Goal: Task Accomplishment & Management: Use online tool/utility

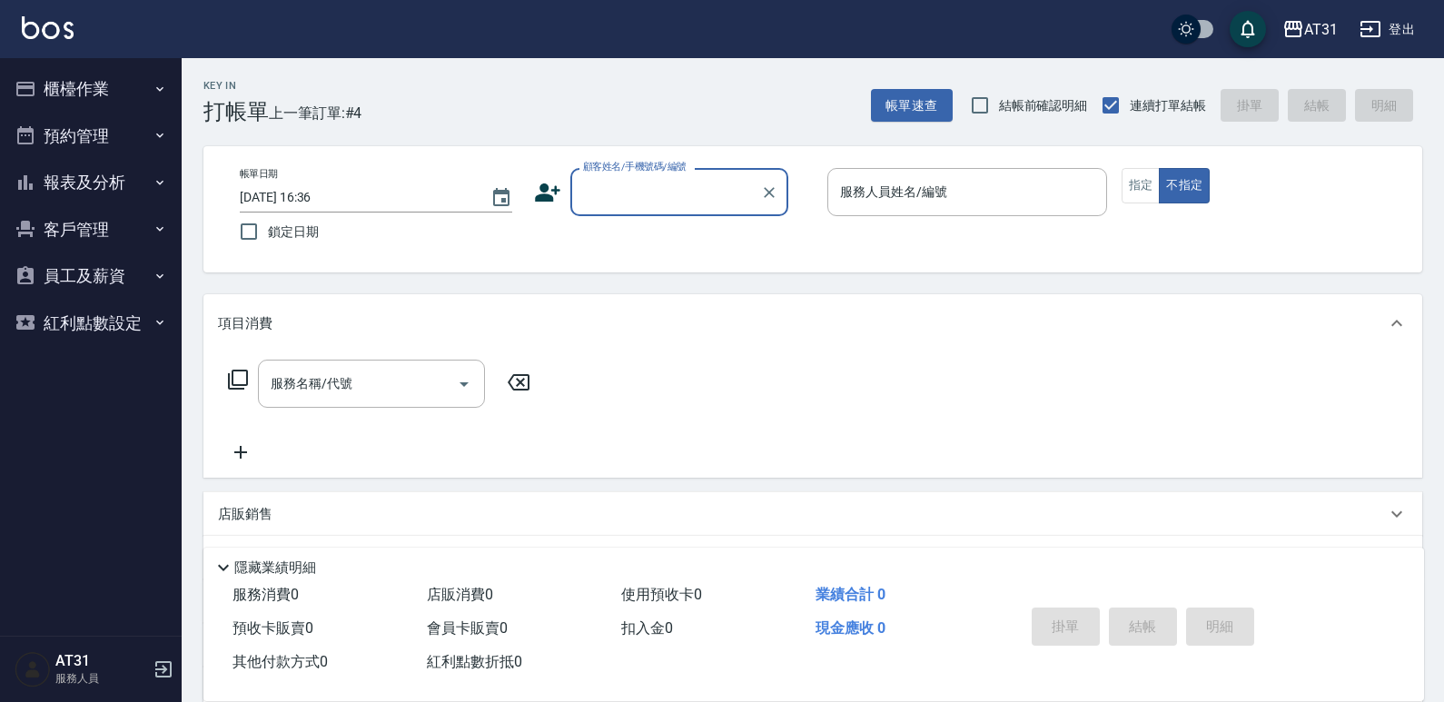
click at [77, 83] on button "櫃檯作業" at bounding box center [90, 88] width 167 height 47
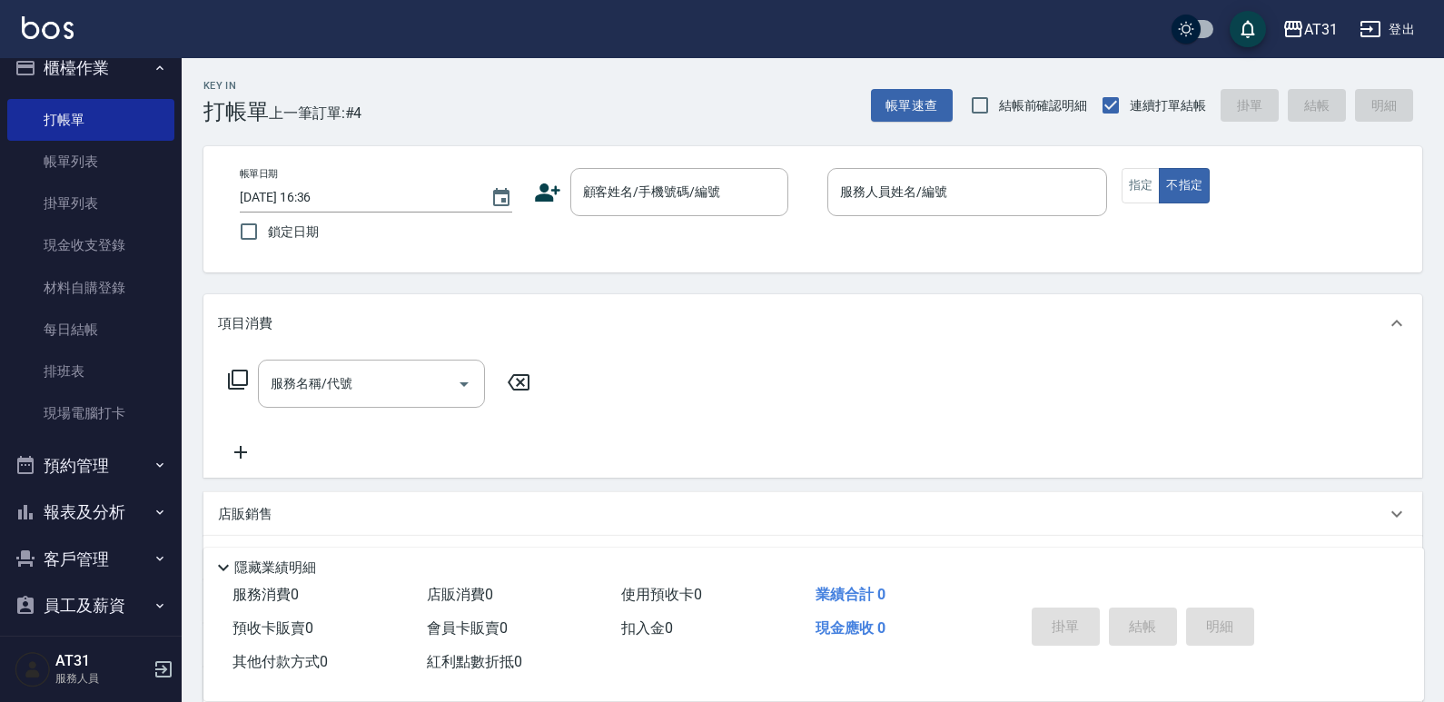
scroll to position [83, 0]
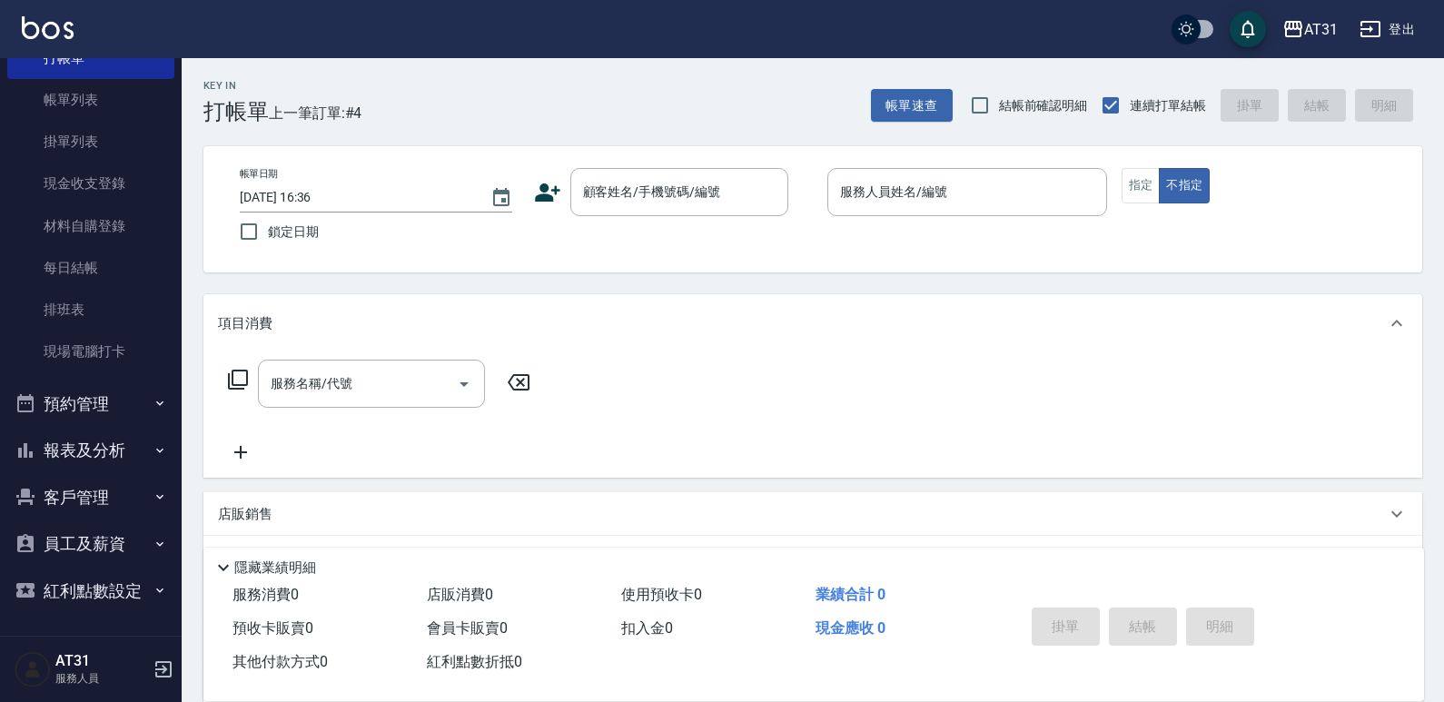
click at [96, 459] on button "報表及分析" at bounding box center [90, 450] width 167 height 47
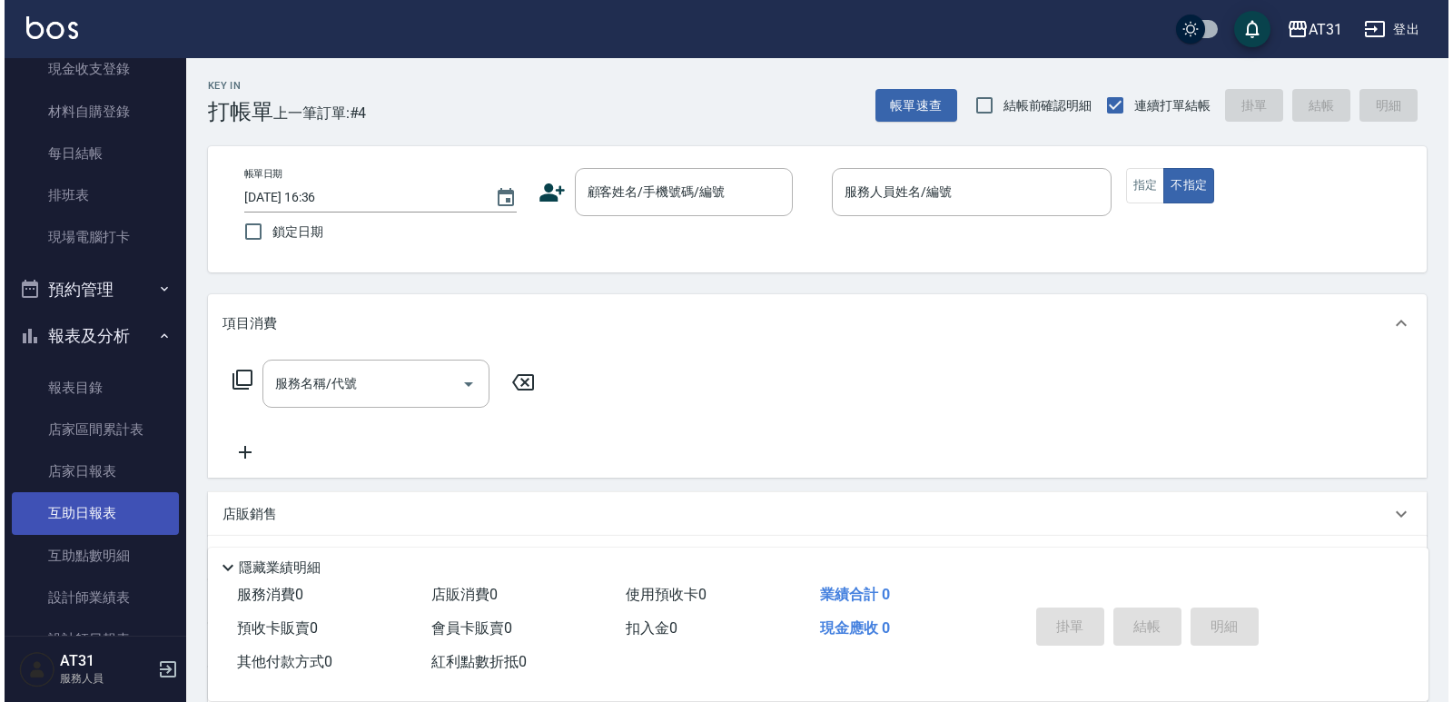
scroll to position [173, 0]
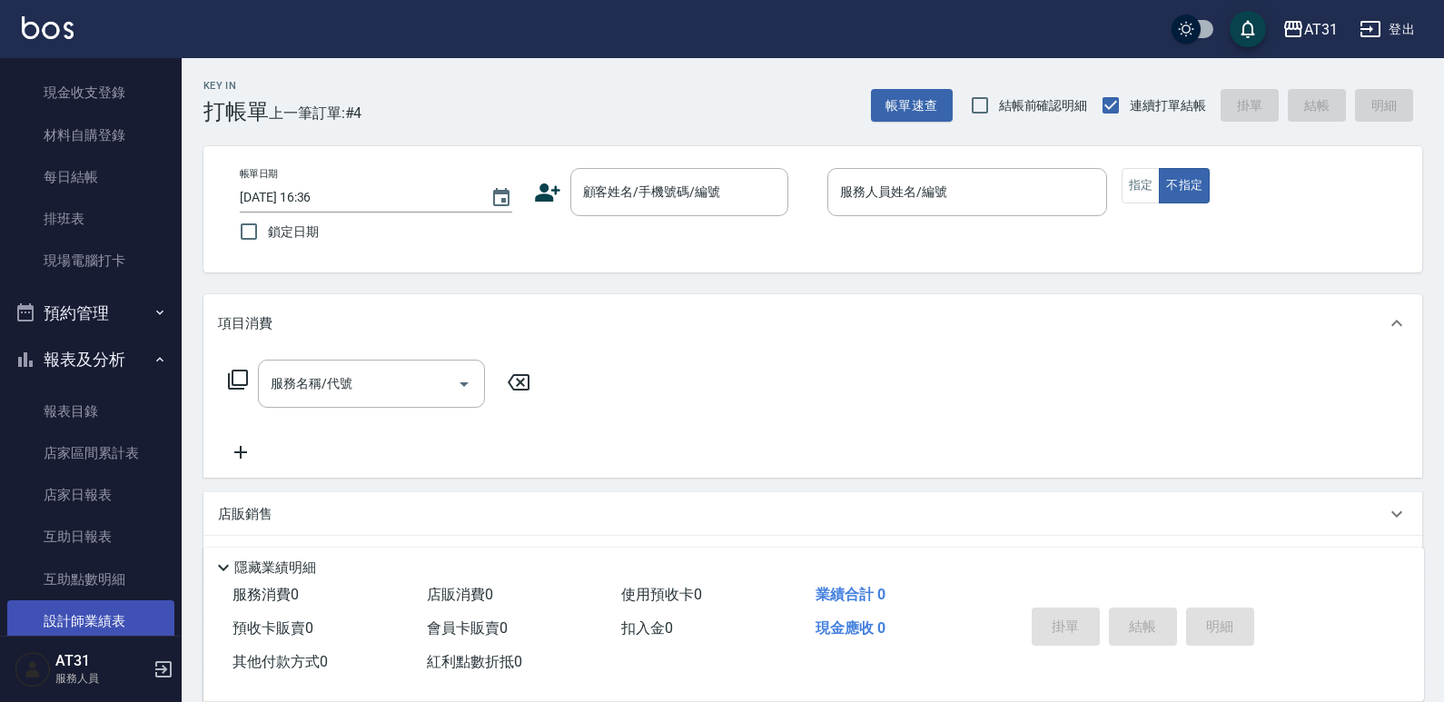
click at [131, 610] on link "設計師業績表" at bounding box center [90, 621] width 167 height 42
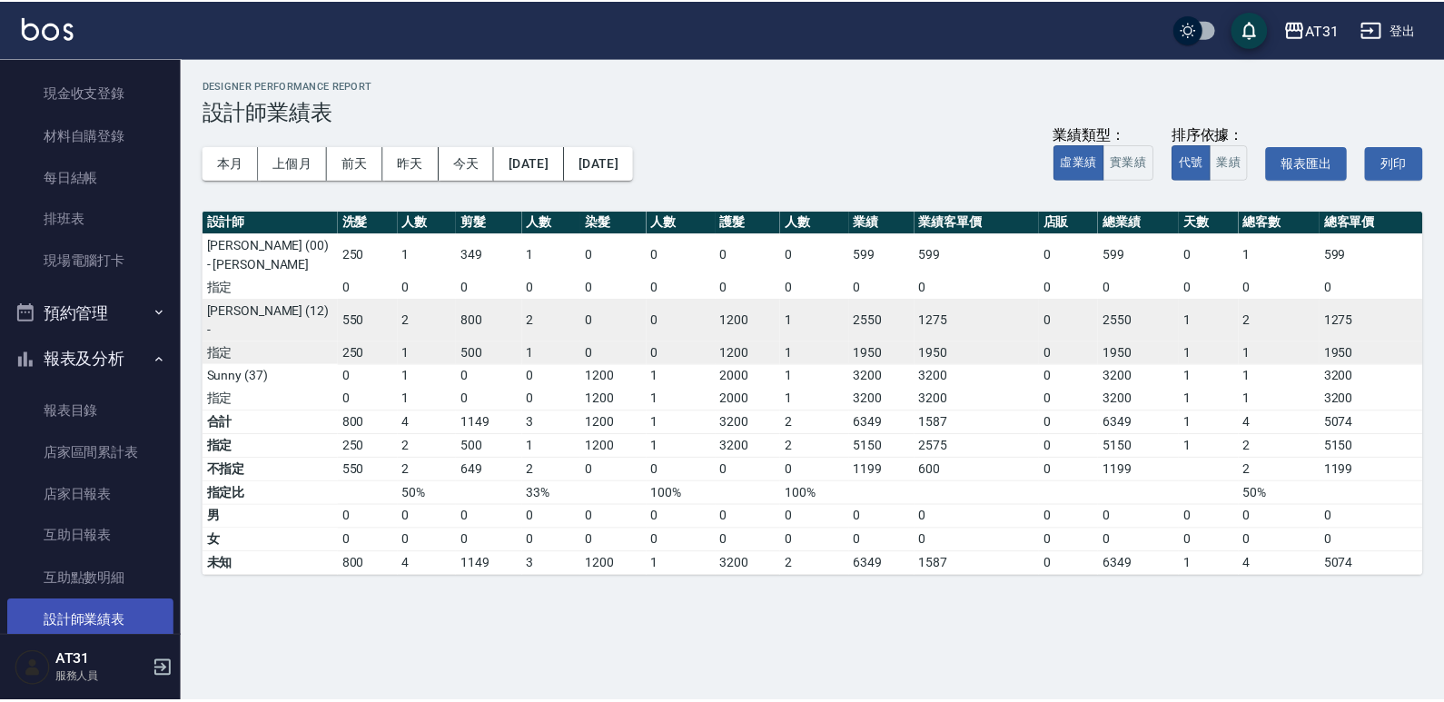
scroll to position [355, 0]
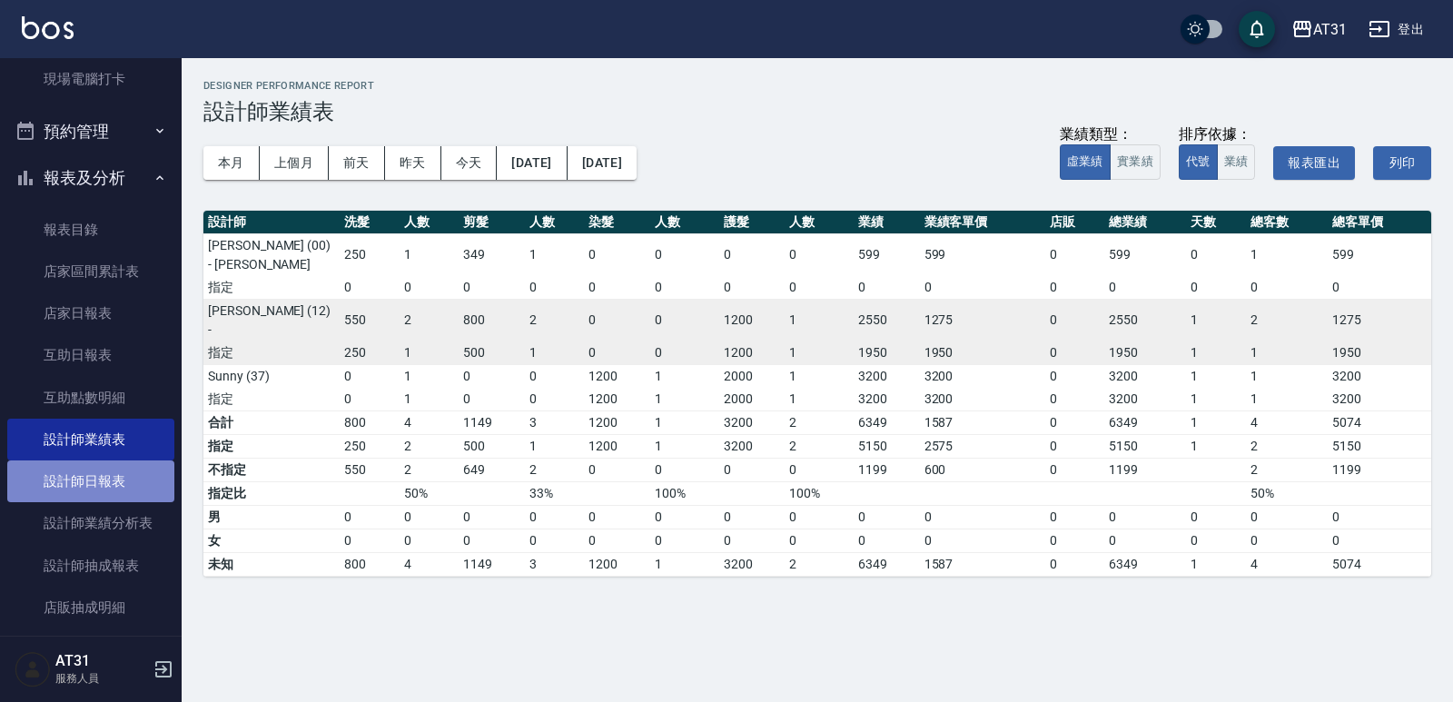
click at [101, 489] on link "設計師日報表" at bounding box center [90, 482] width 167 height 42
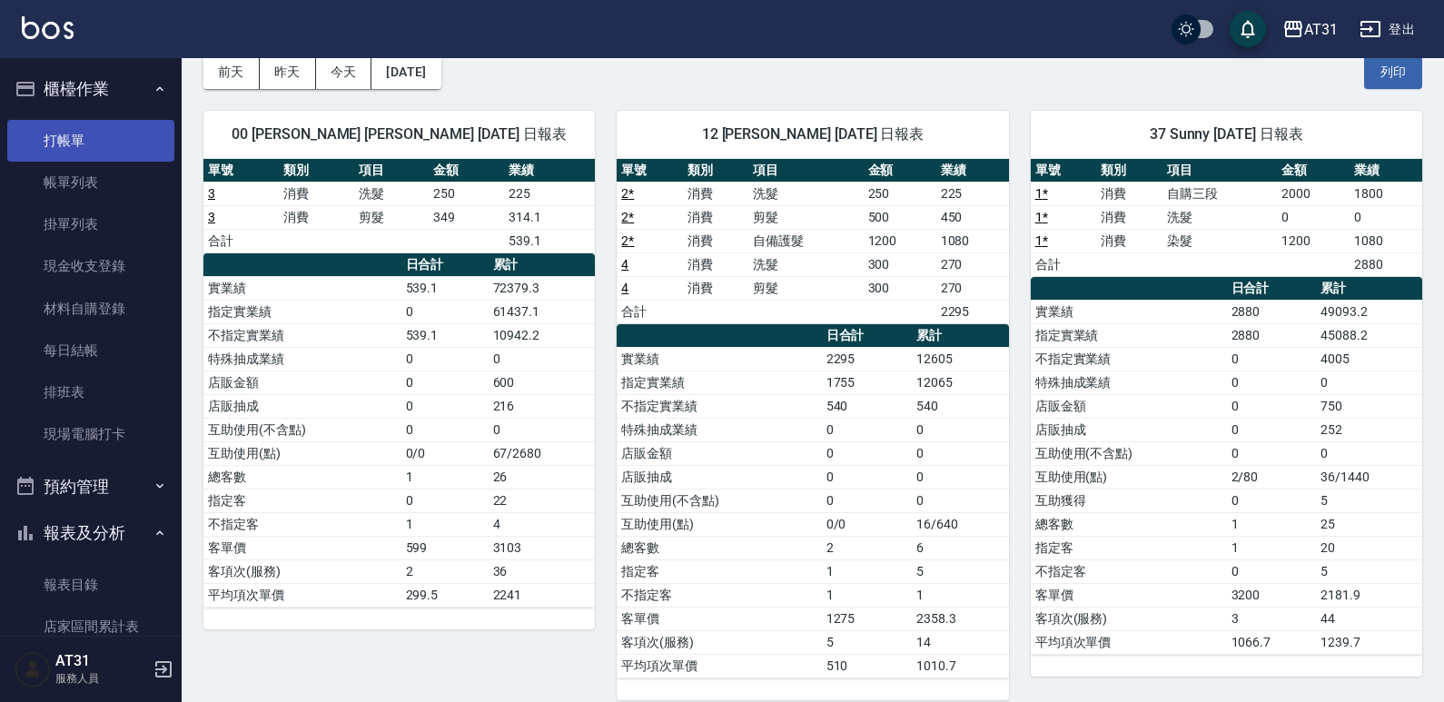
click at [102, 152] on link "打帳單" at bounding box center [90, 141] width 167 height 42
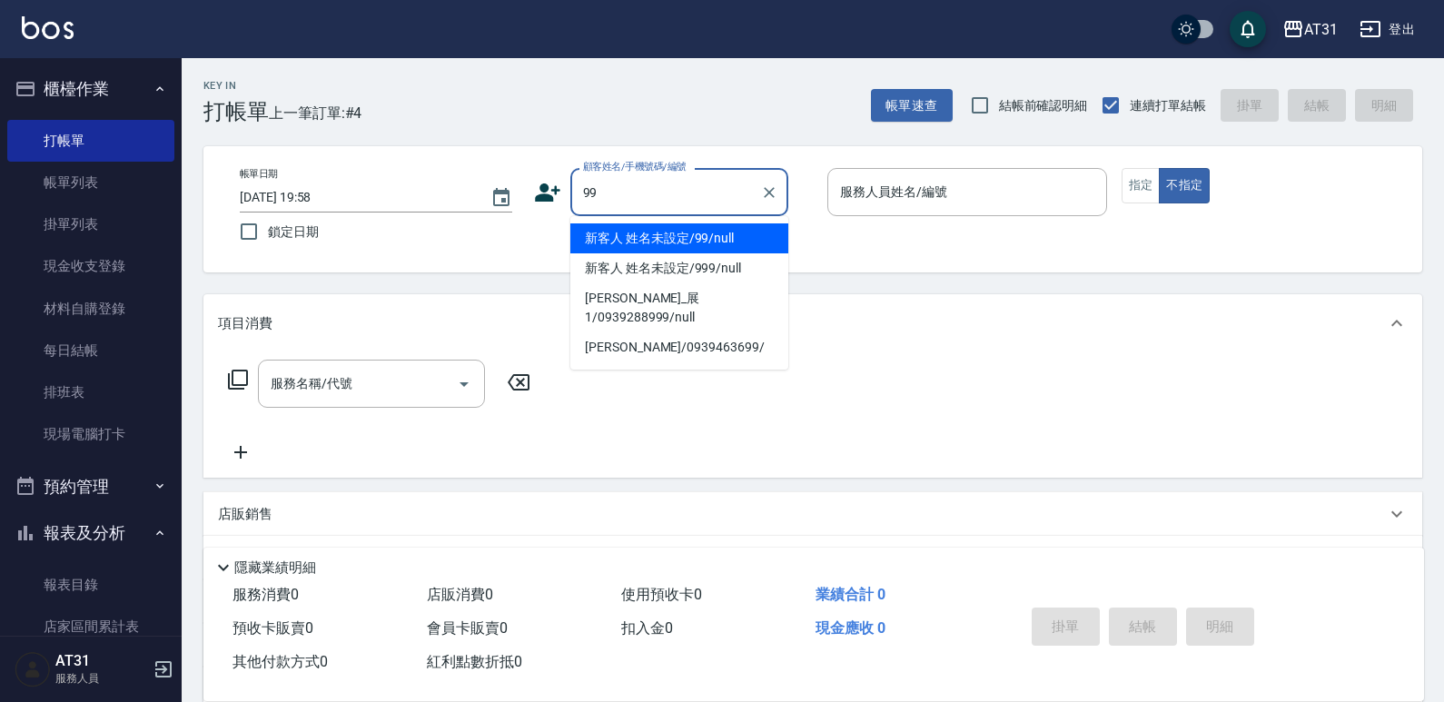
type input "新客人 姓名未設定/99/null"
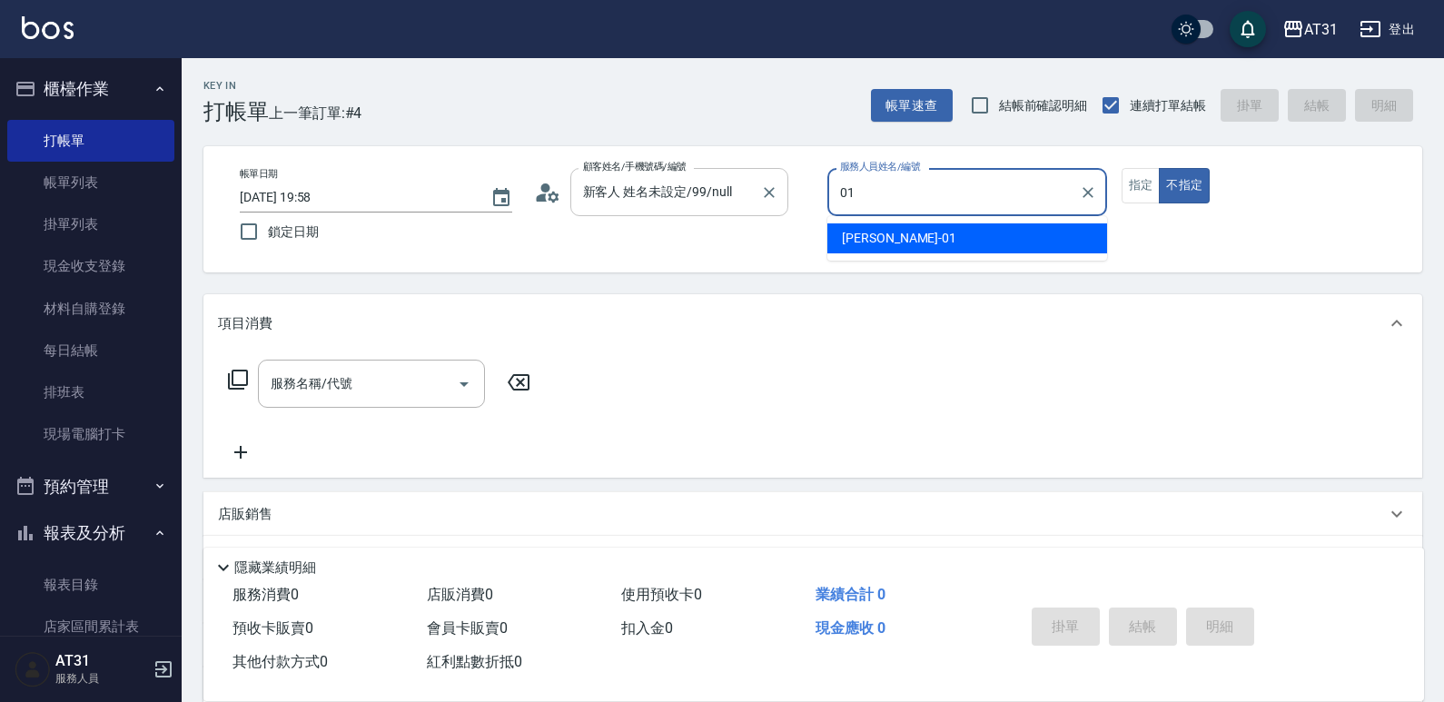
type input "[PERSON_NAME]-01"
type button "false"
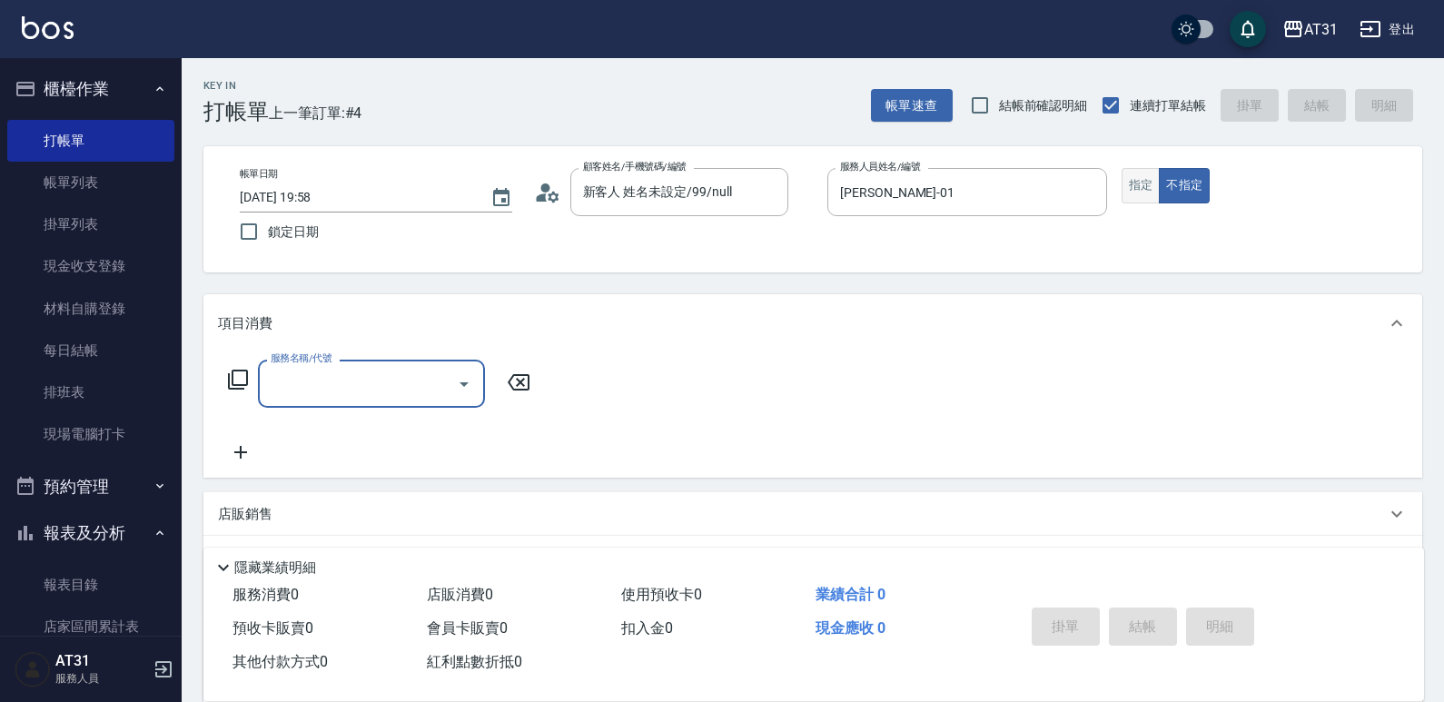
click at [1128, 174] on button "指定" at bounding box center [1141, 185] width 39 height 35
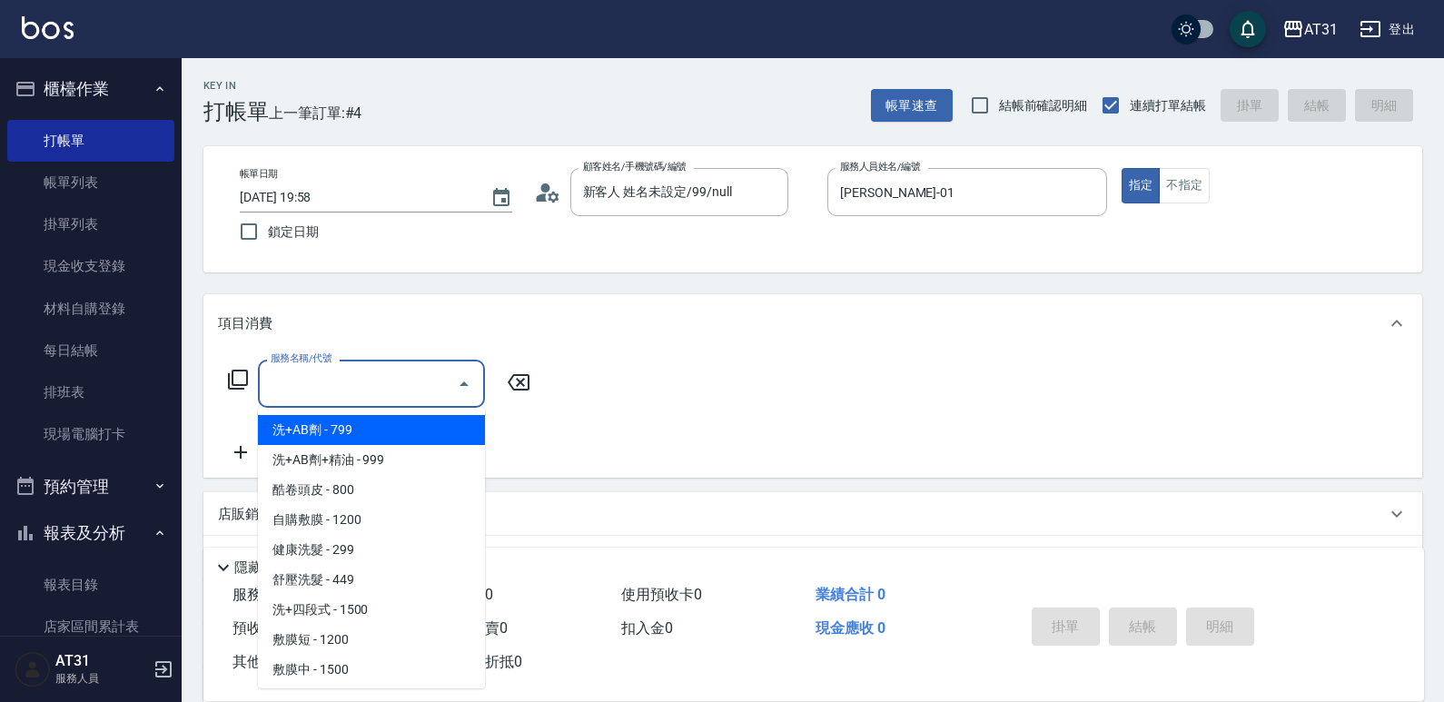
click at [364, 370] on input "服務名稱/代號" at bounding box center [357, 384] width 183 height 32
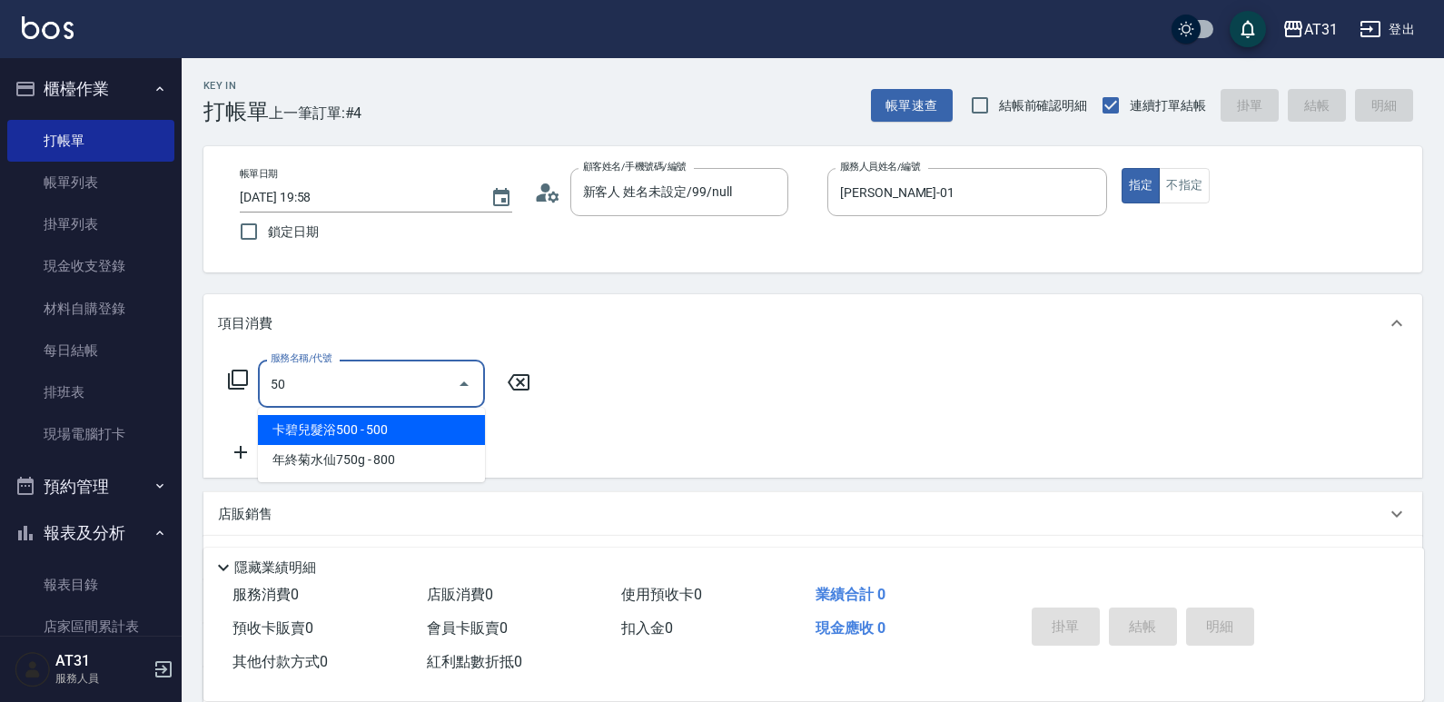
type input "501"
type input "160"
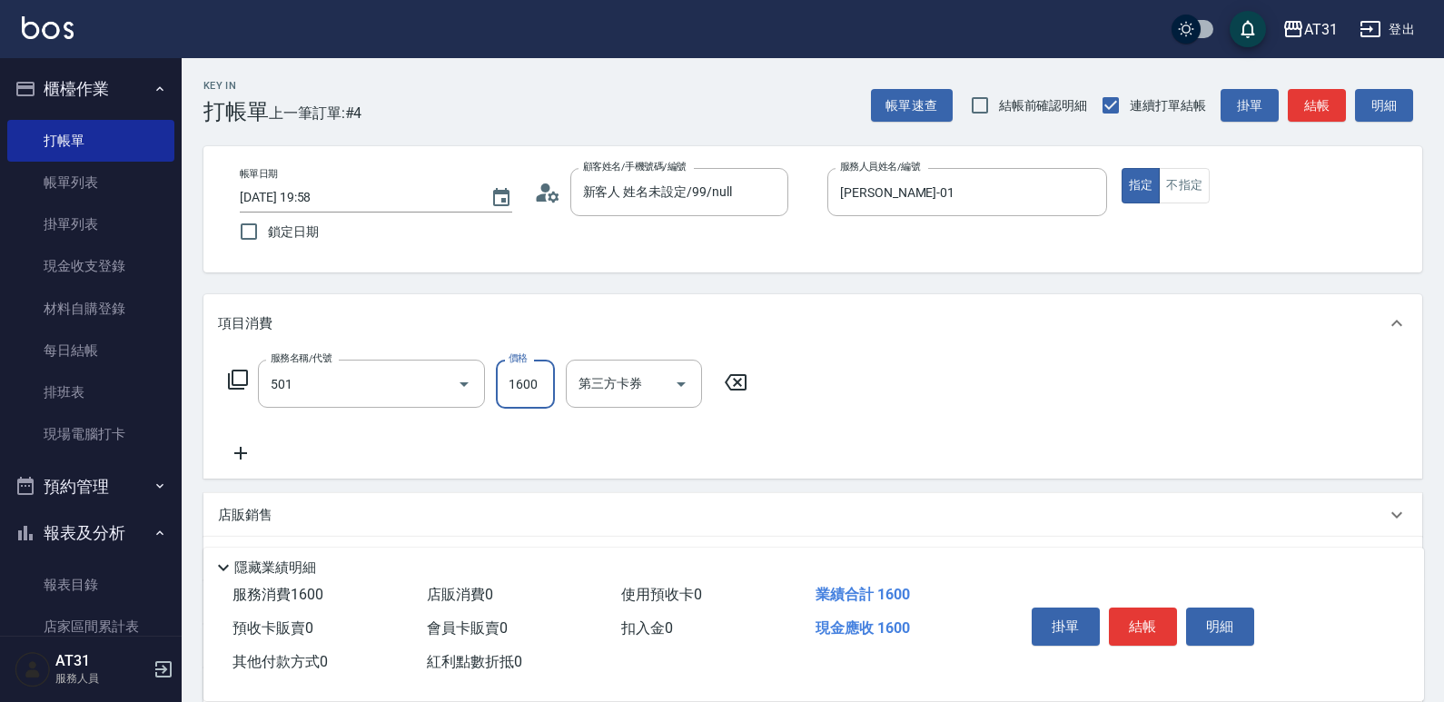
type input "染髮(501)"
type input "0"
type input "900"
type input "90"
type input "900"
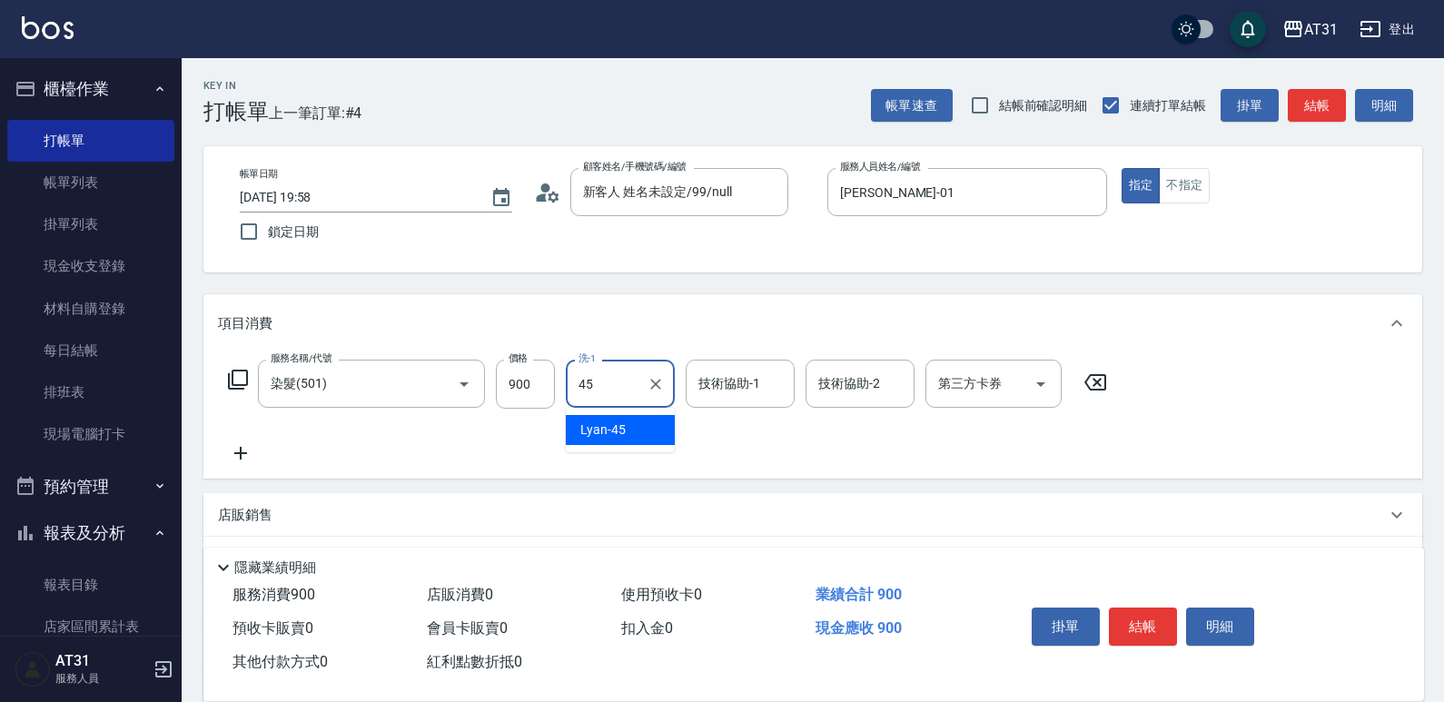
type input "Lyan-45"
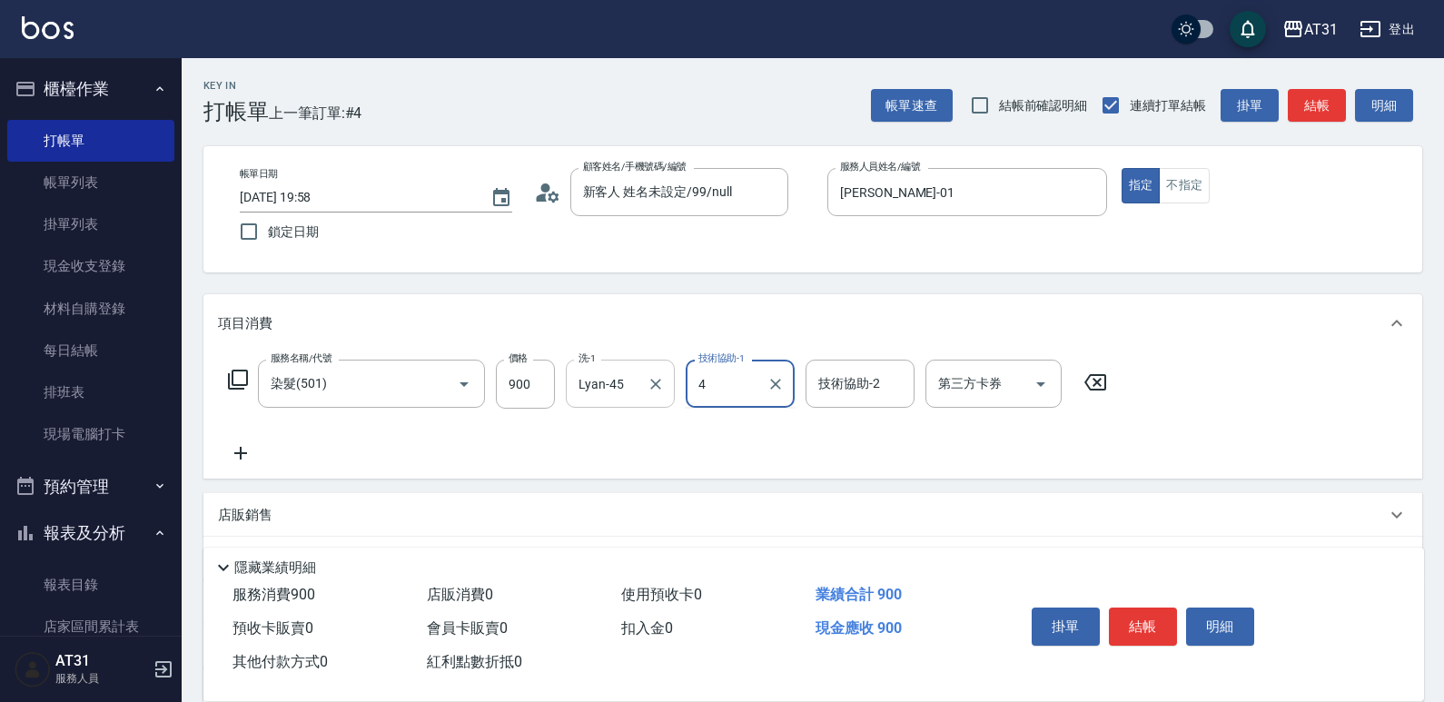
type input "4"
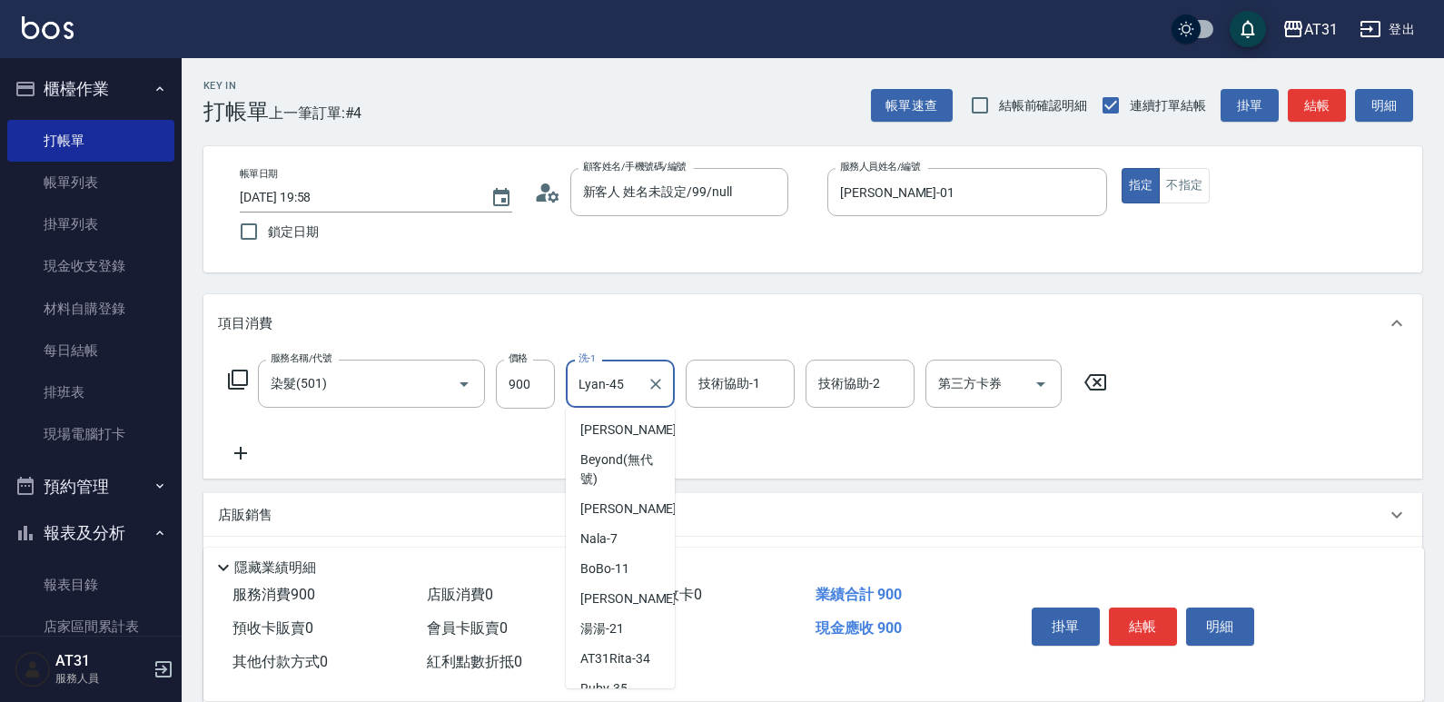
click at [633, 384] on input "Lyan-45" at bounding box center [606, 384] width 65 height 32
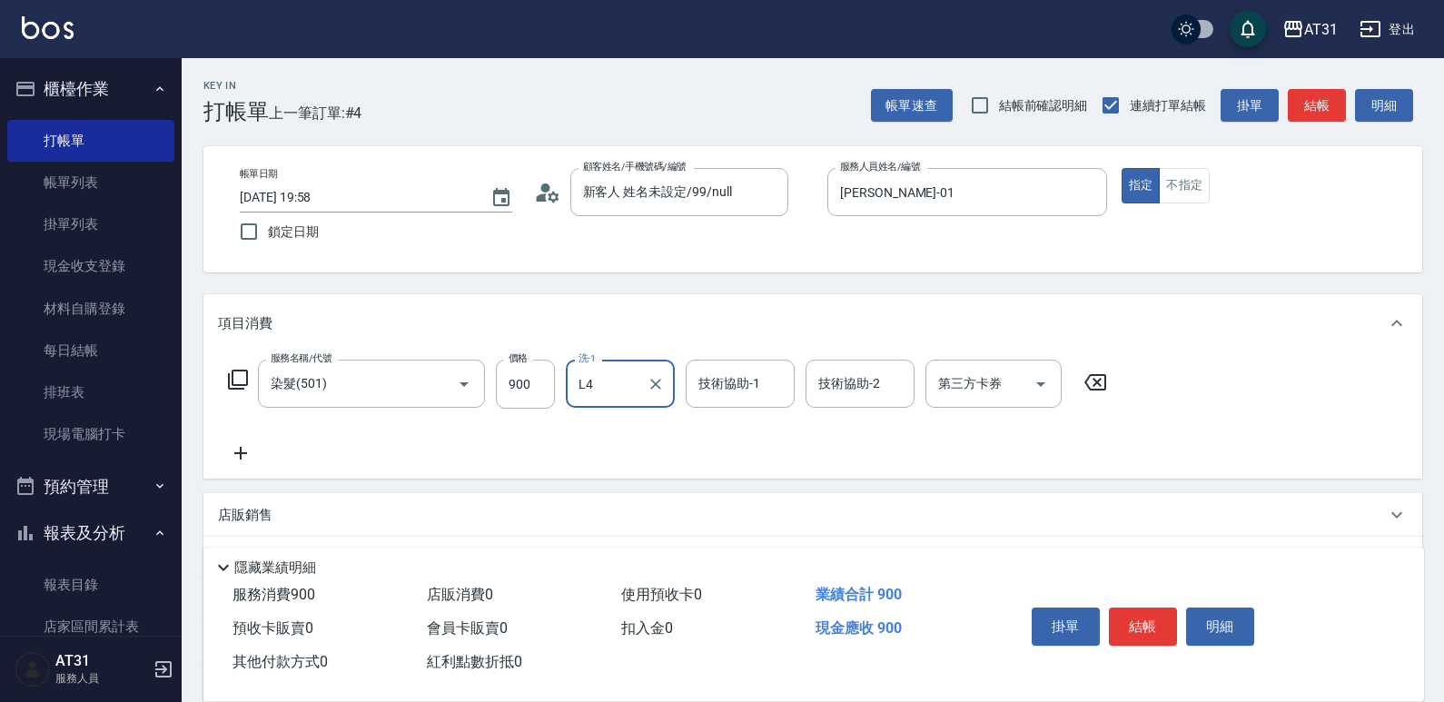
type input "L"
type input "[PERSON_NAME]-46"
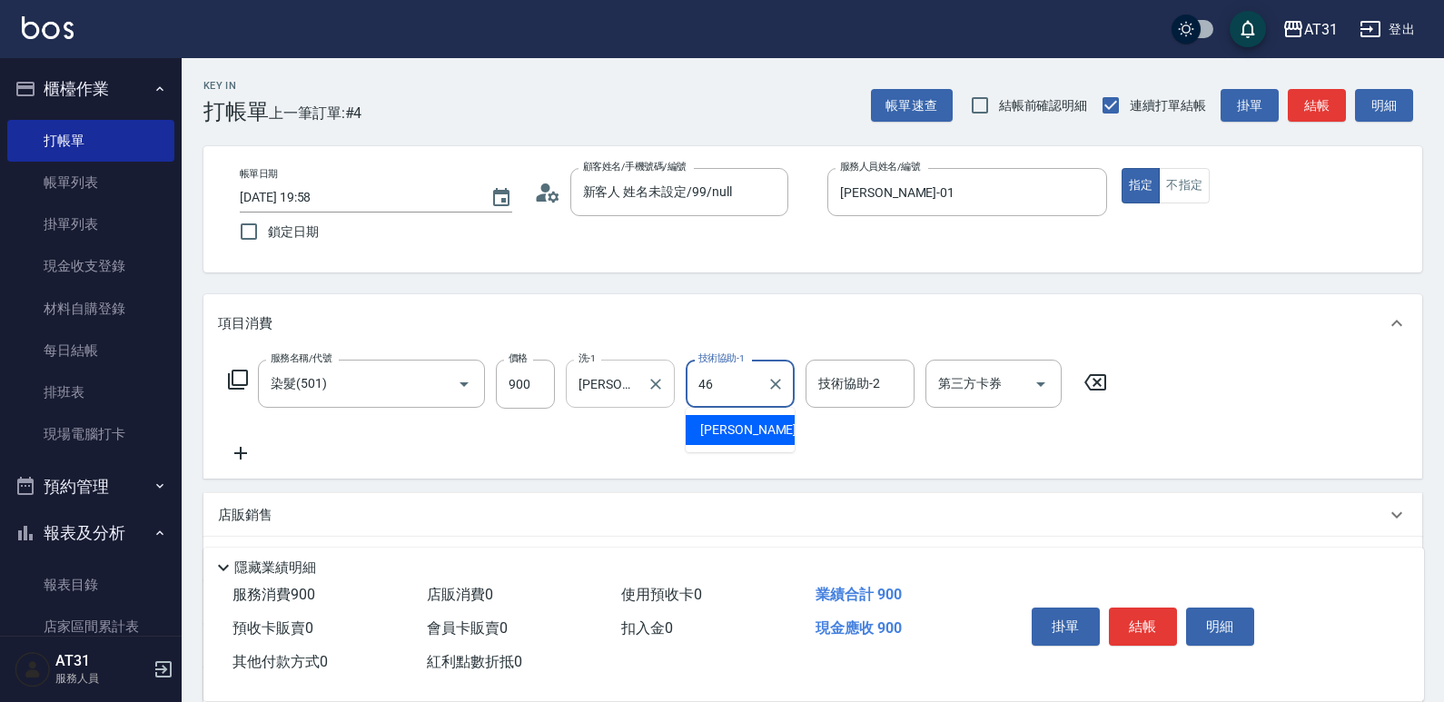
type input "[PERSON_NAME]-46"
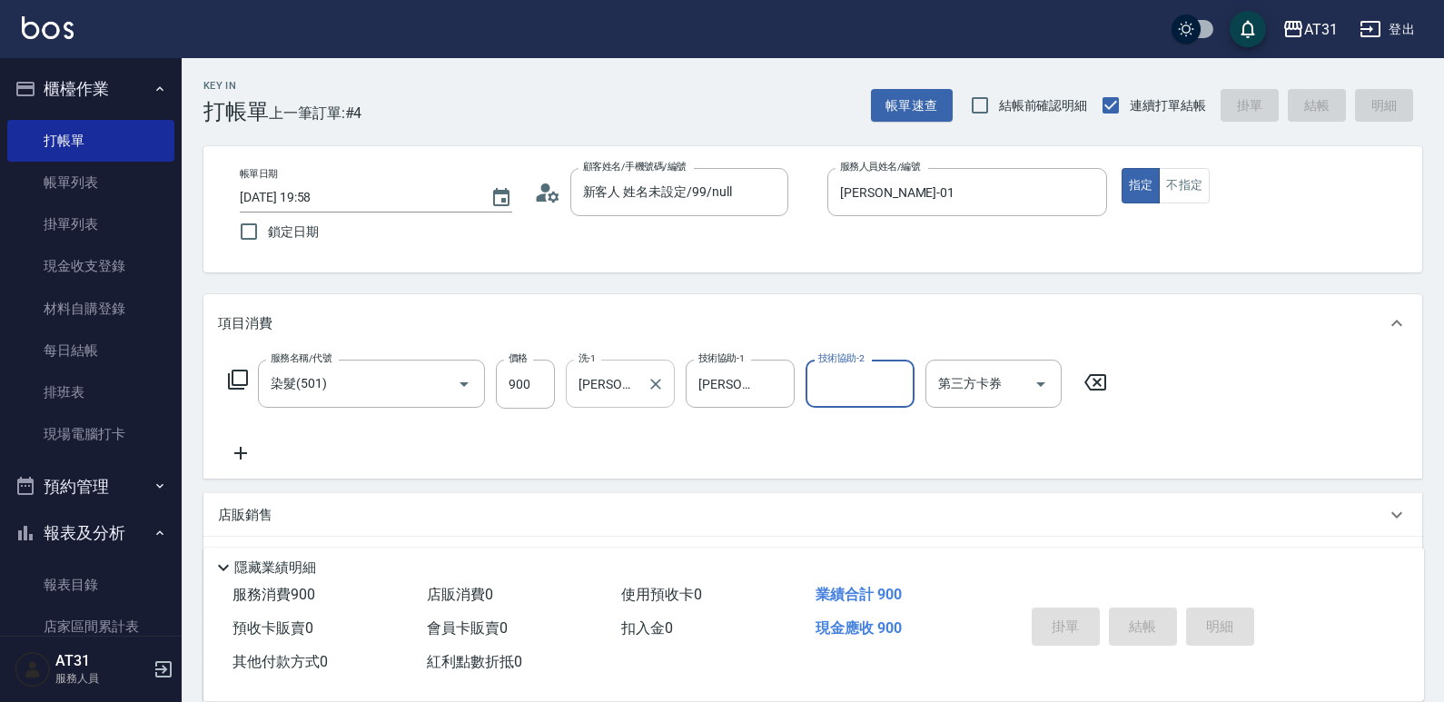
type input "[DATE] 19:59"
type input "0"
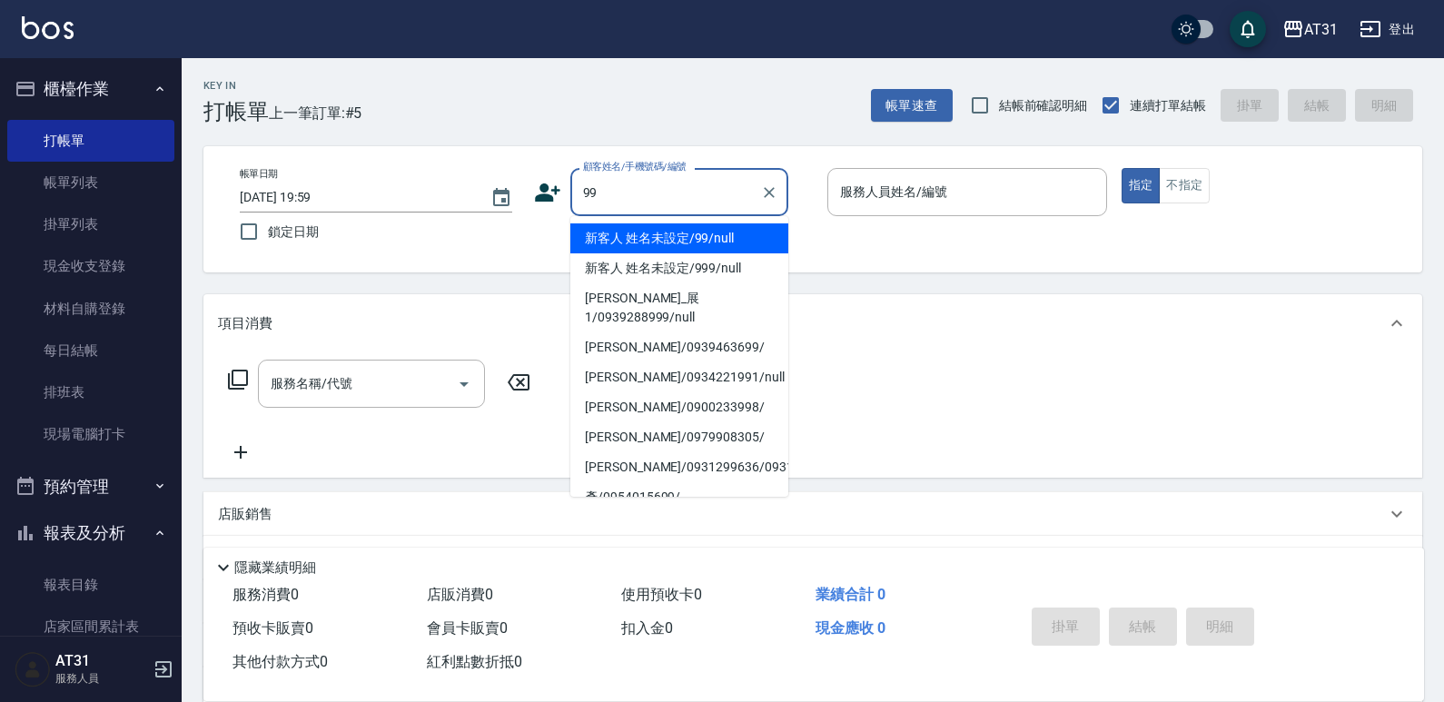
type input "新客人 姓名未設定/99/null"
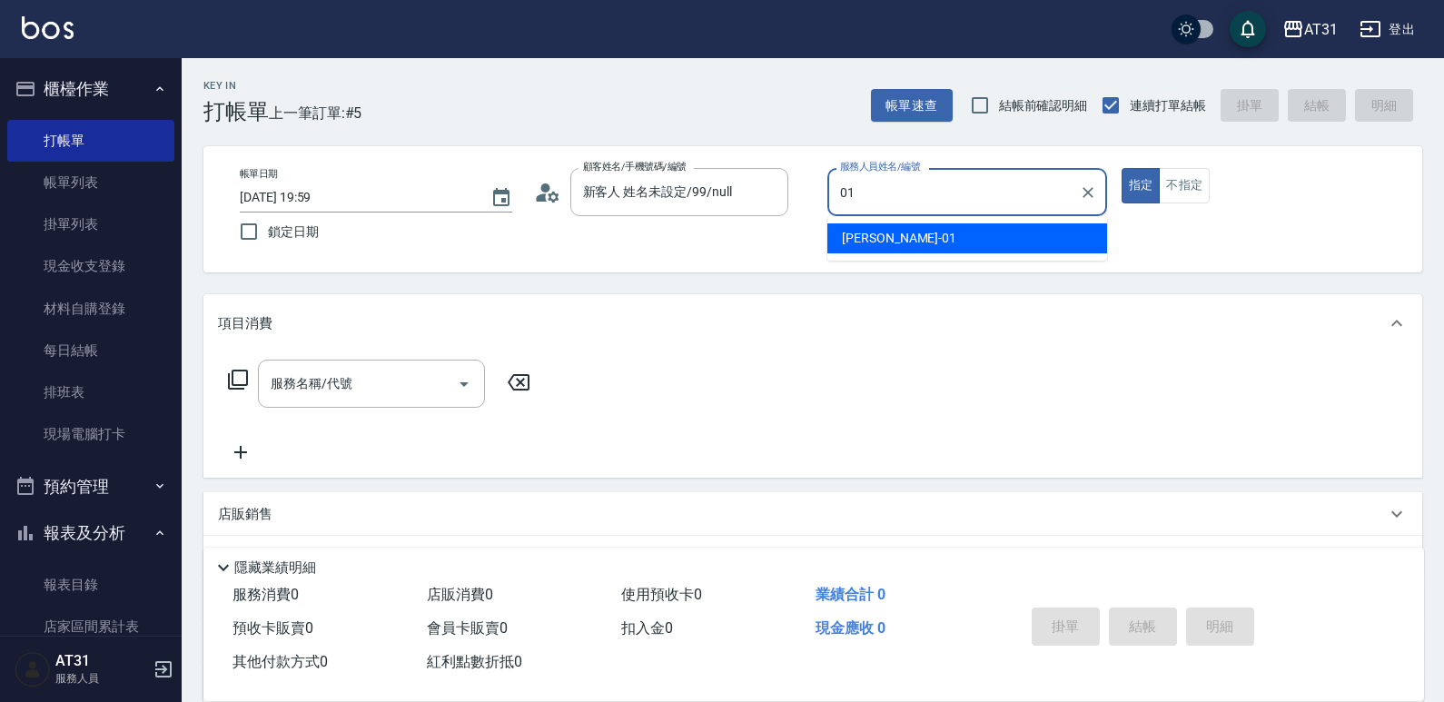
type input "[PERSON_NAME]-01"
type button "true"
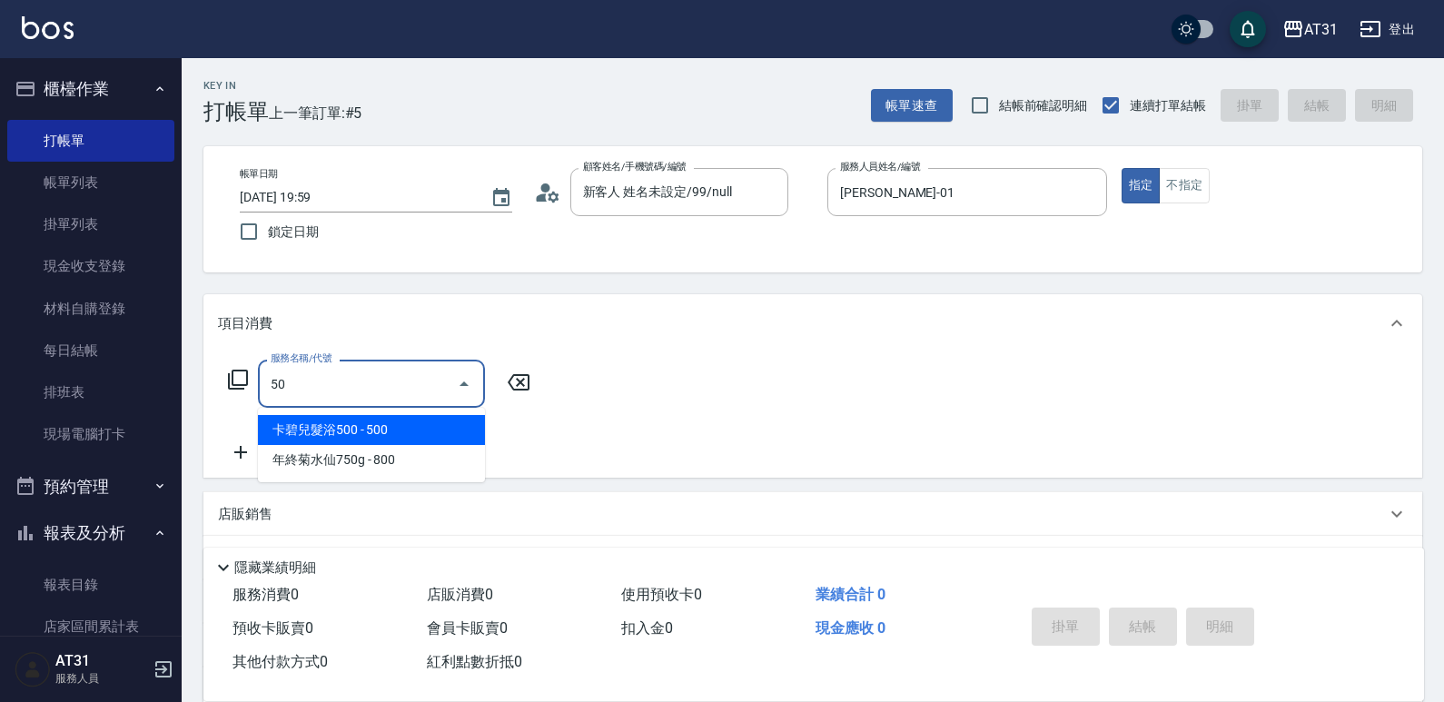
type input "501"
type input "160"
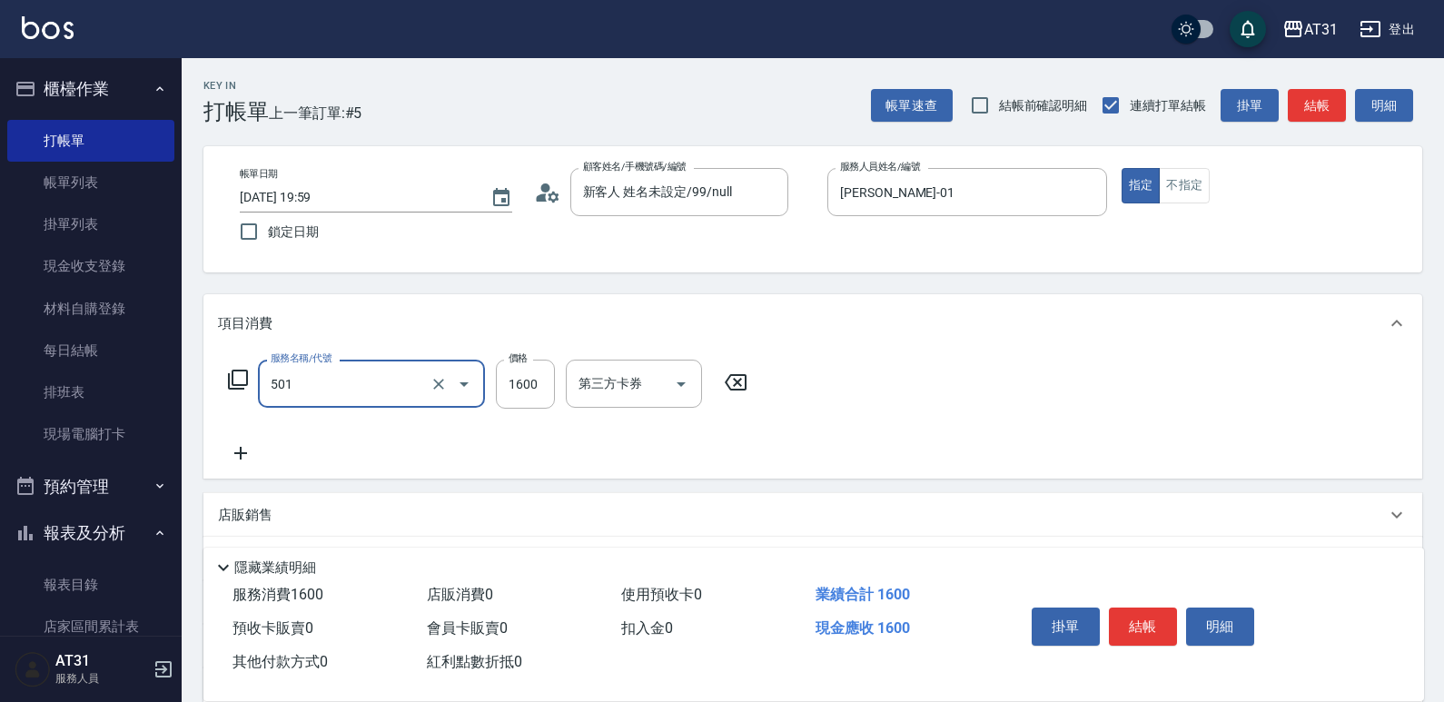
type input "染髮(501)"
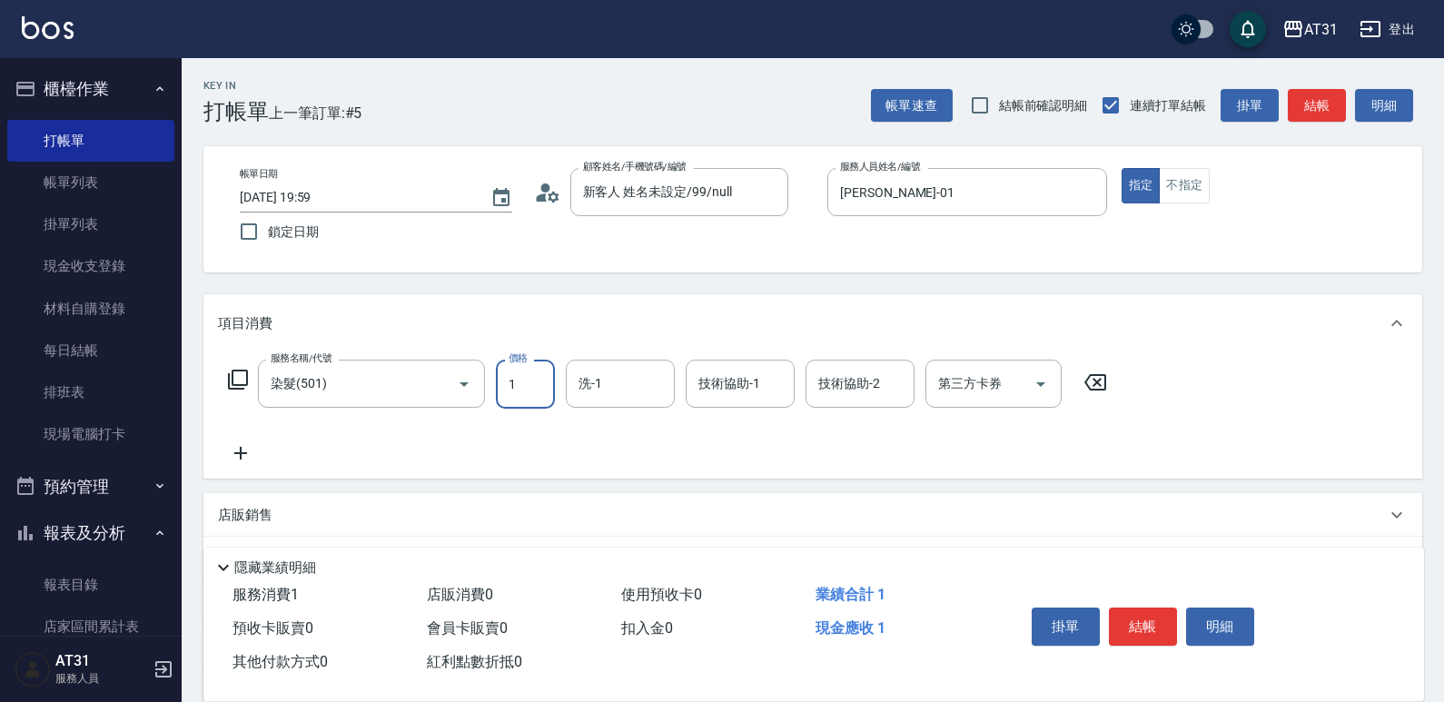
type input "0"
type input "17"
type input "10"
type input "179"
type input "170"
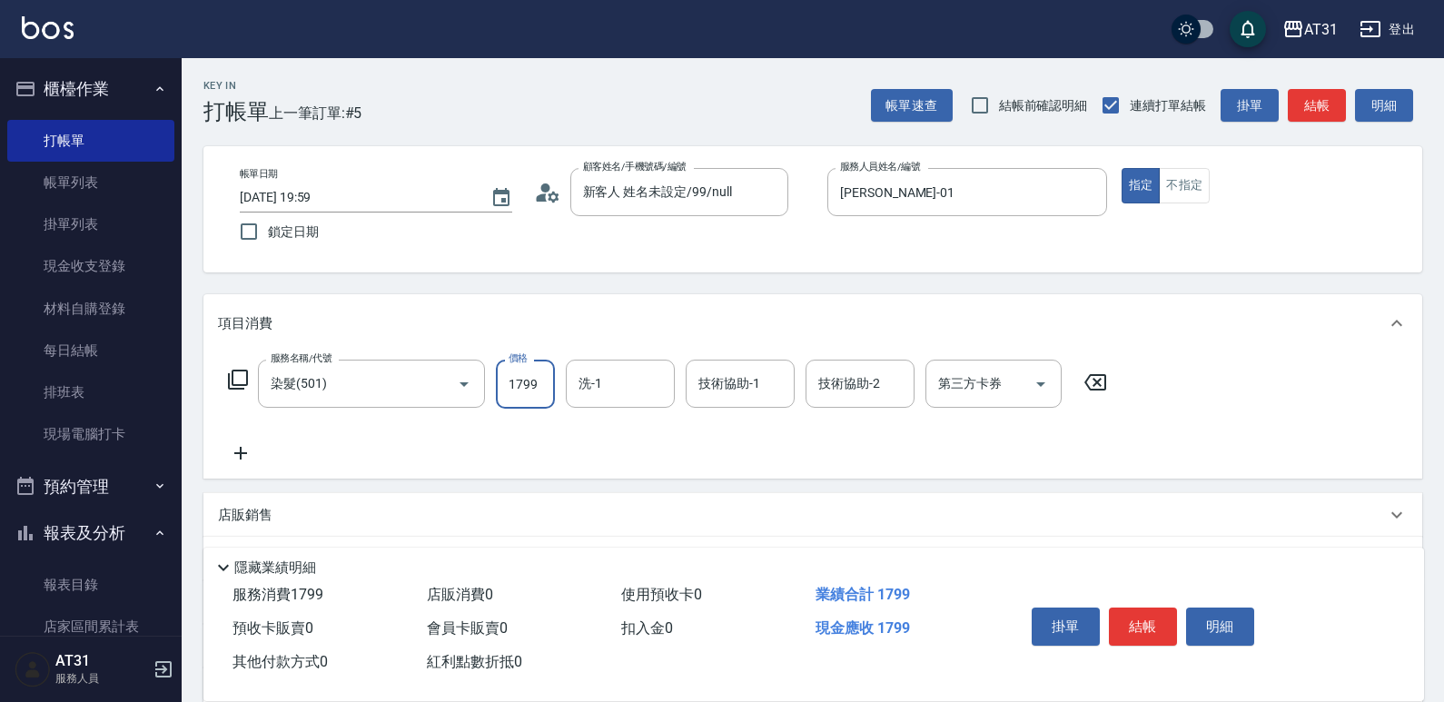
type input "1799"
type input "鳳梨-41"
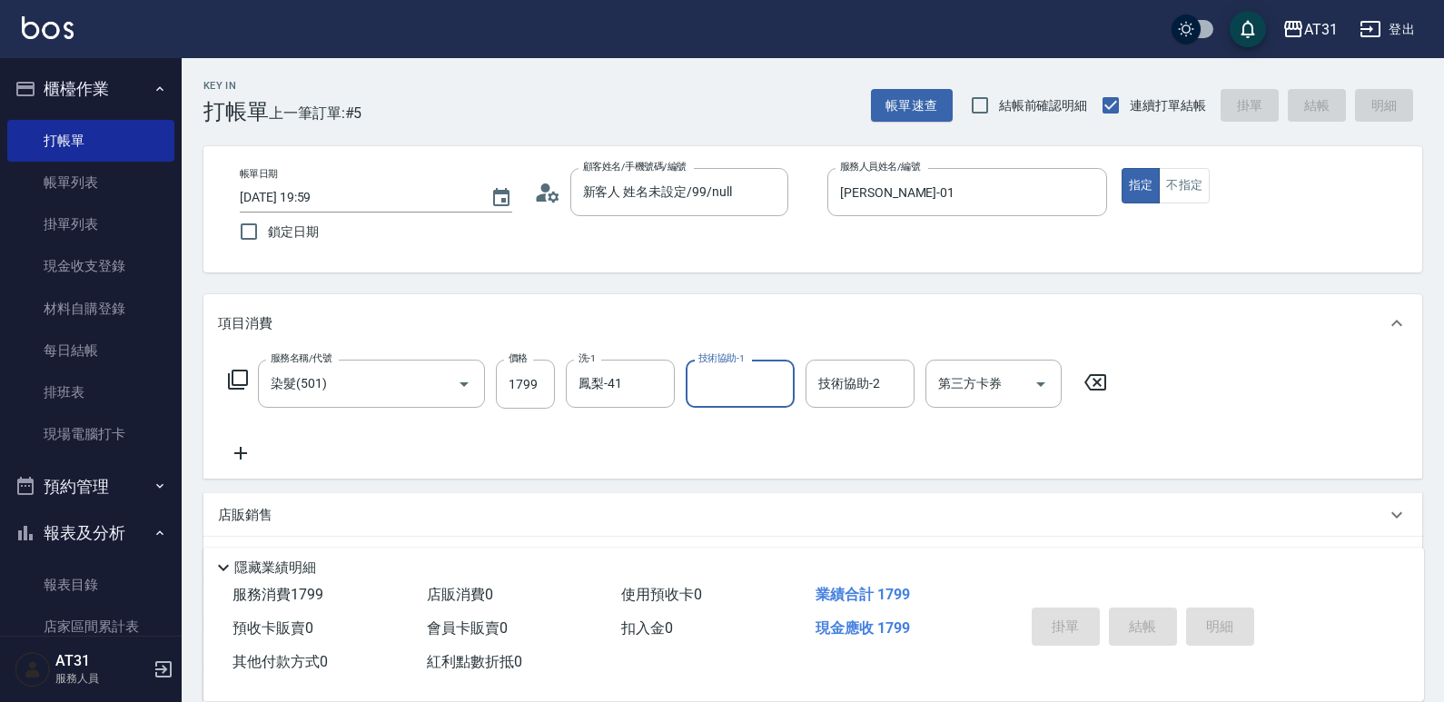
type input "0"
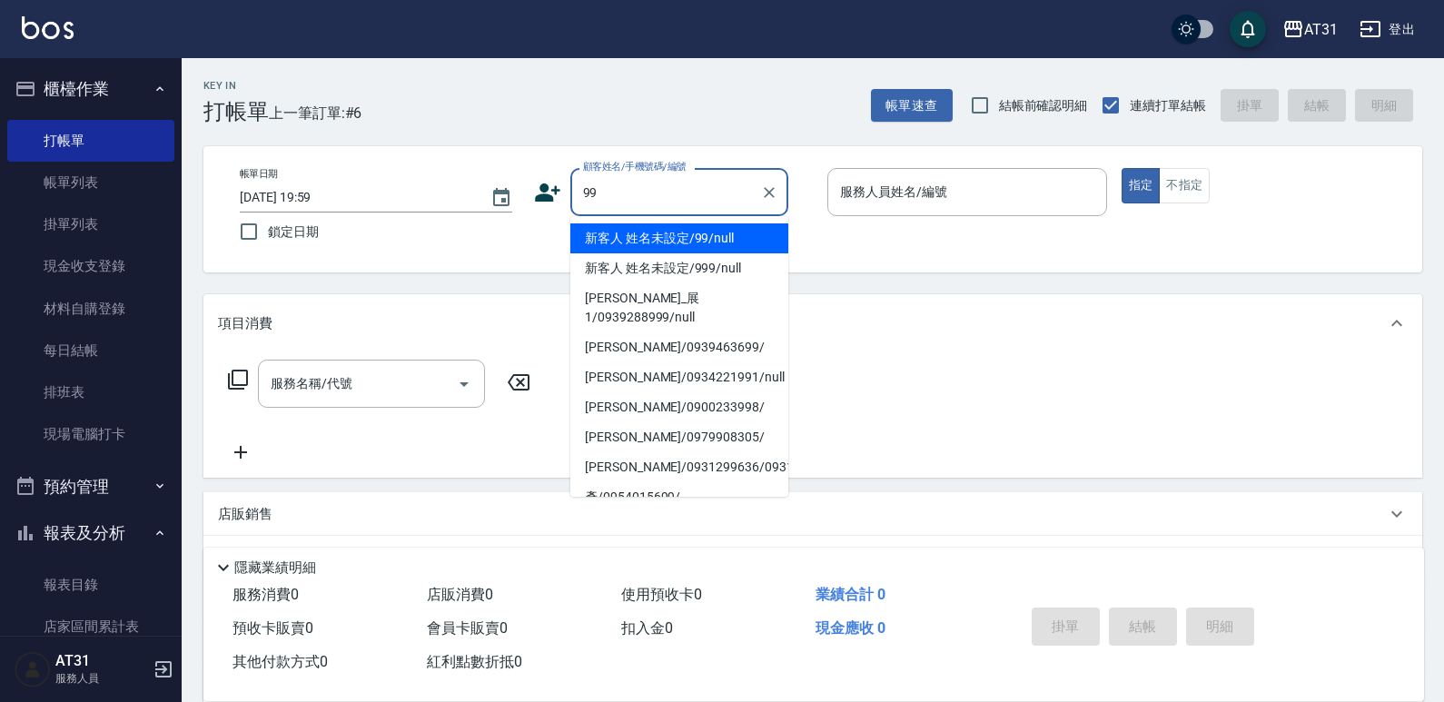
type input "新客人 姓名未設定/99/null"
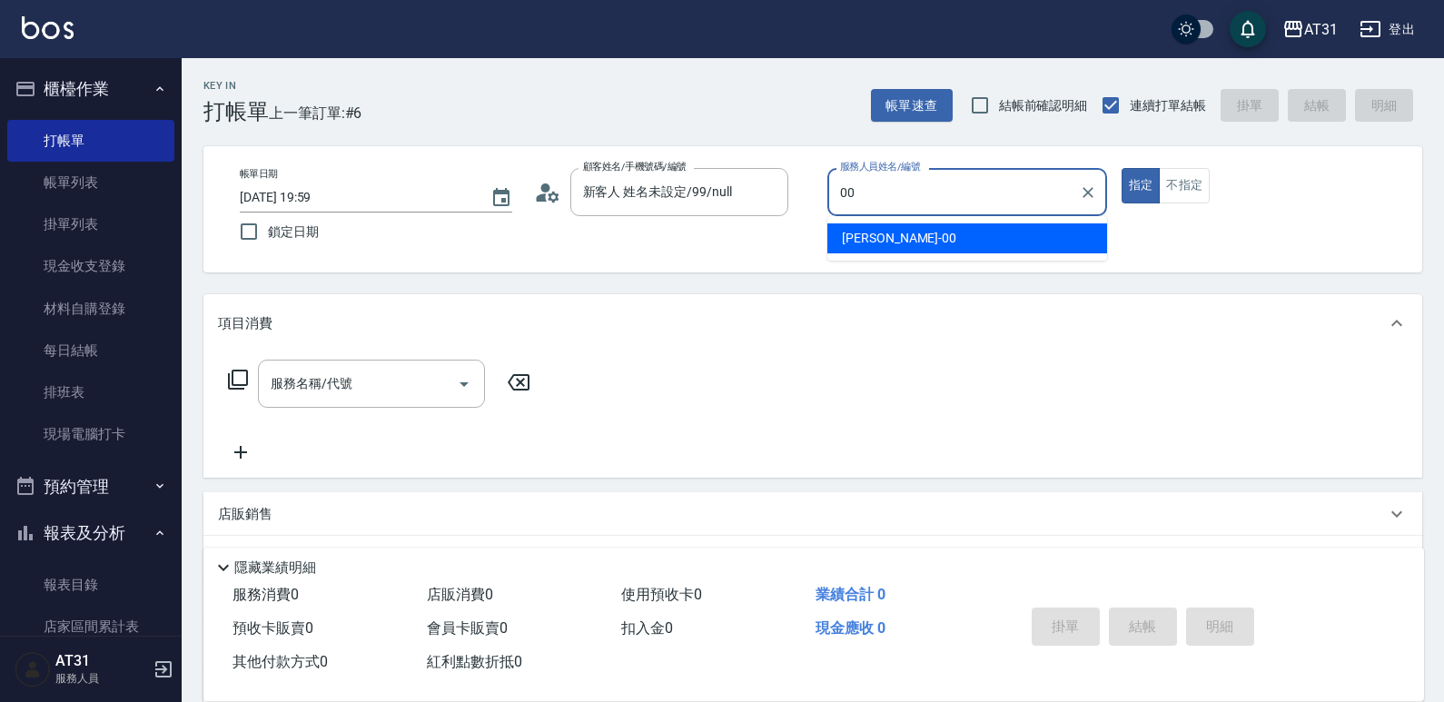
type input "[PERSON_NAME]-00"
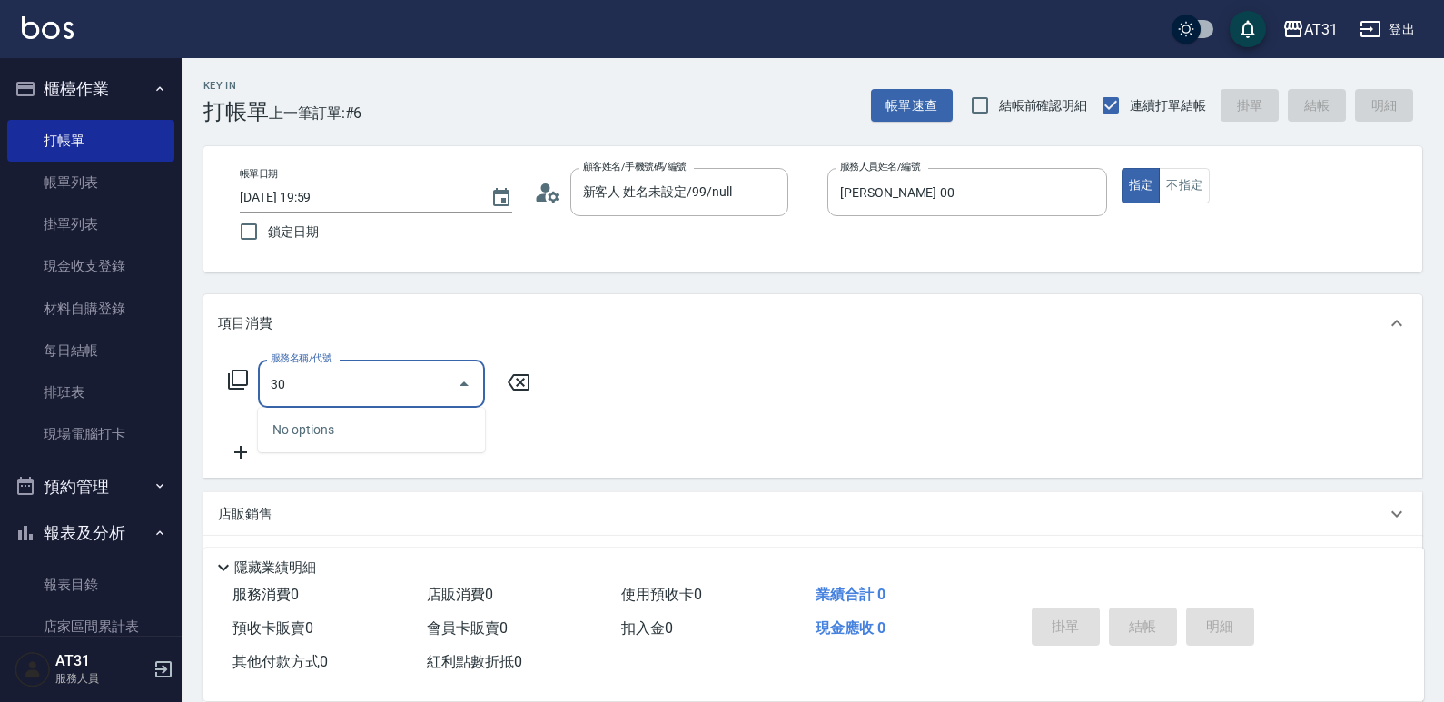
type input "301"
type input "160"
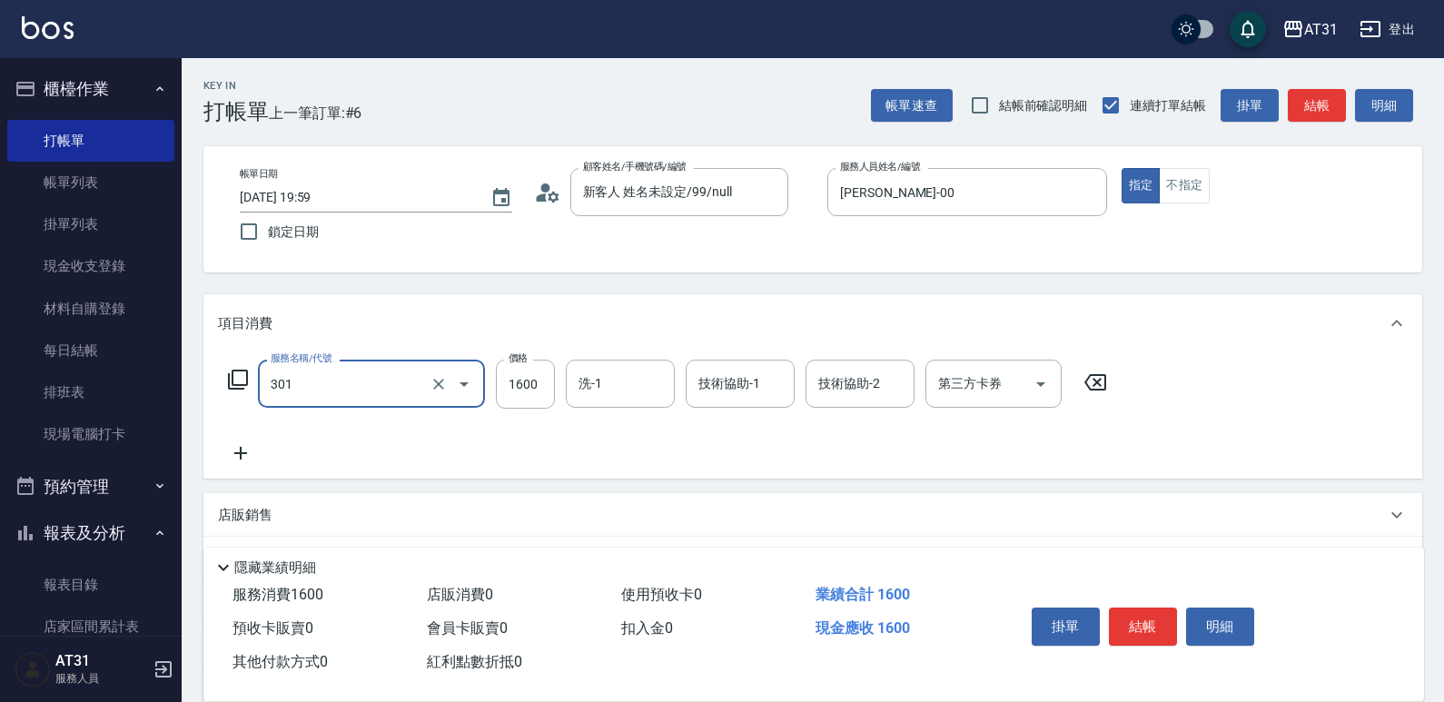
type input "燙髮(301)"
type input "0"
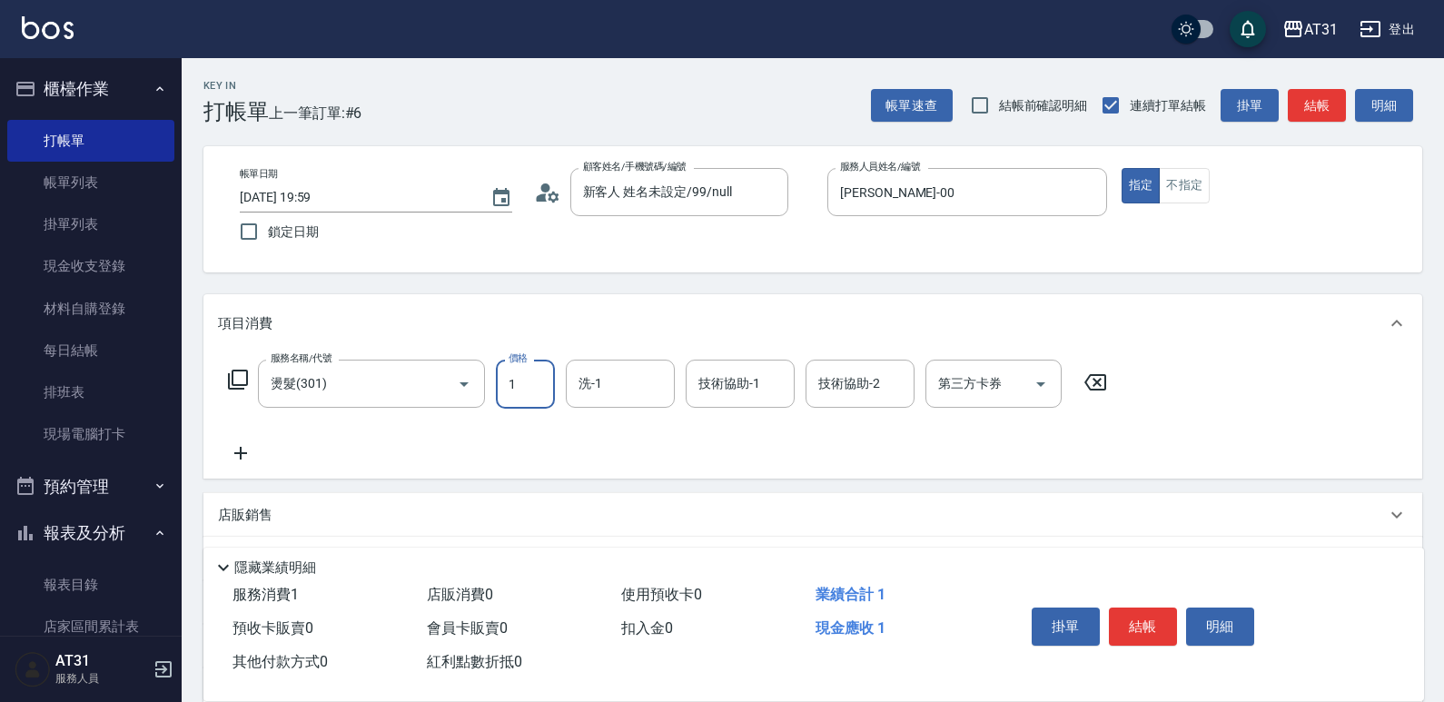
type input "18"
type input "10"
type input "180"
type input "1800"
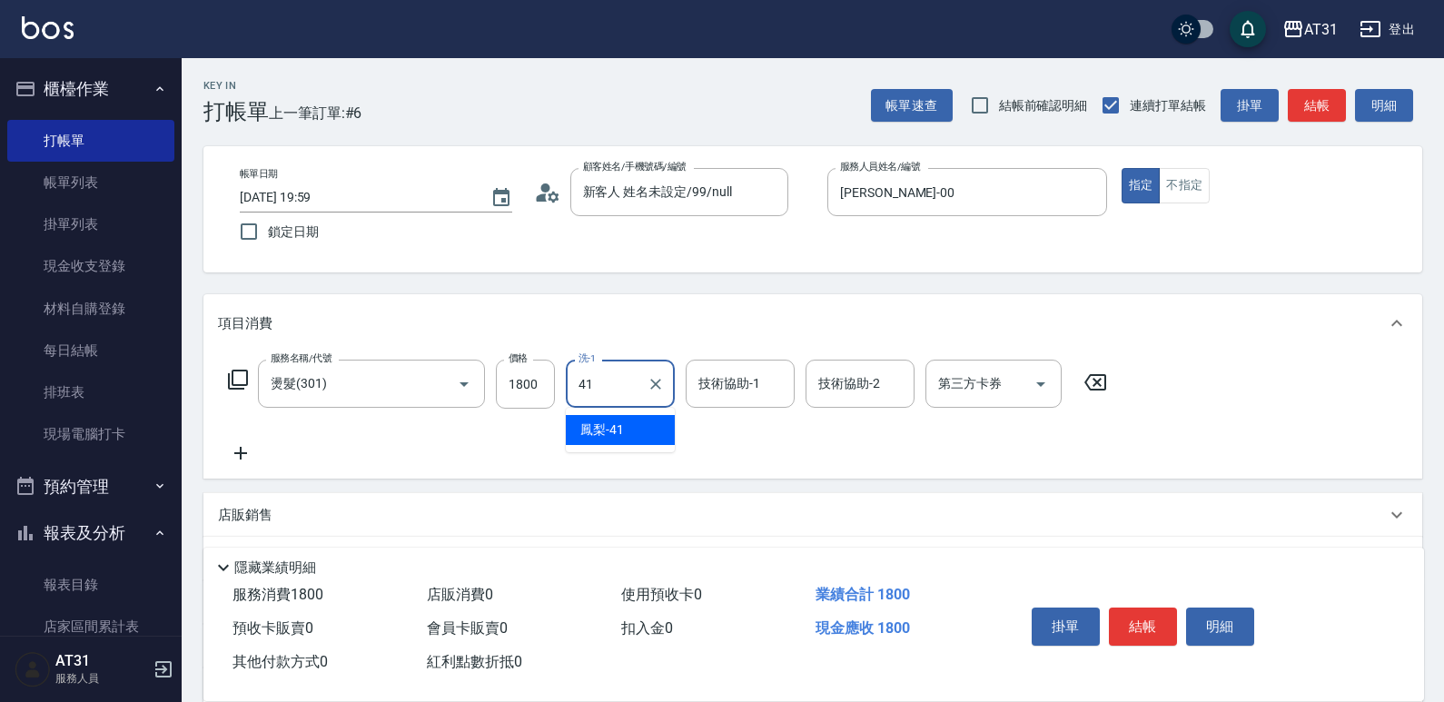
type input "鳳梨-41"
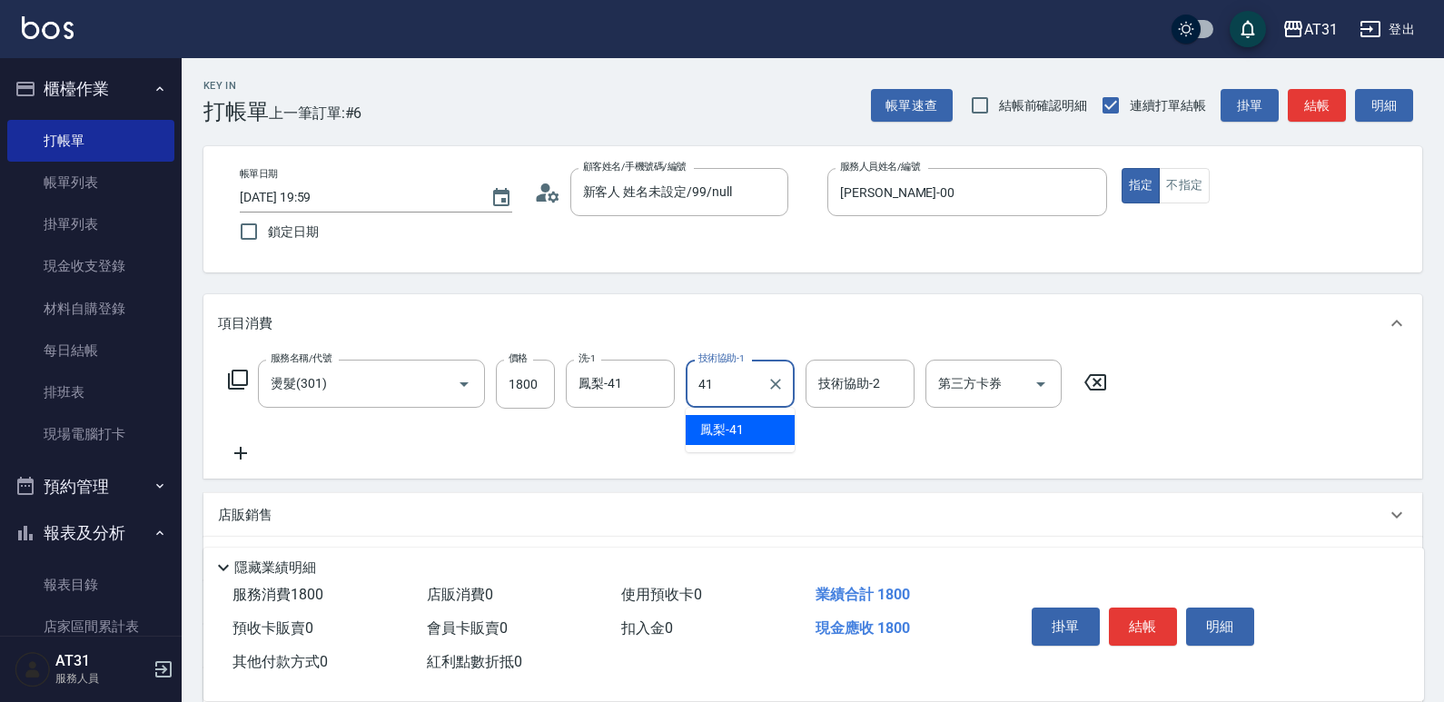
type input "鳳梨-41"
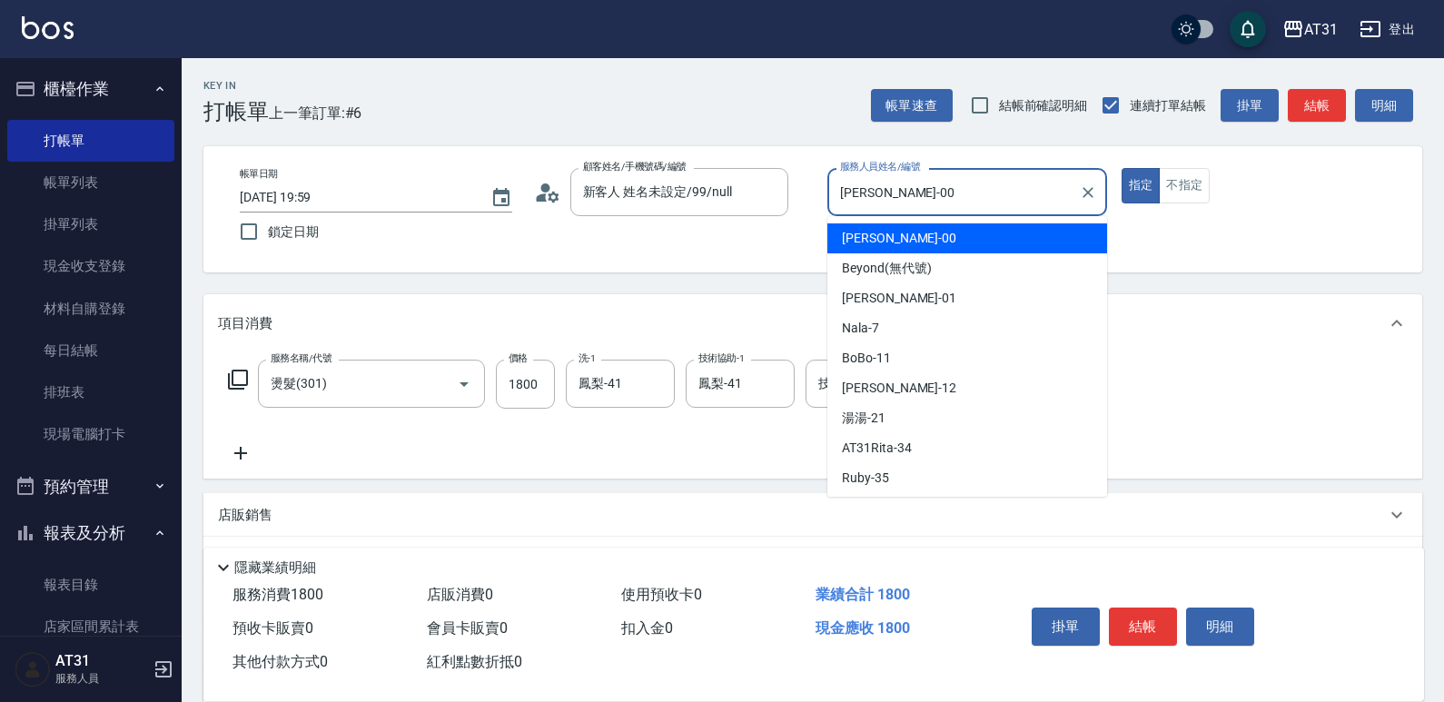
drag, startPoint x: 910, startPoint y: 192, endPoint x: 743, endPoint y: 225, distance: 170.5
click at [743, 225] on div "帳單日期 [DATE] 19:59 鎖定日期 顧客姓名/手機號碼/編號 新客人 姓名未設定/99/null 顧客姓名/手機號碼/編號 服務人員姓名/編號 [P…" at bounding box center [812, 209] width 1175 height 83
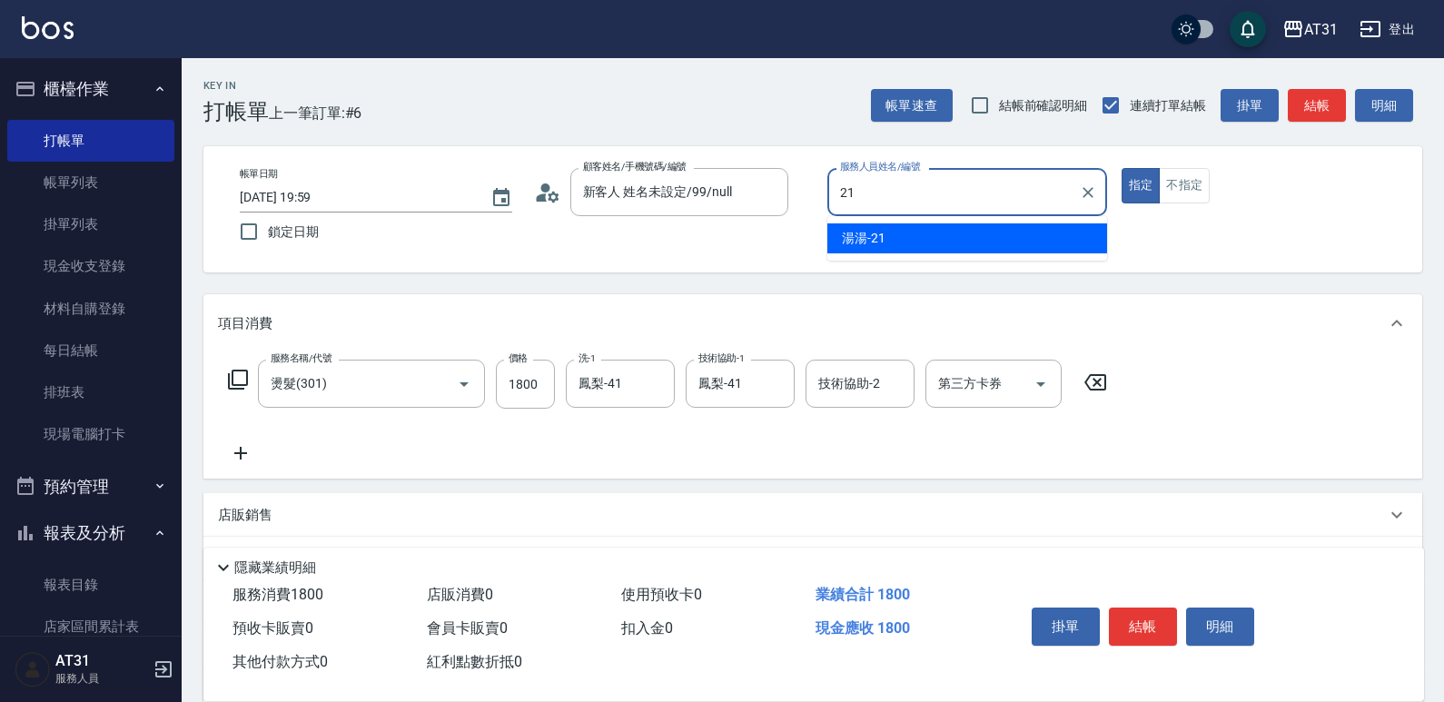
type input "湯湯-21"
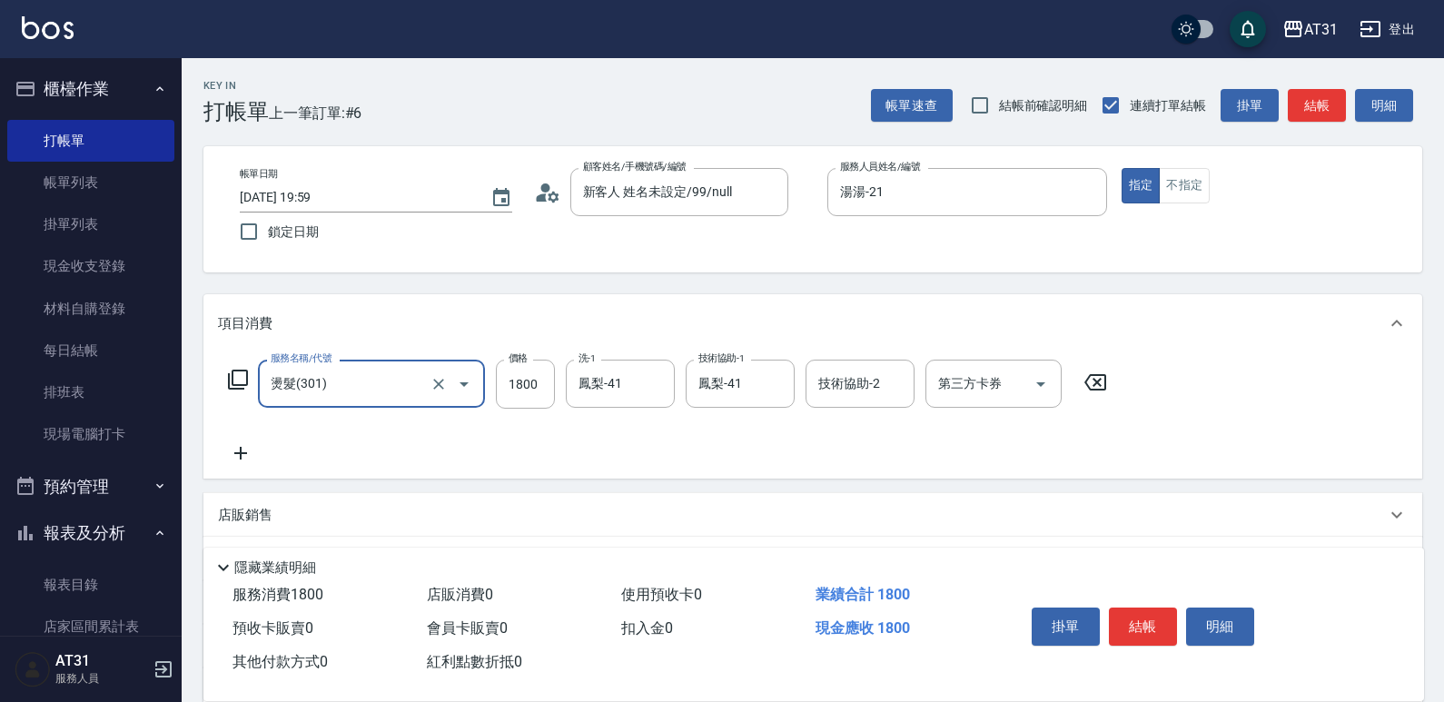
type input "0"
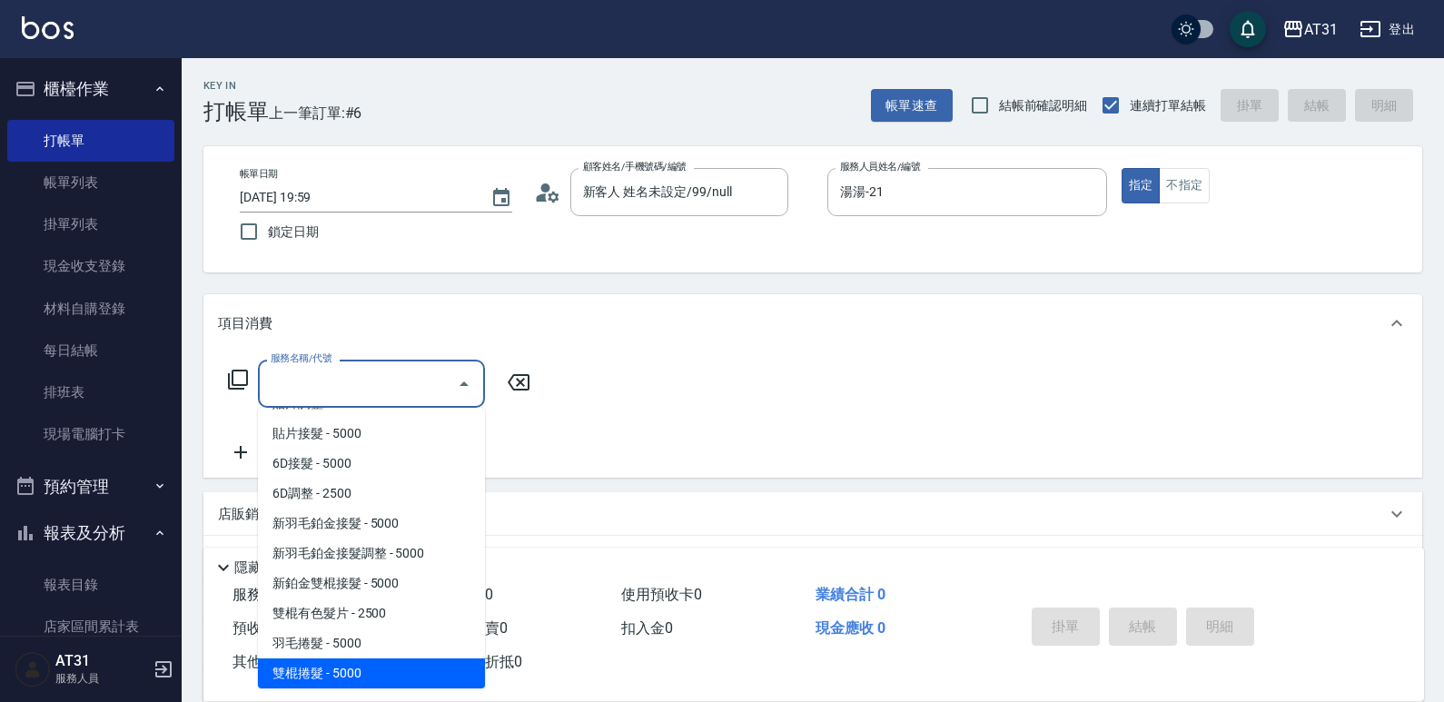
scroll to position [3493, 0]
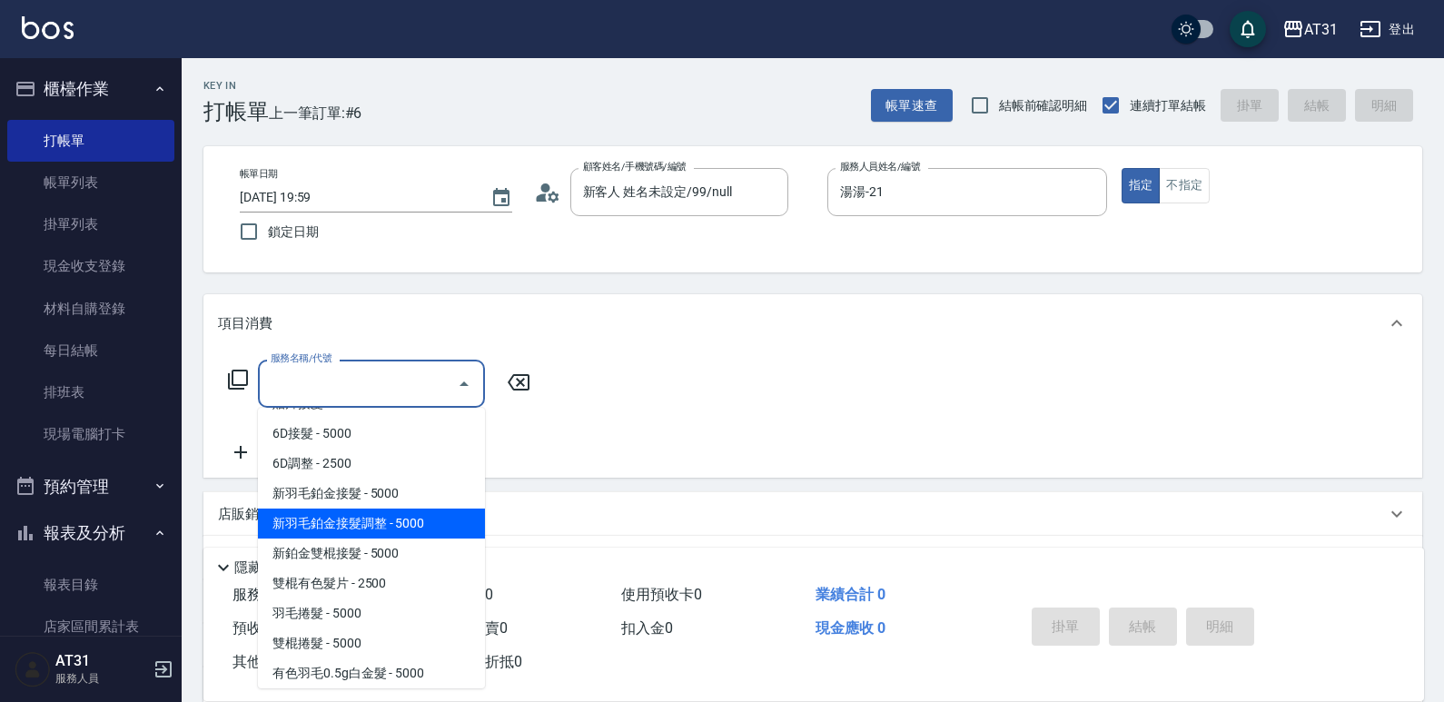
type input "新羽毛鉑金接髮調整(705)"
type input "500"
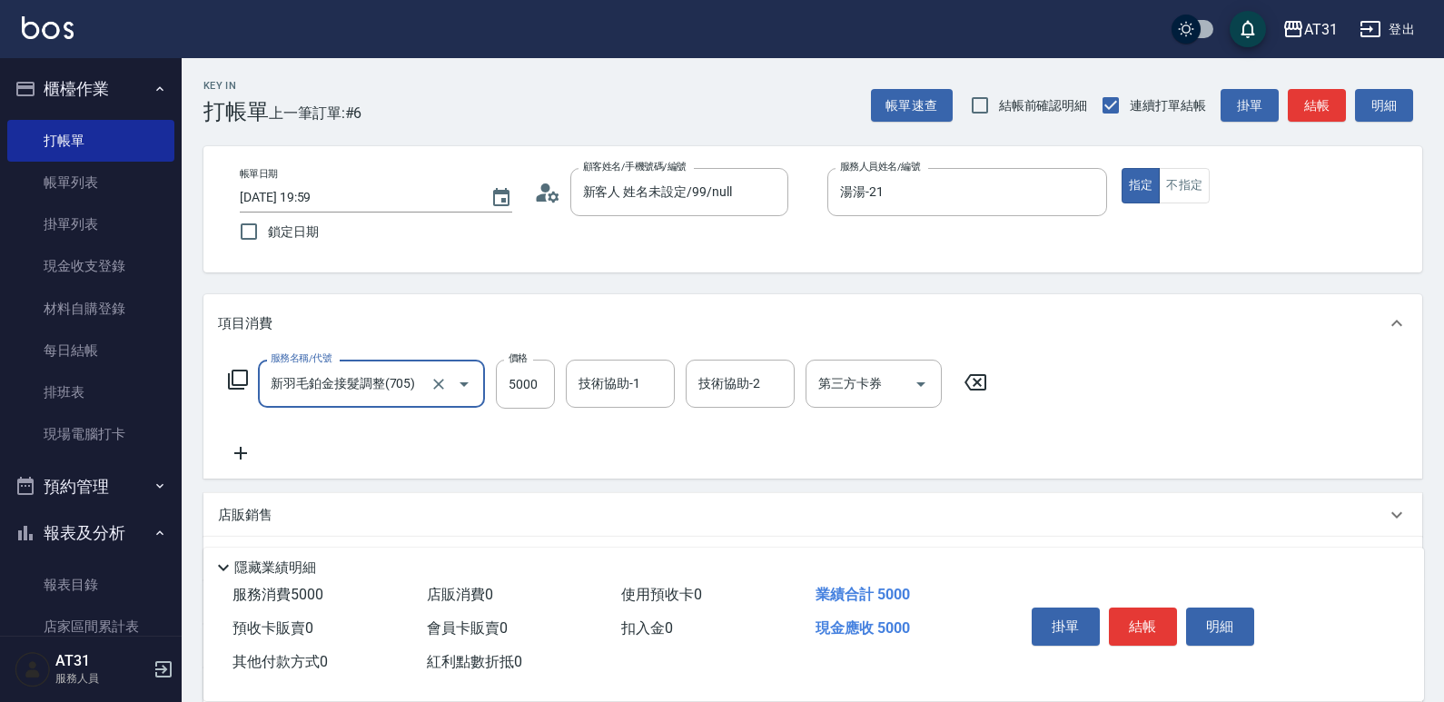
type input "新羽毛鉑金接髮調整(705)"
type input "0"
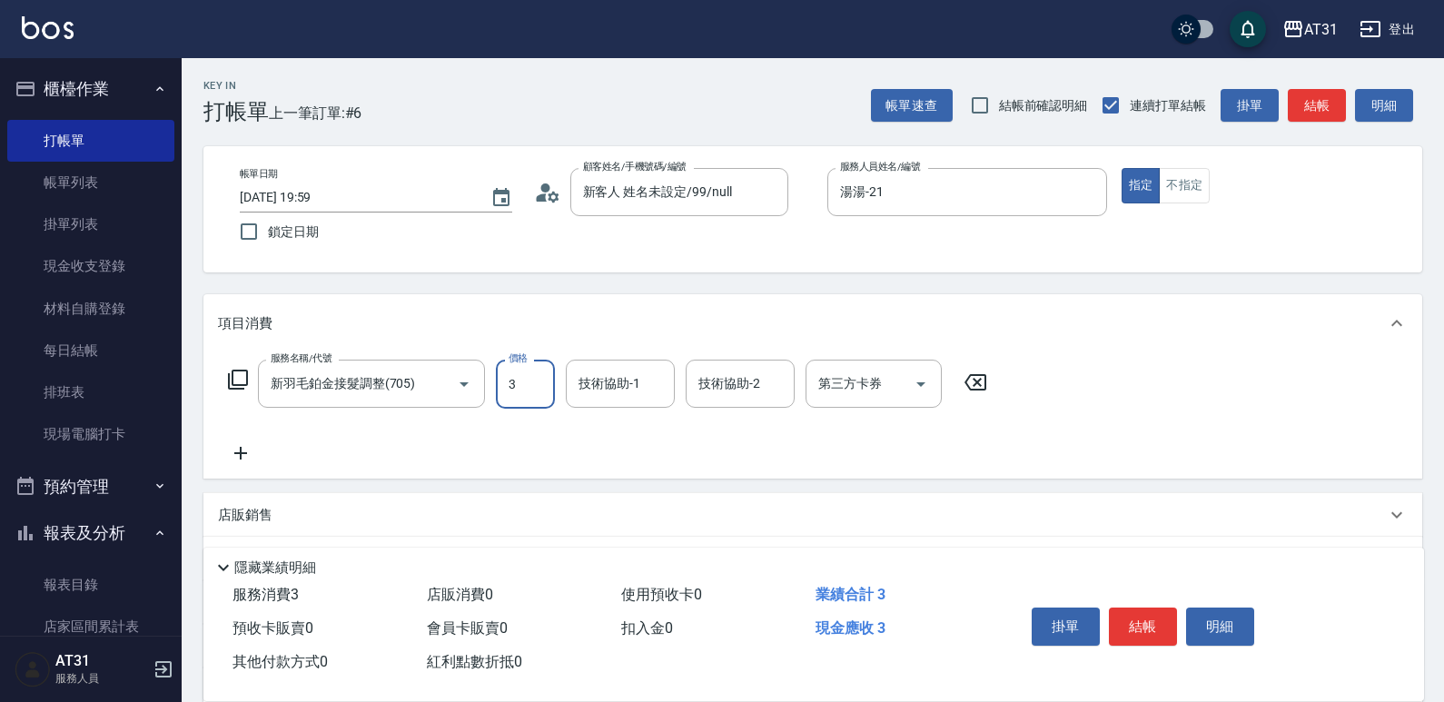
type input "30"
type input "300"
type input "3000"
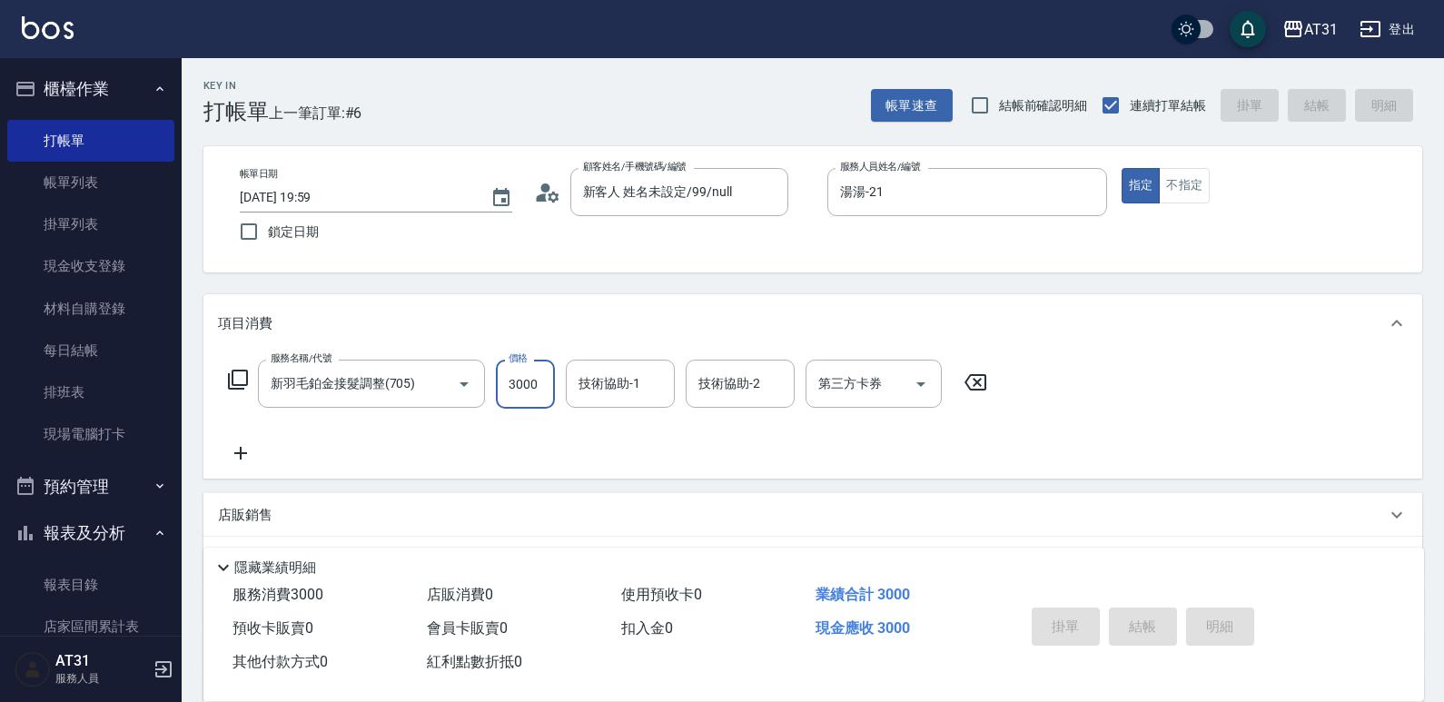
type input "[DATE] 20:02"
type input "0"
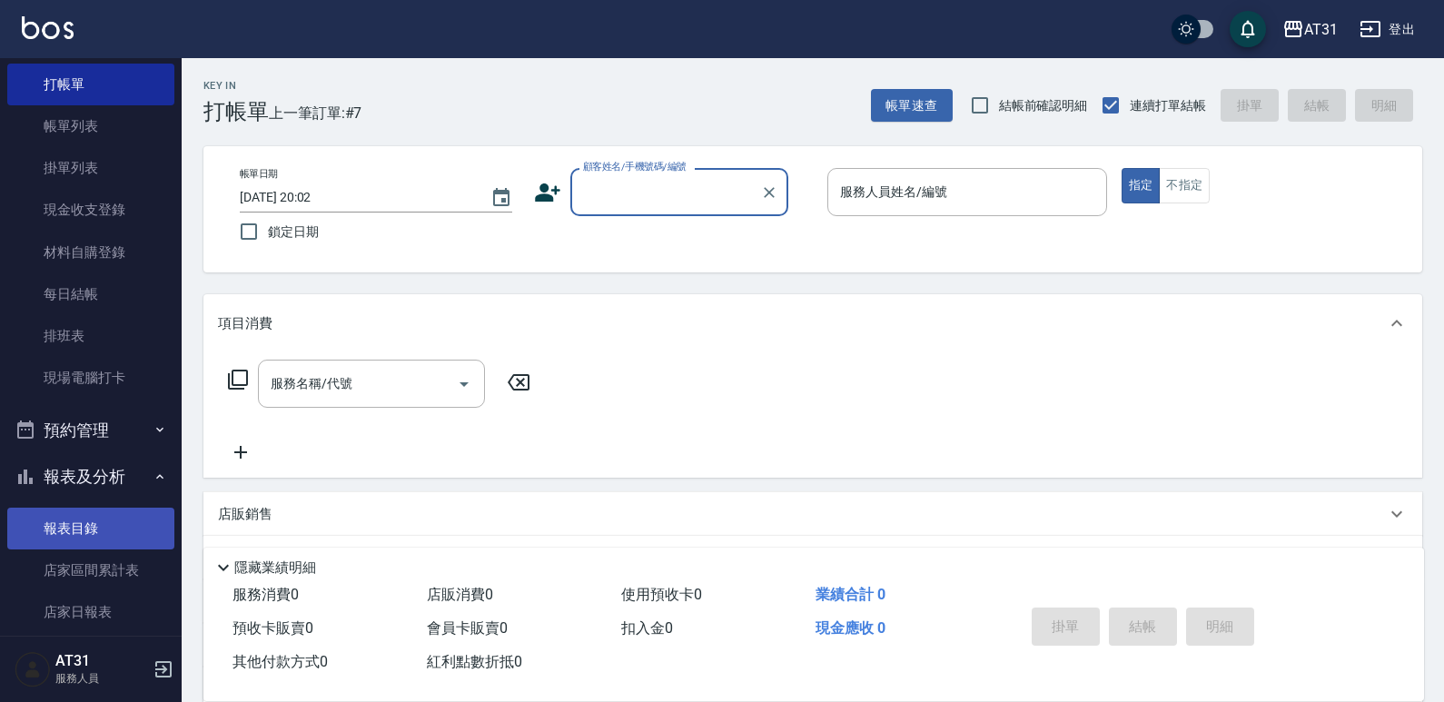
scroll to position [91, 0]
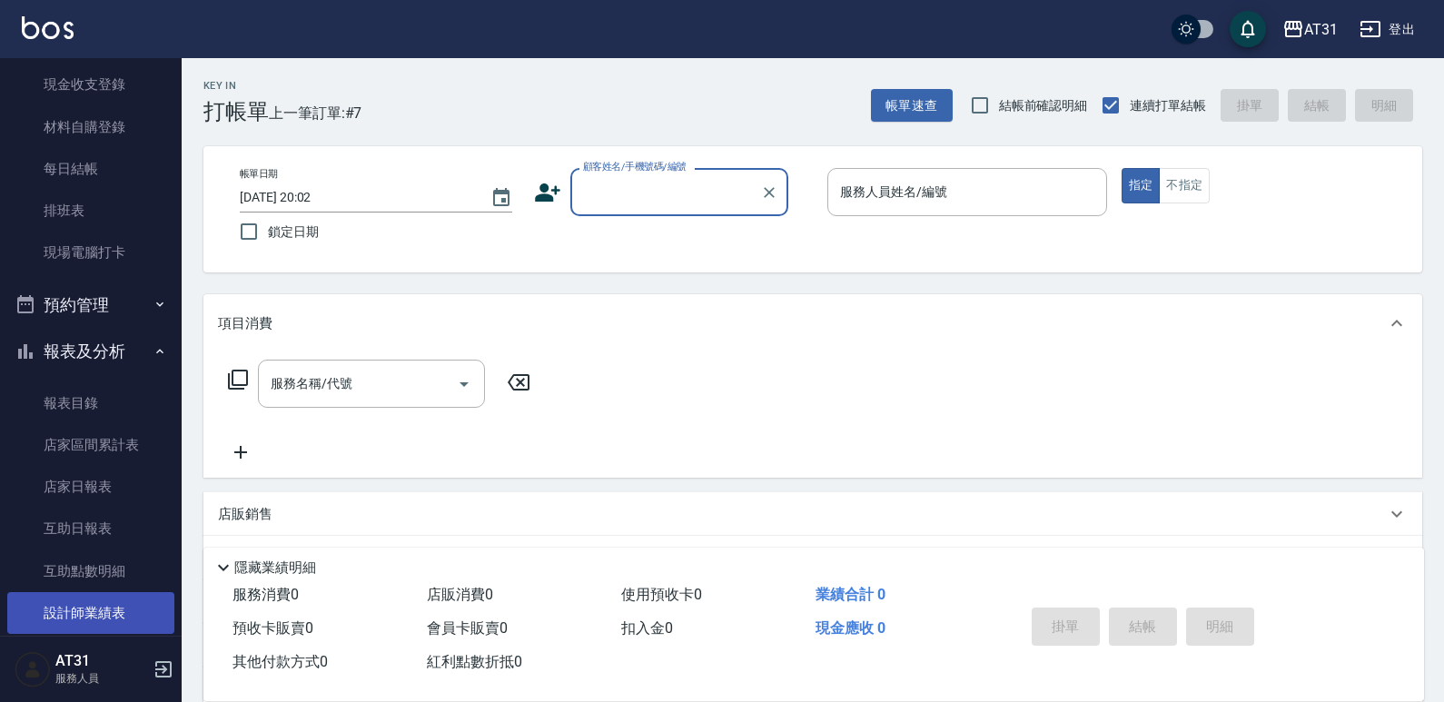
click at [134, 609] on link "設計師業績表" at bounding box center [90, 613] width 167 height 42
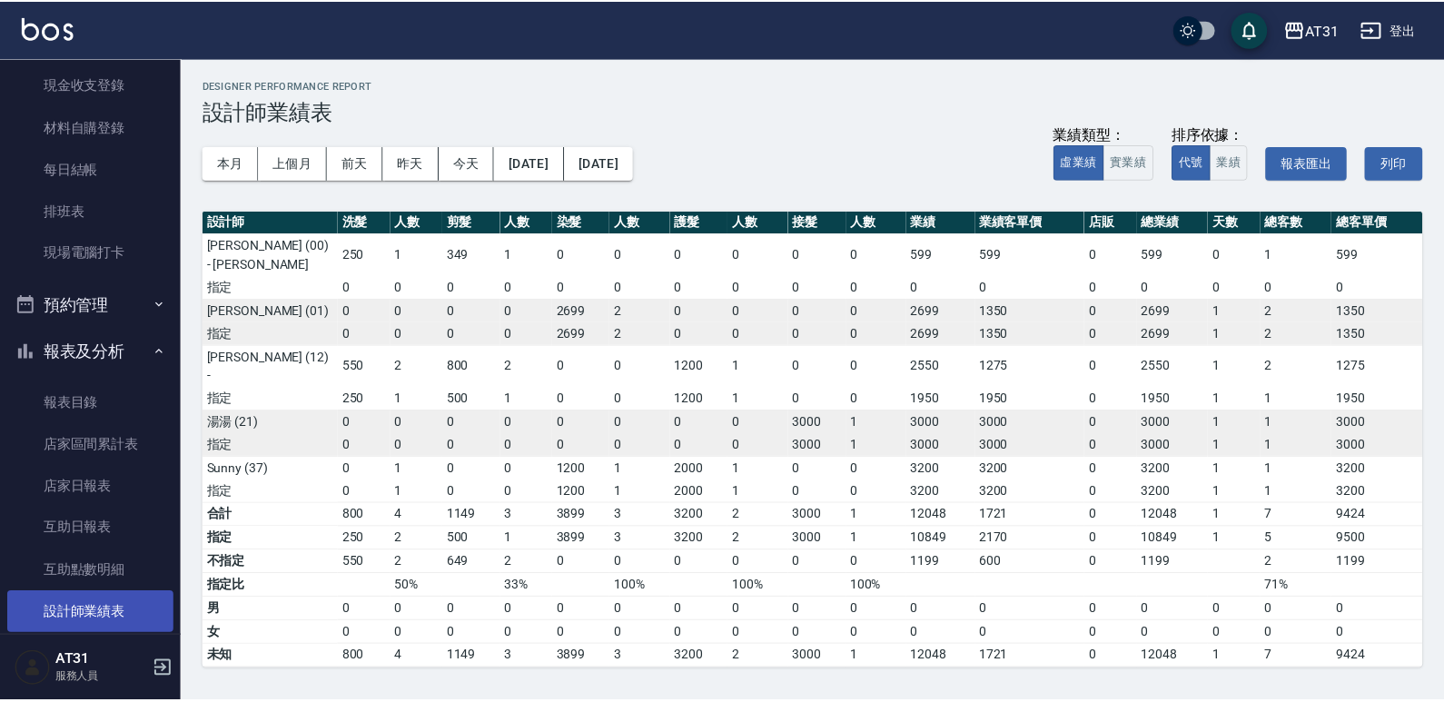
scroll to position [454, 0]
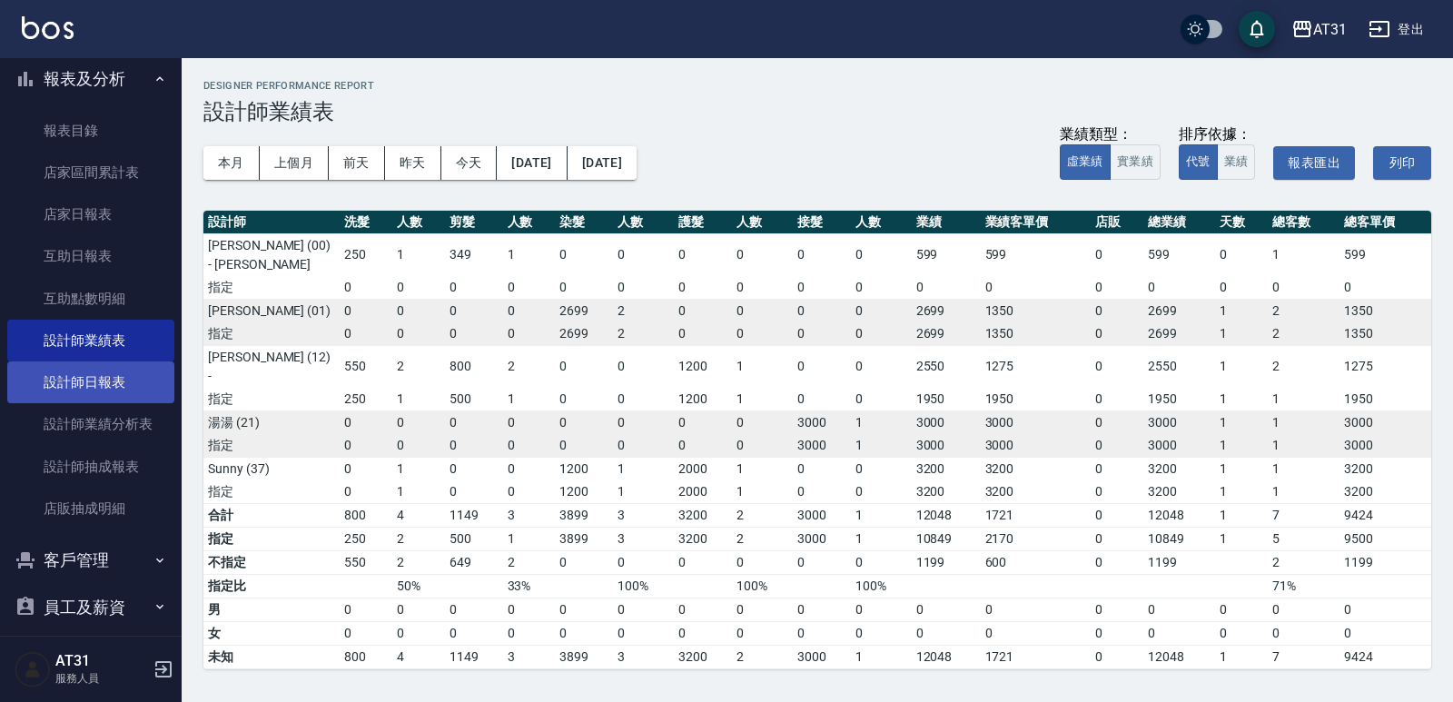
click at [104, 373] on link "設計師日報表" at bounding box center [90, 383] width 167 height 42
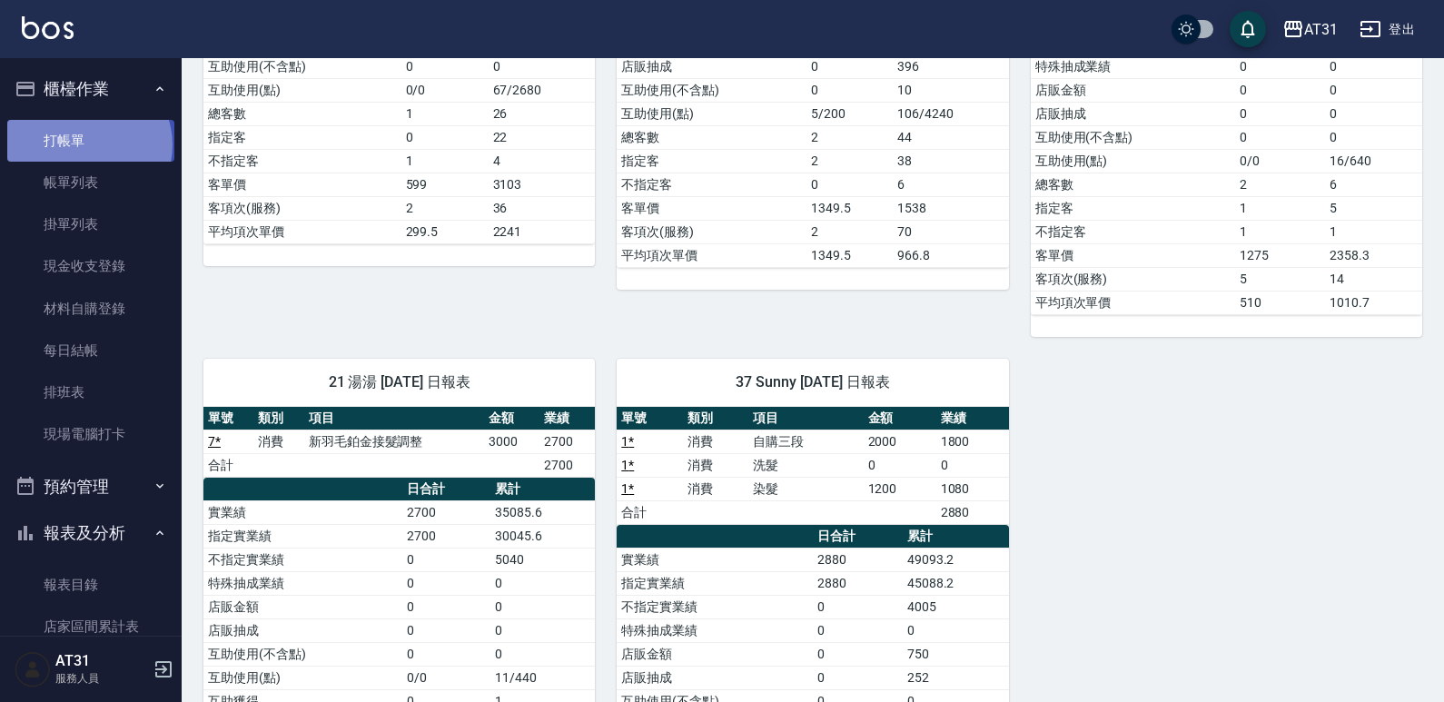
click at [87, 144] on link "打帳單" at bounding box center [90, 141] width 167 height 42
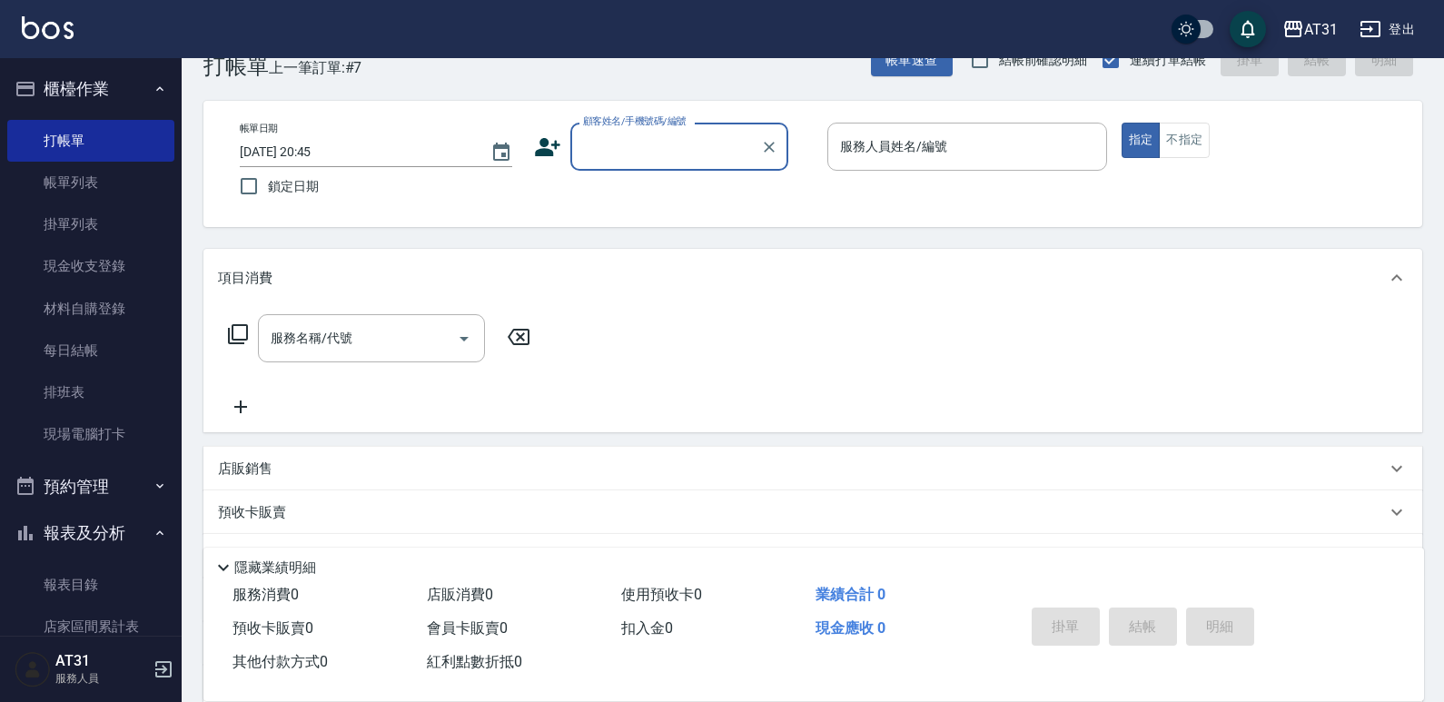
scroll to position [91, 0]
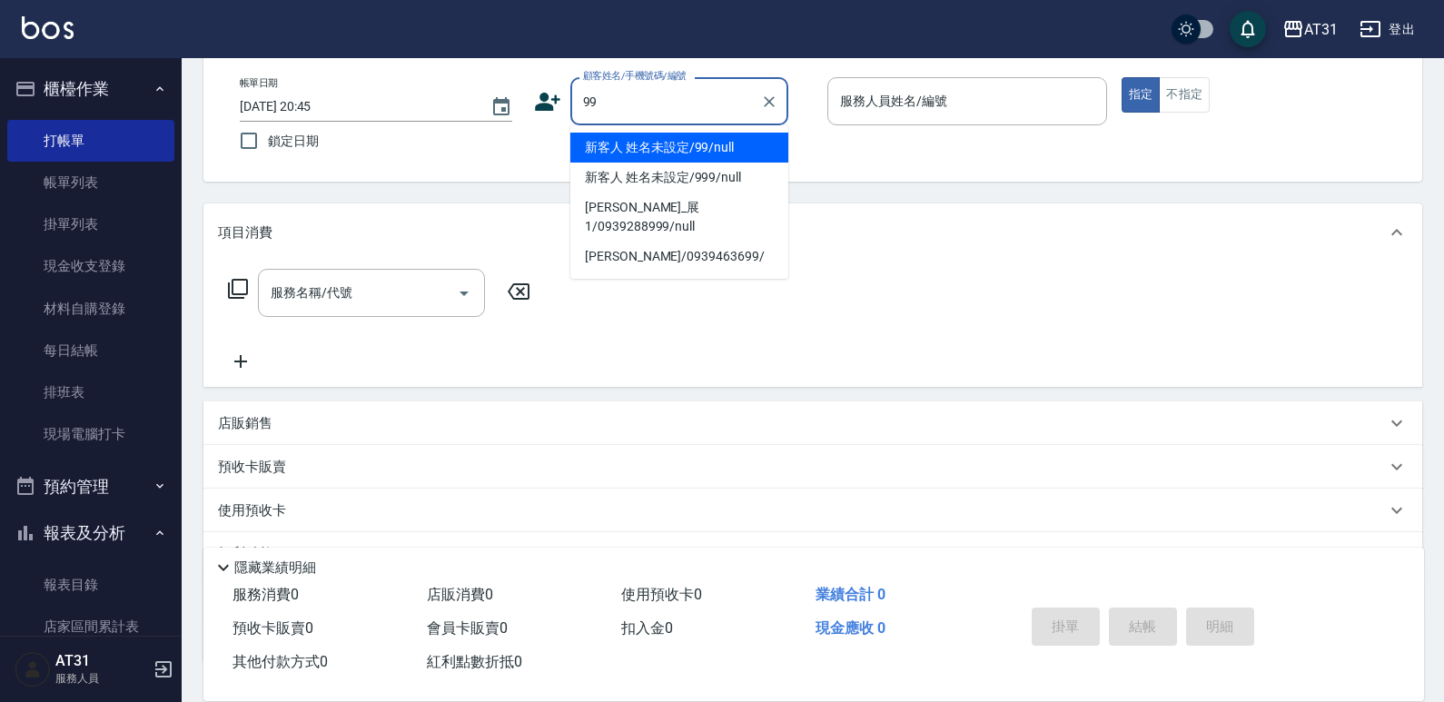
type input "新客人 姓名未設定/99/null"
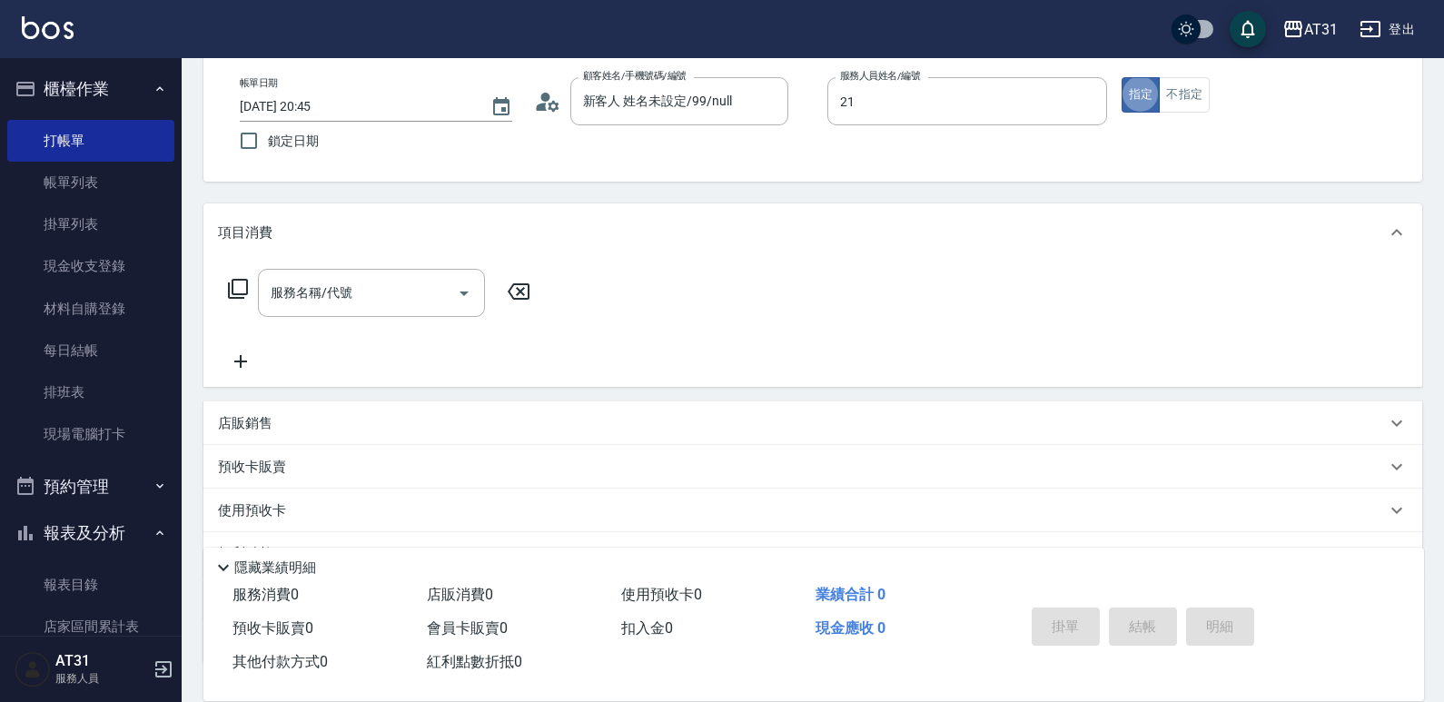
type input "湯湯-21"
type button "true"
click at [1203, 108] on button "不指定" at bounding box center [1184, 94] width 51 height 35
click at [428, 298] on input "服務名稱/代號" at bounding box center [357, 293] width 183 height 32
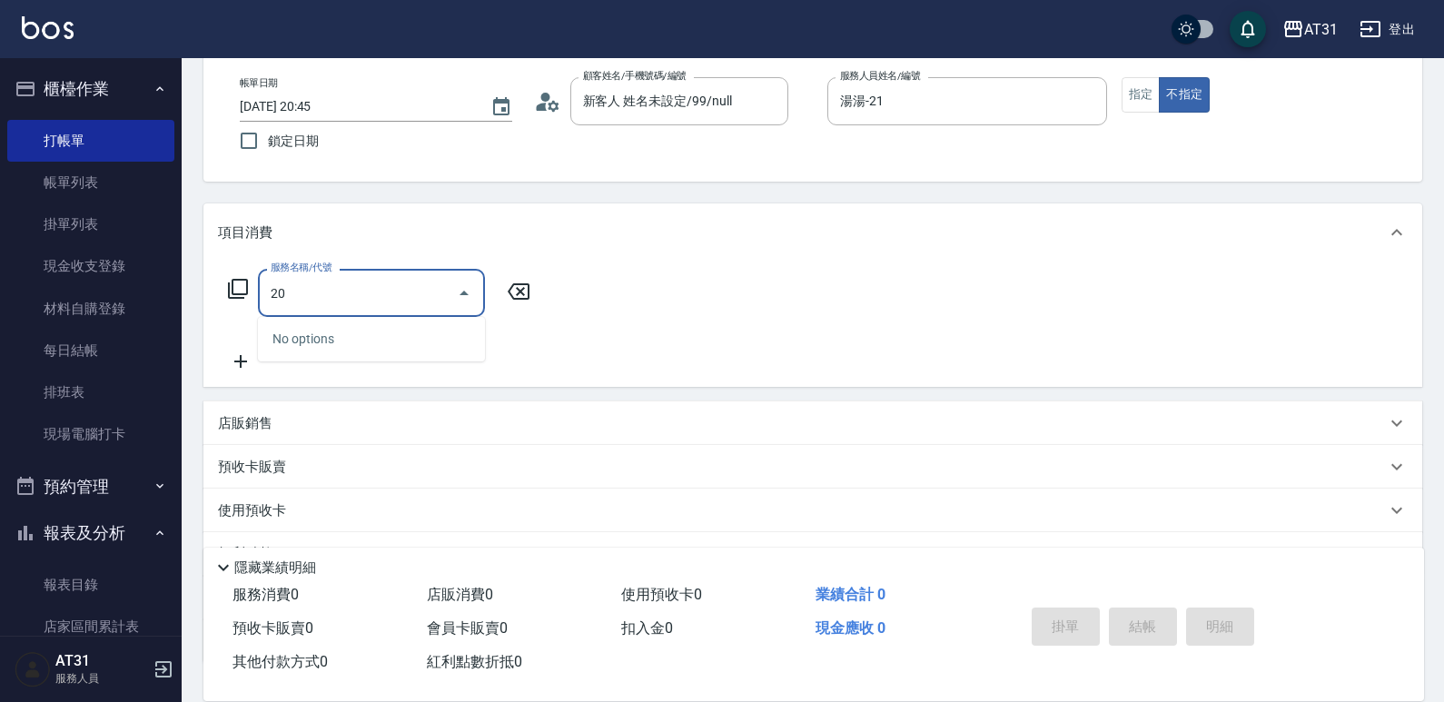
type input "201"
type input "20"
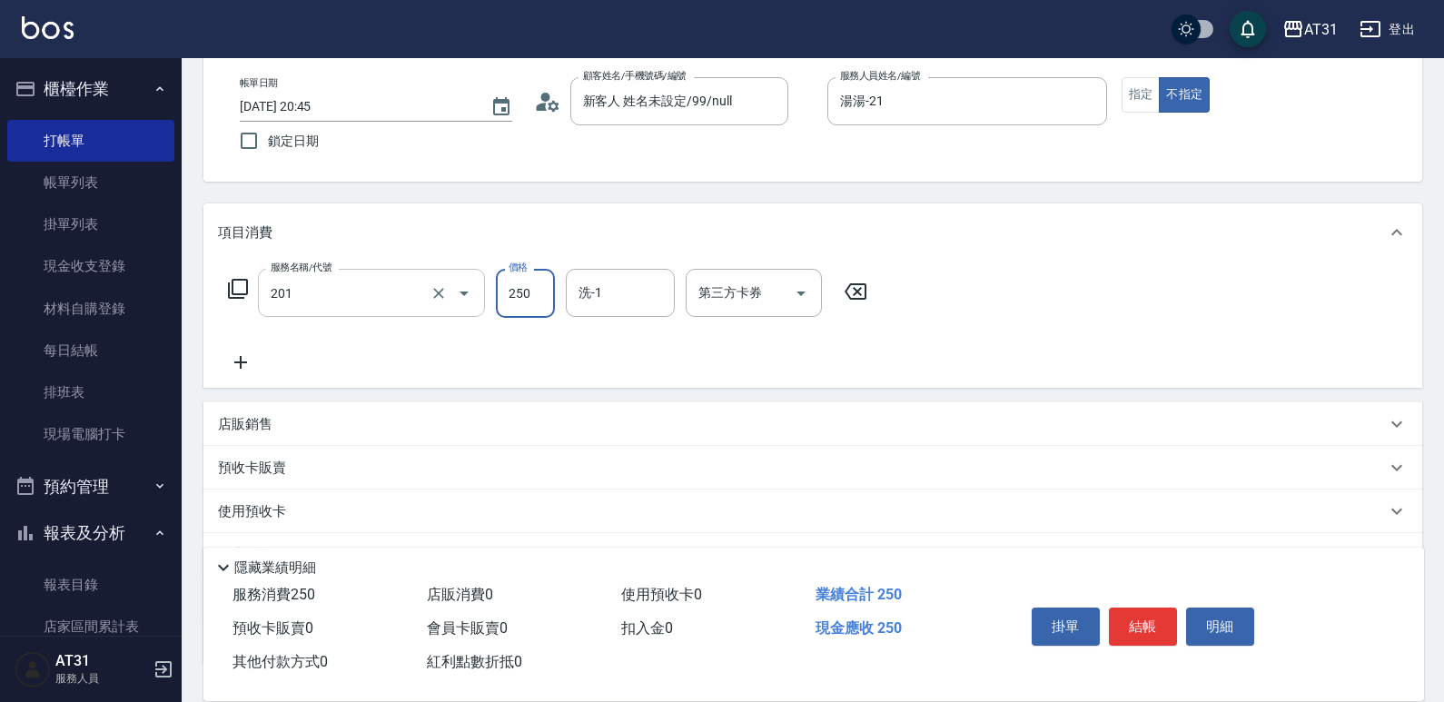
type input "洗髮(201)"
type input "0"
type input "50"
type input "500"
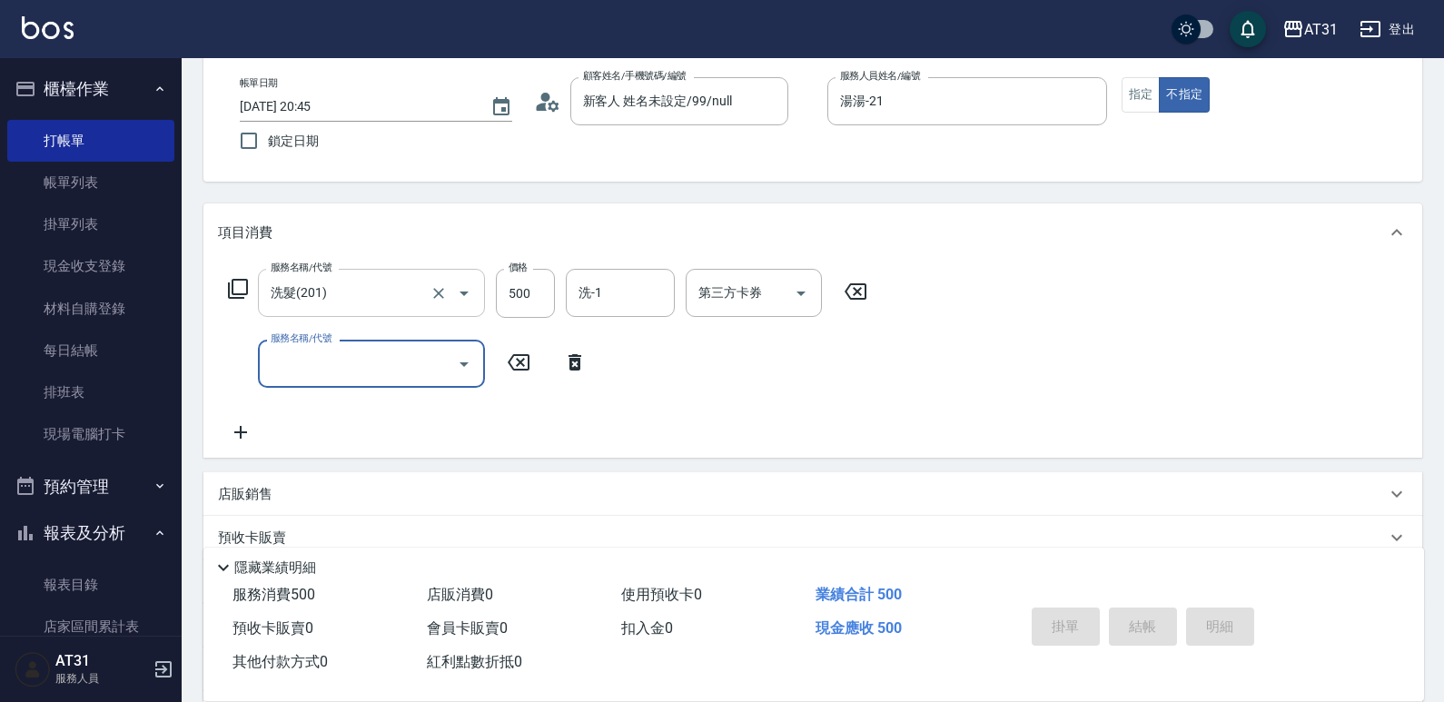
type input "0"
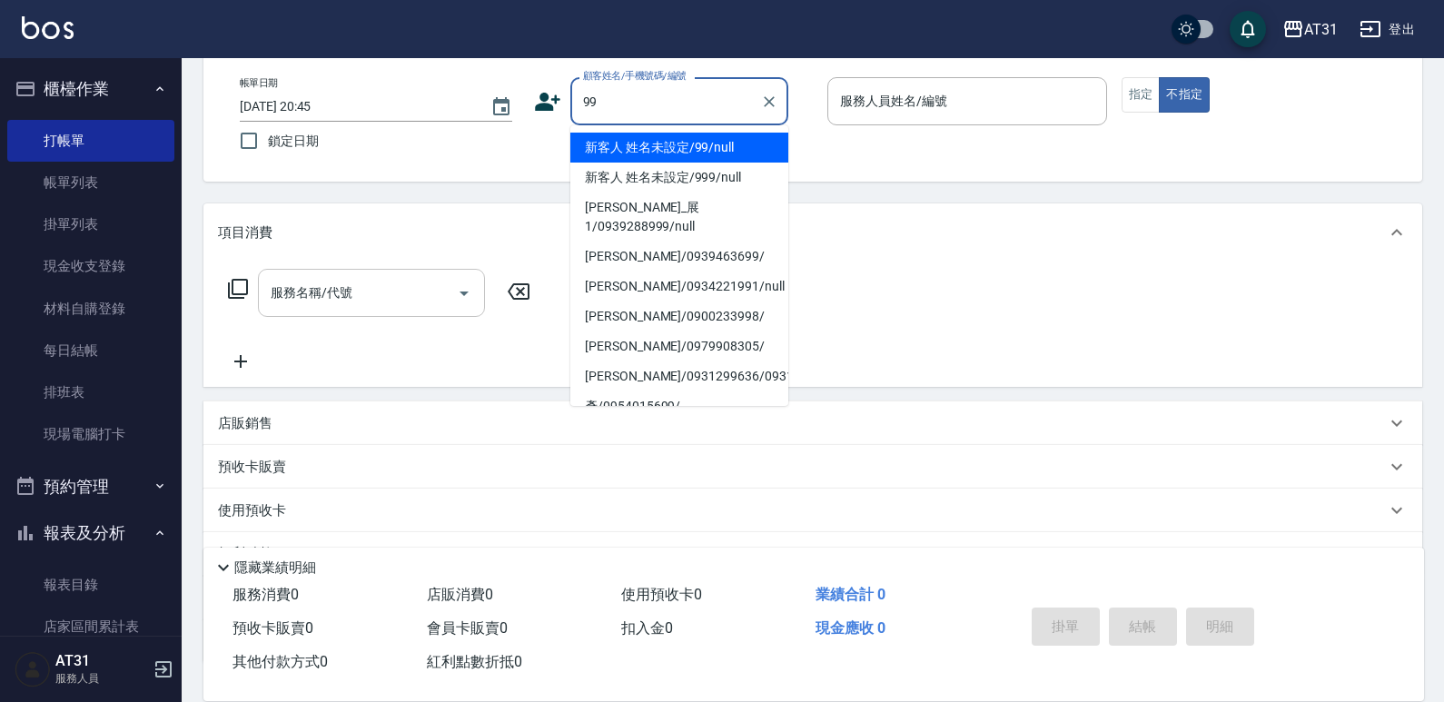
type input "新客人 姓名未設定/99/null"
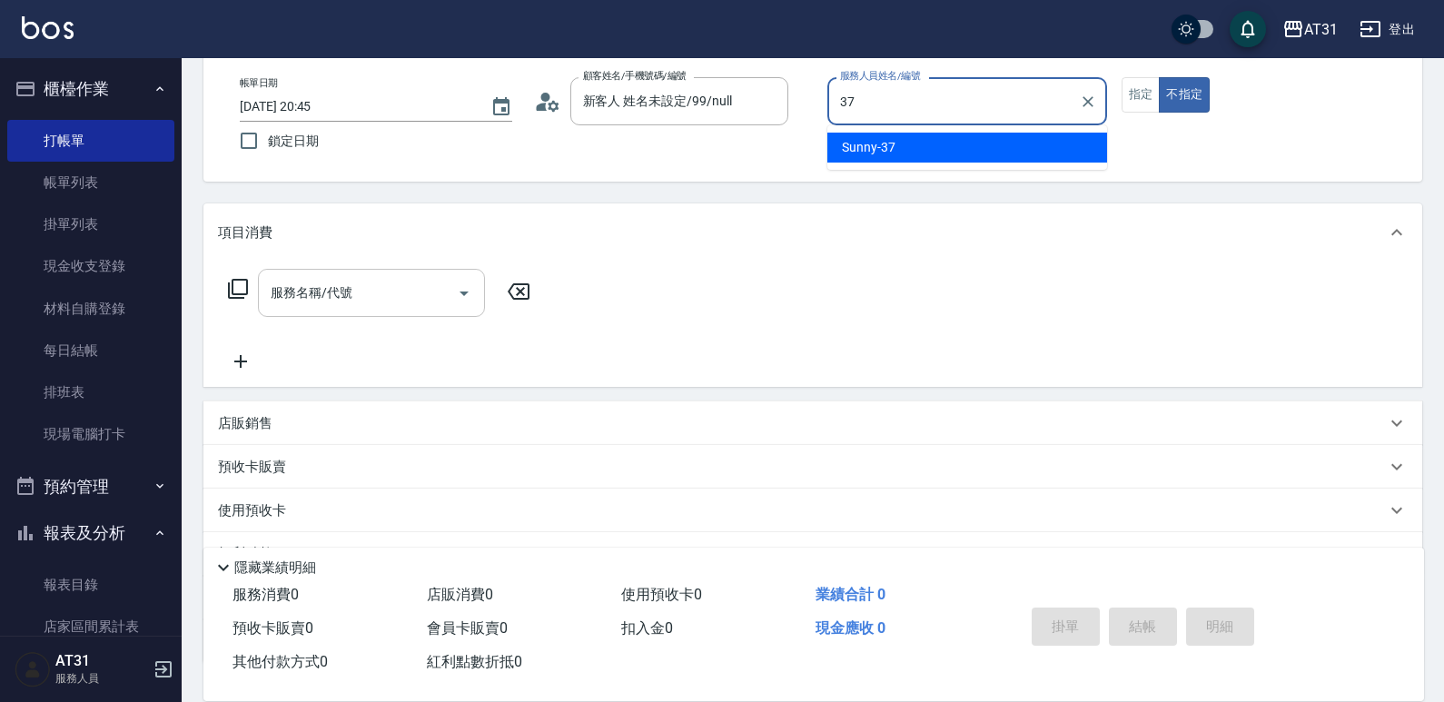
type input "Sunny-37"
type button "false"
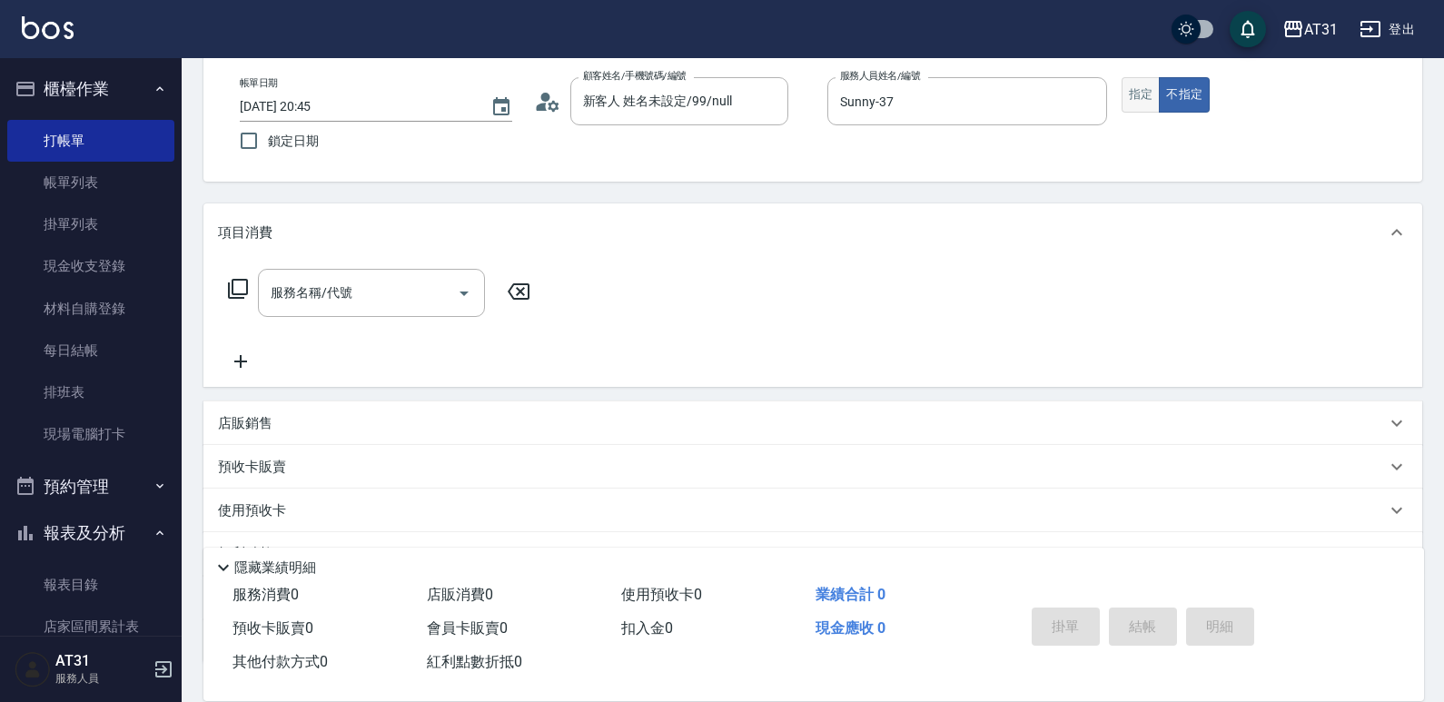
click at [1125, 83] on button "指定" at bounding box center [1141, 94] width 39 height 35
click at [368, 291] on input "服務名稱/代號" at bounding box center [357, 293] width 183 height 32
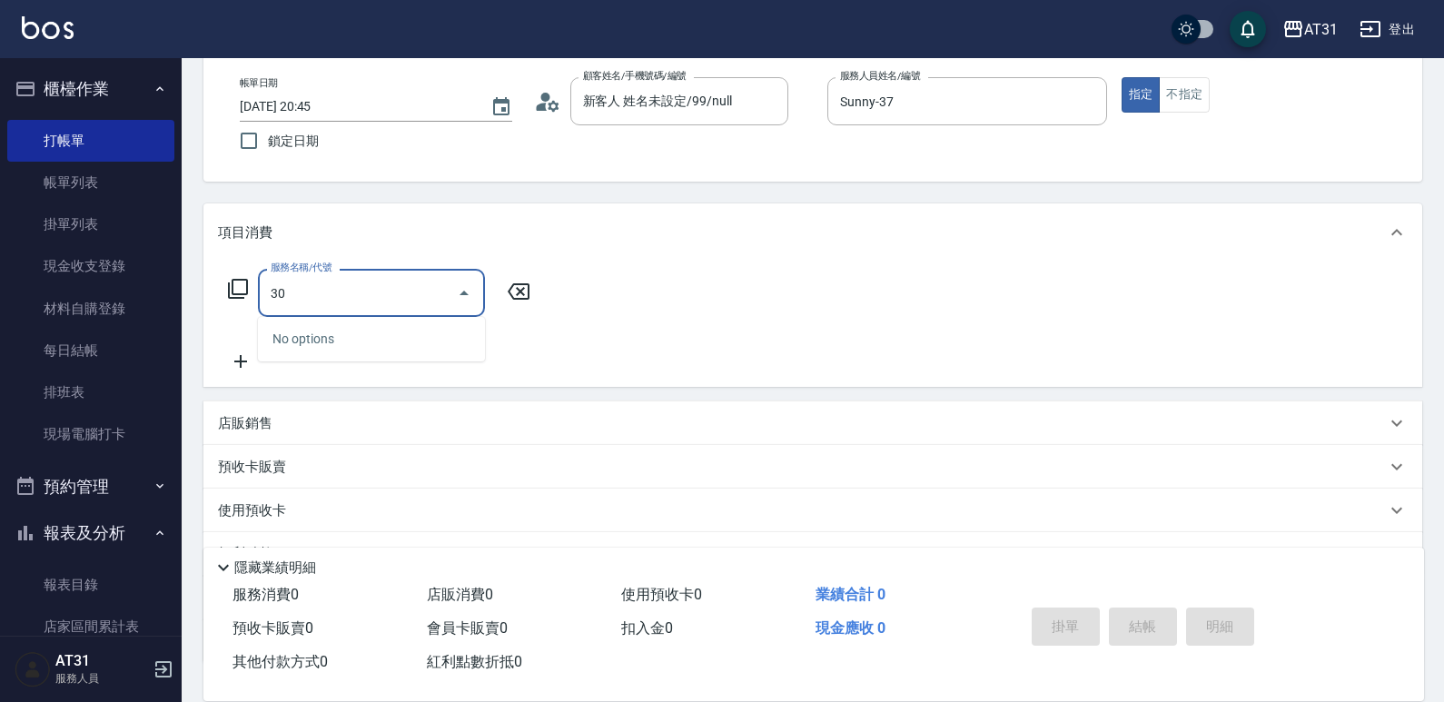
type input "301"
type input "160"
type input "燙髮(301)"
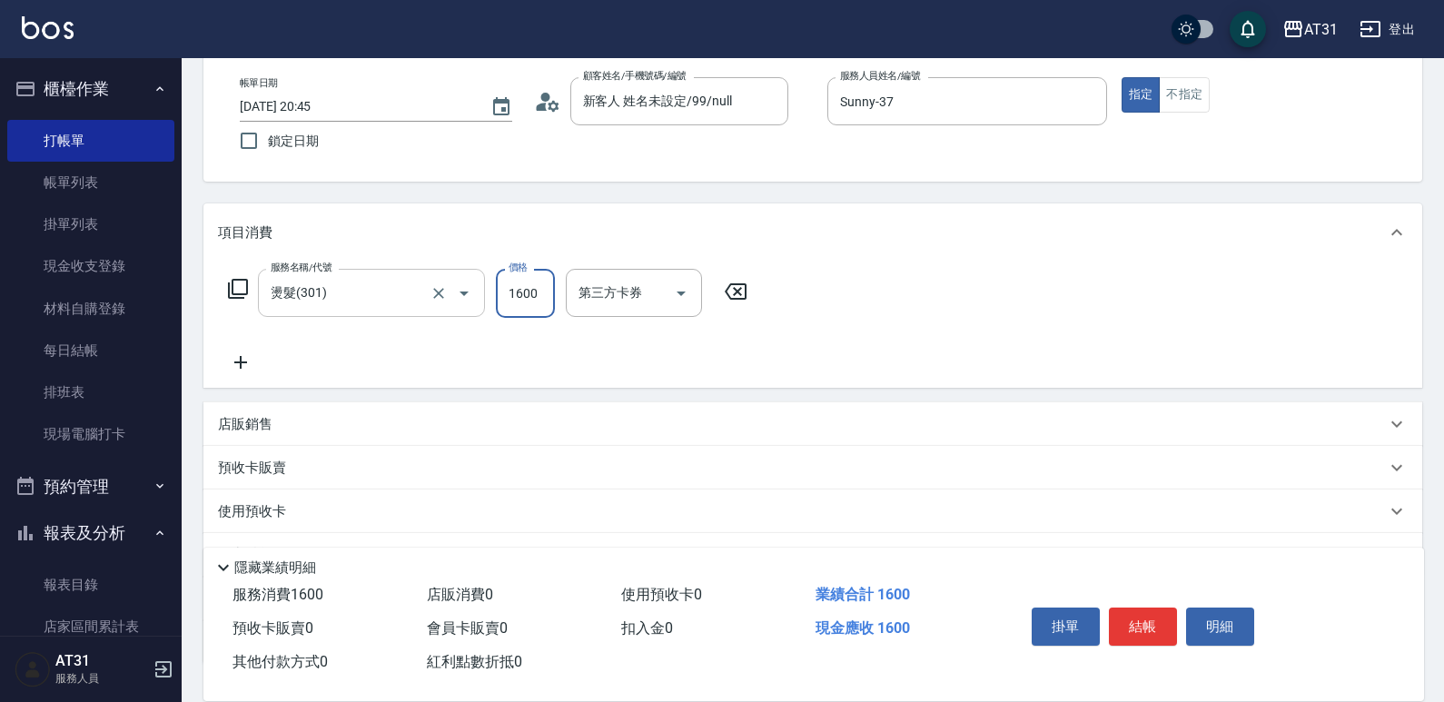
type input "0"
type input "169"
type input "160"
type input "1699"
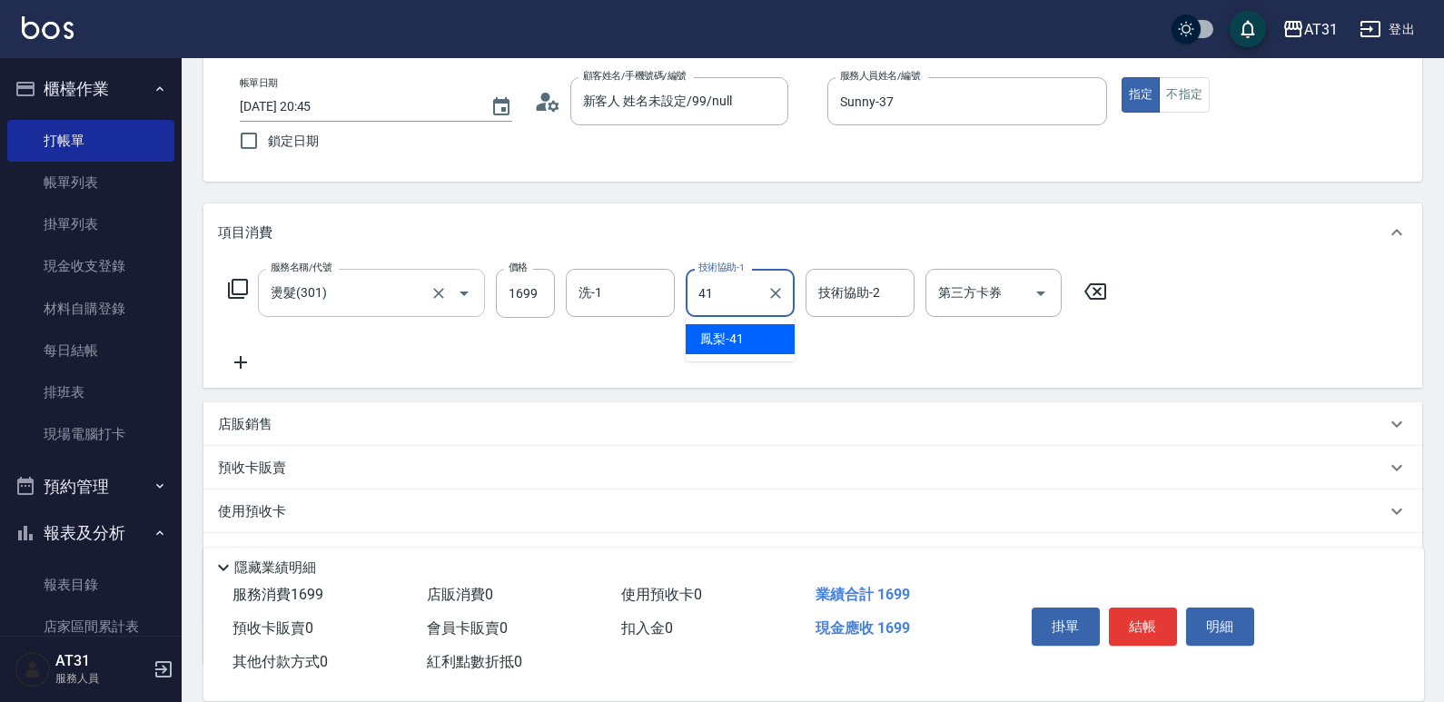
type input "鳳梨-41"
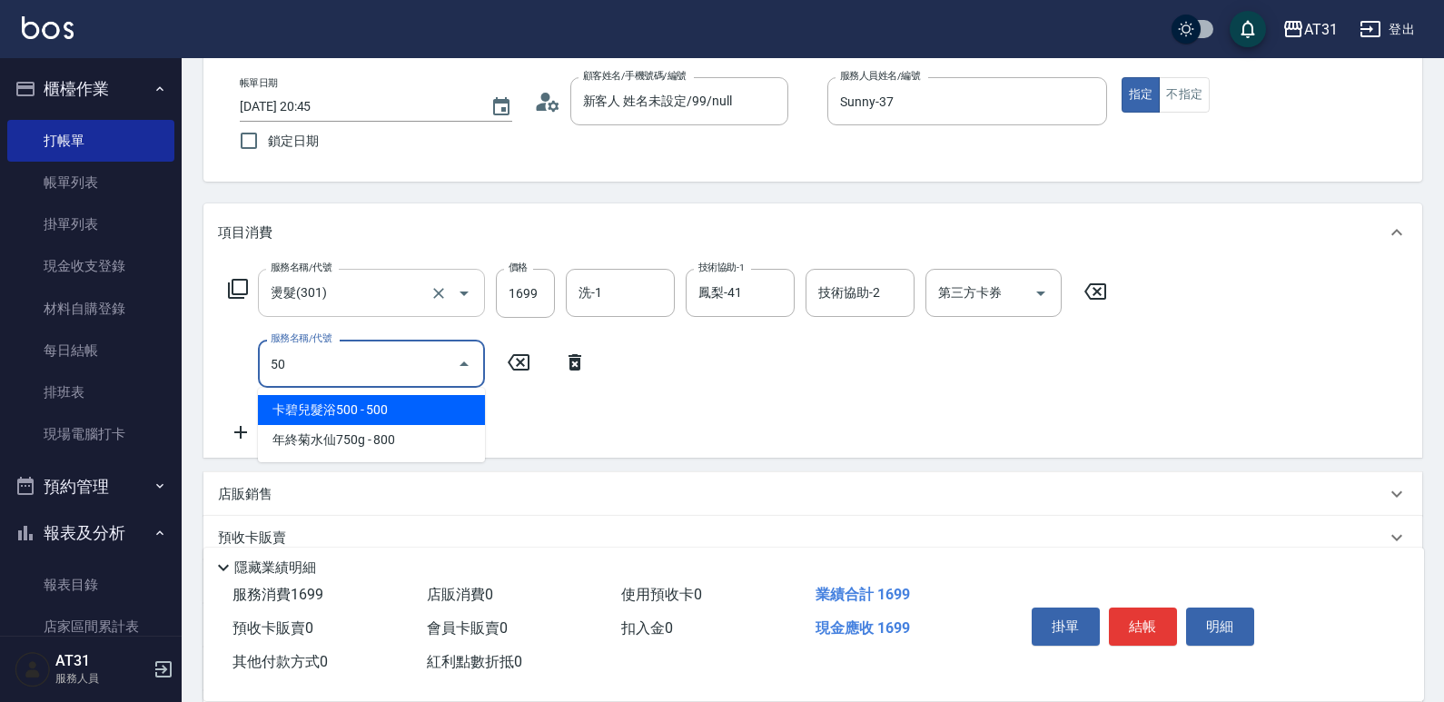
type input "501"
type input "320"
type input "染髮(501)"
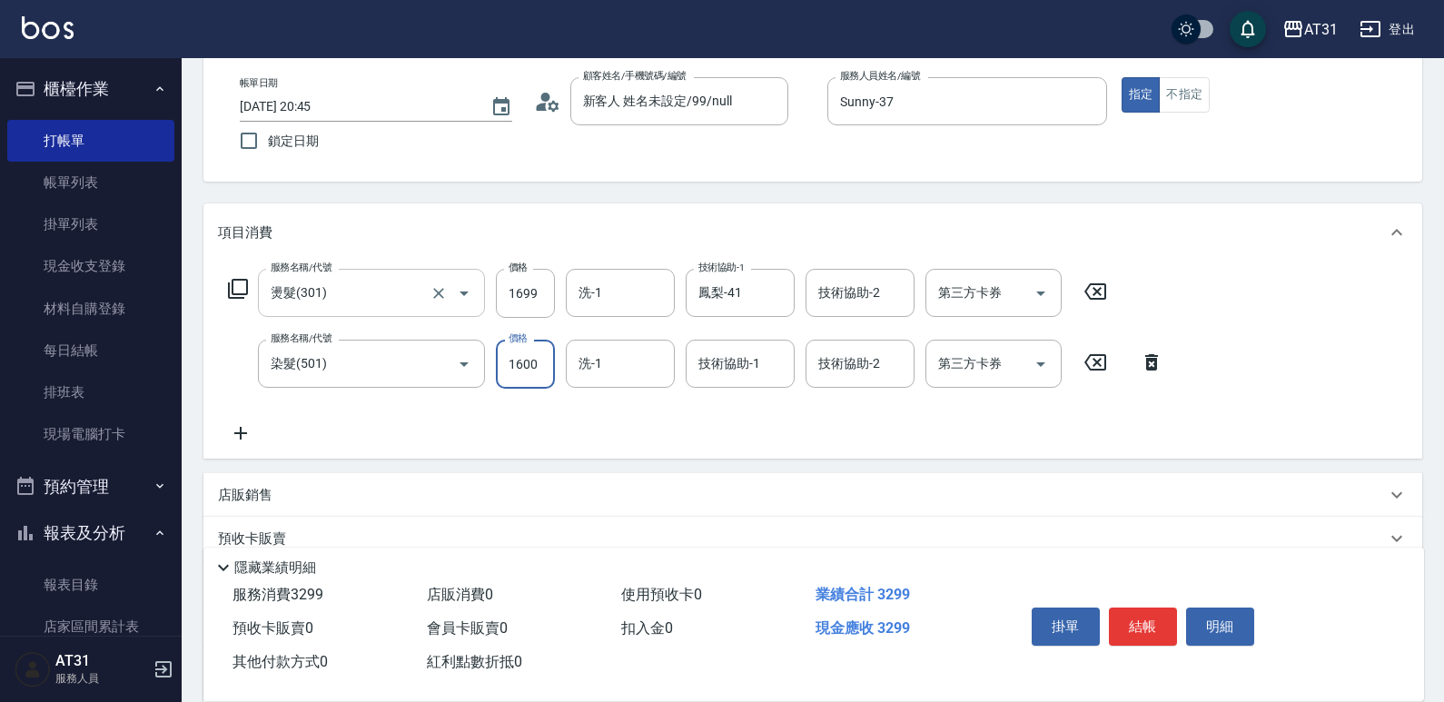
type input "170"
type input "150"
type input "310"
type input "1500"
type input "鳳梨-41"
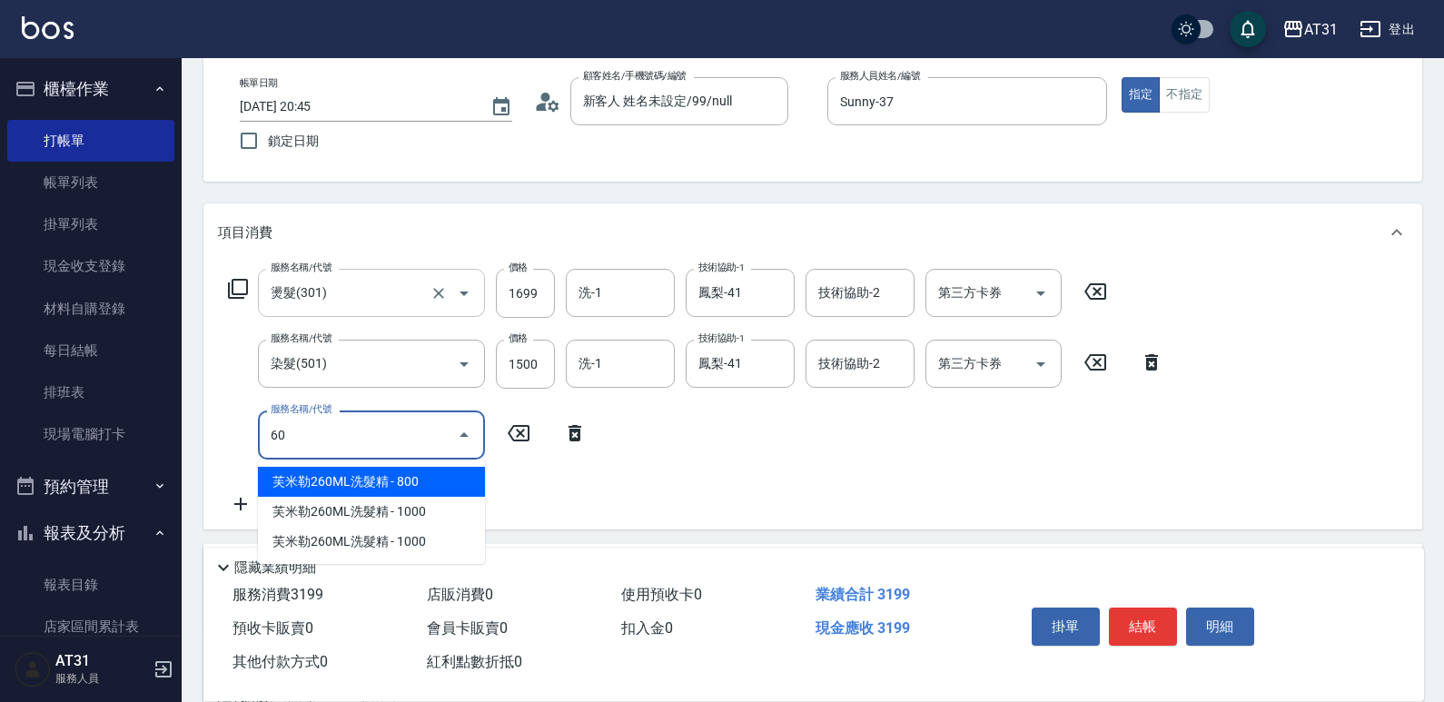
type input "601"
type input "340"
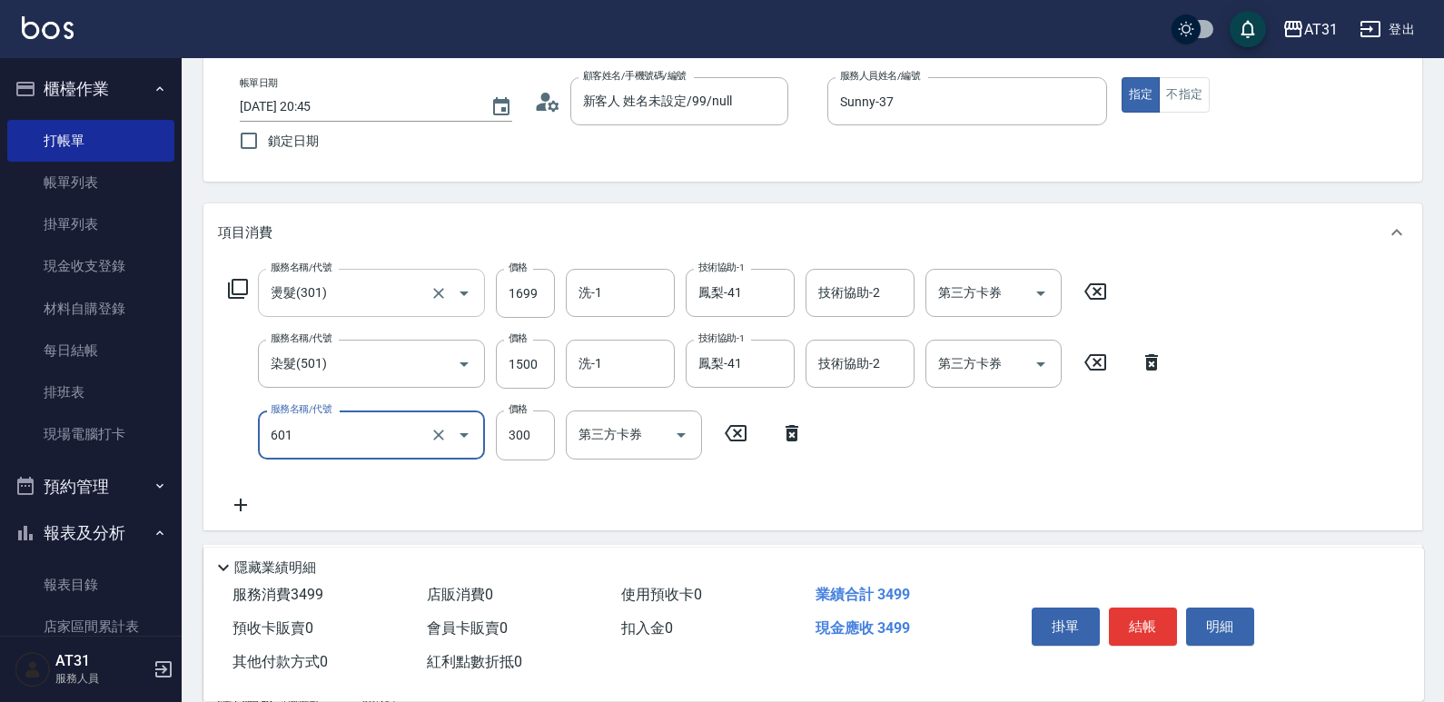
type input "自備護髮(601)"
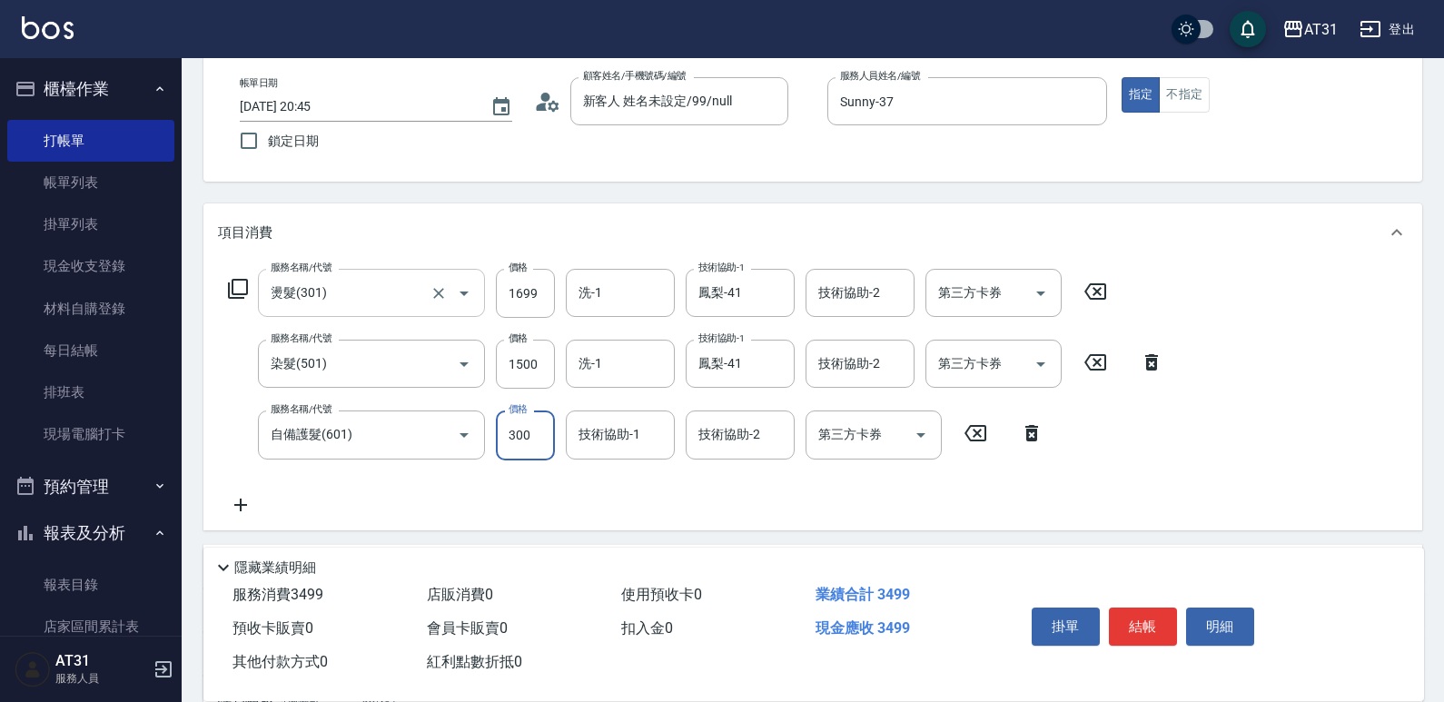
type input "8"
type input "320"
type input "80"
type input "390"
type input "800"
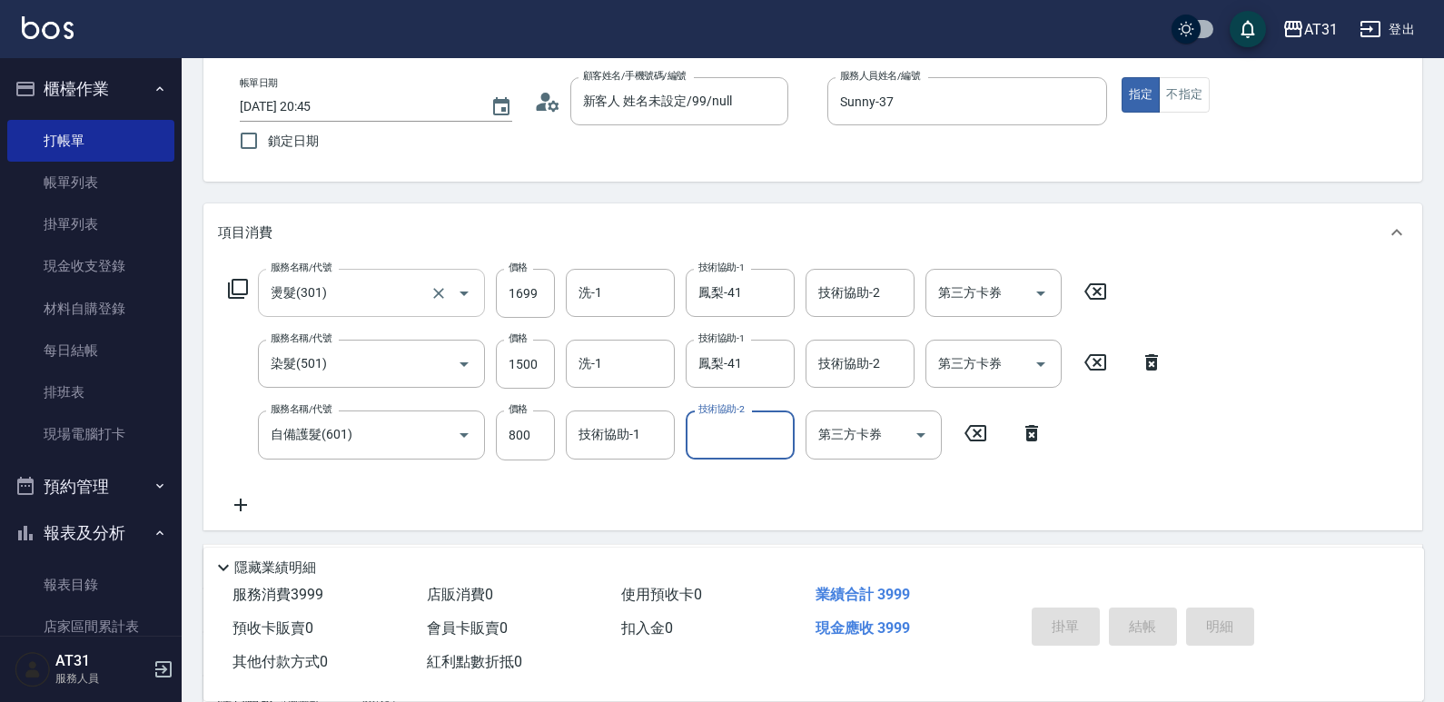
type input "[DATE] 20:46"
type input "0"
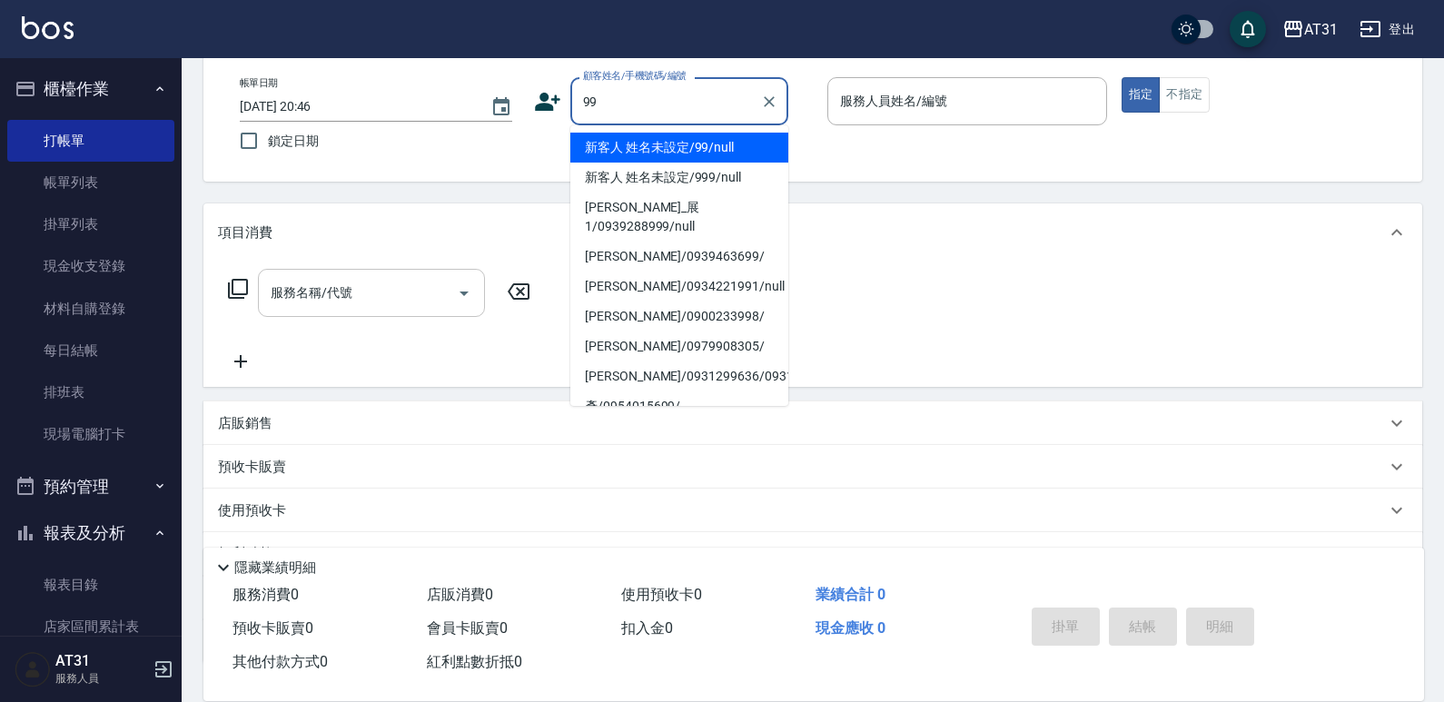
type input "新客人 姓名未設定/99/null"
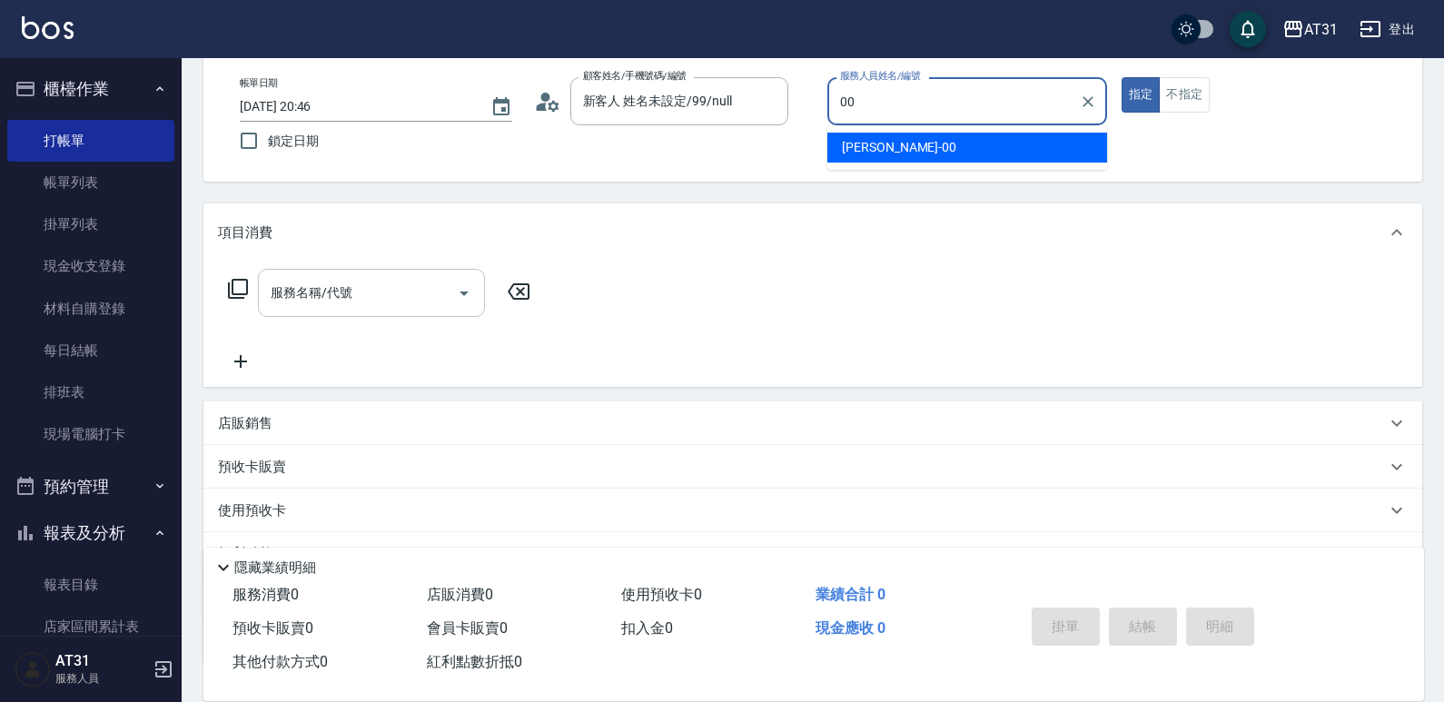
type input "[PERSON_NAME]-00"
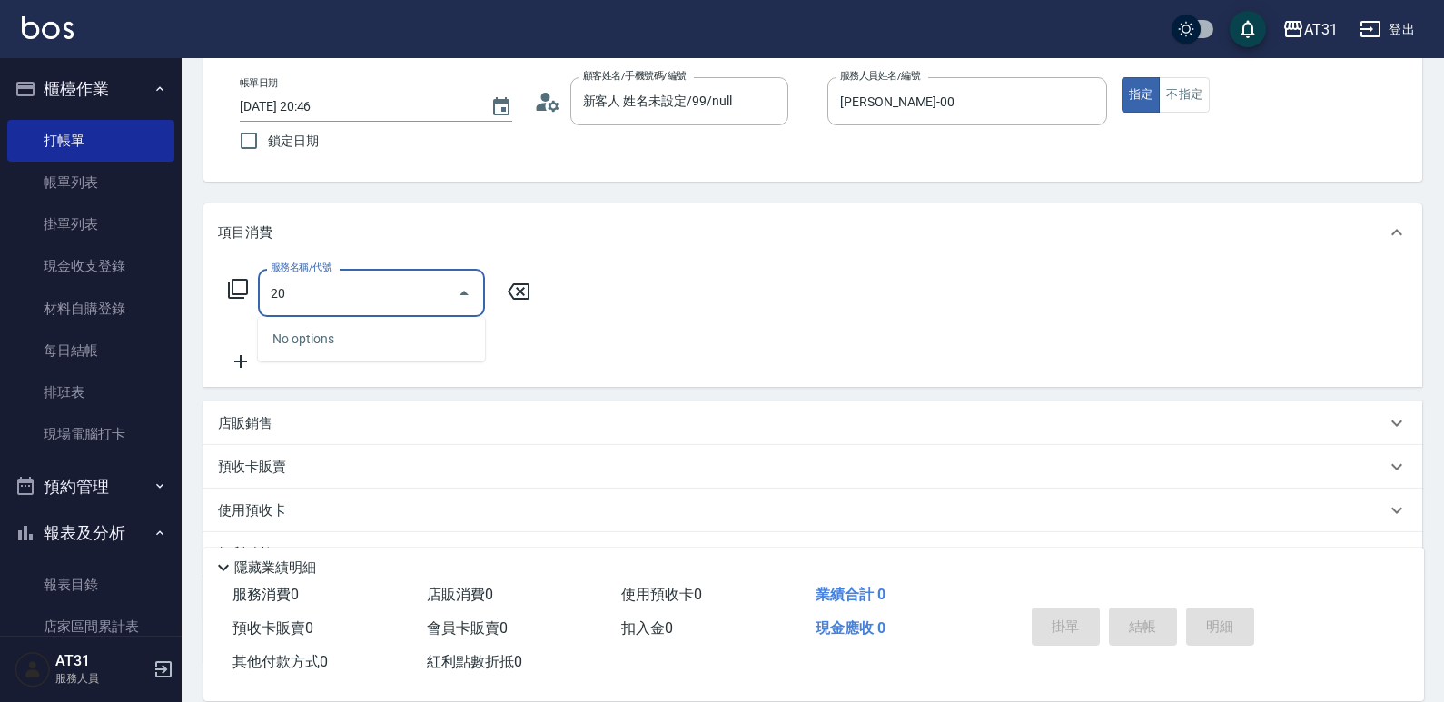
type input "201"
type input "20"
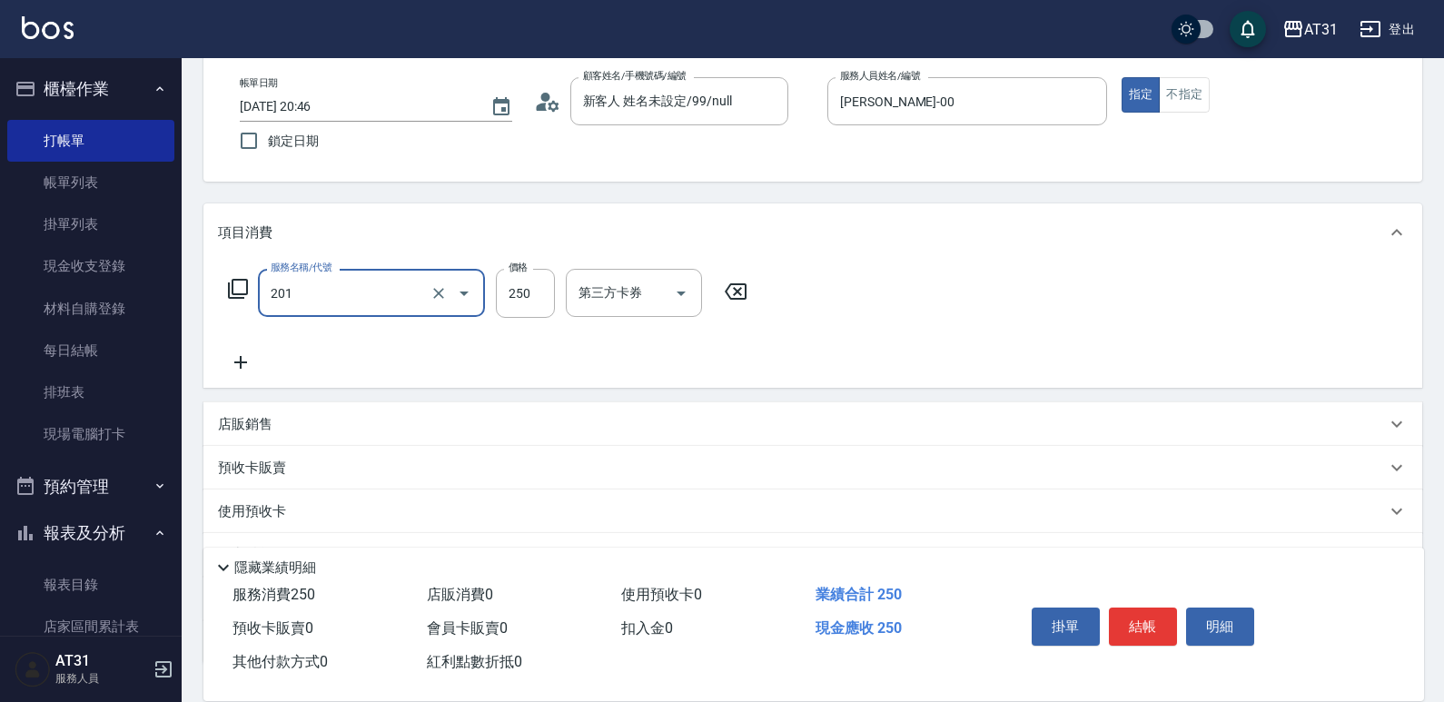
type input "洗髮(201)"
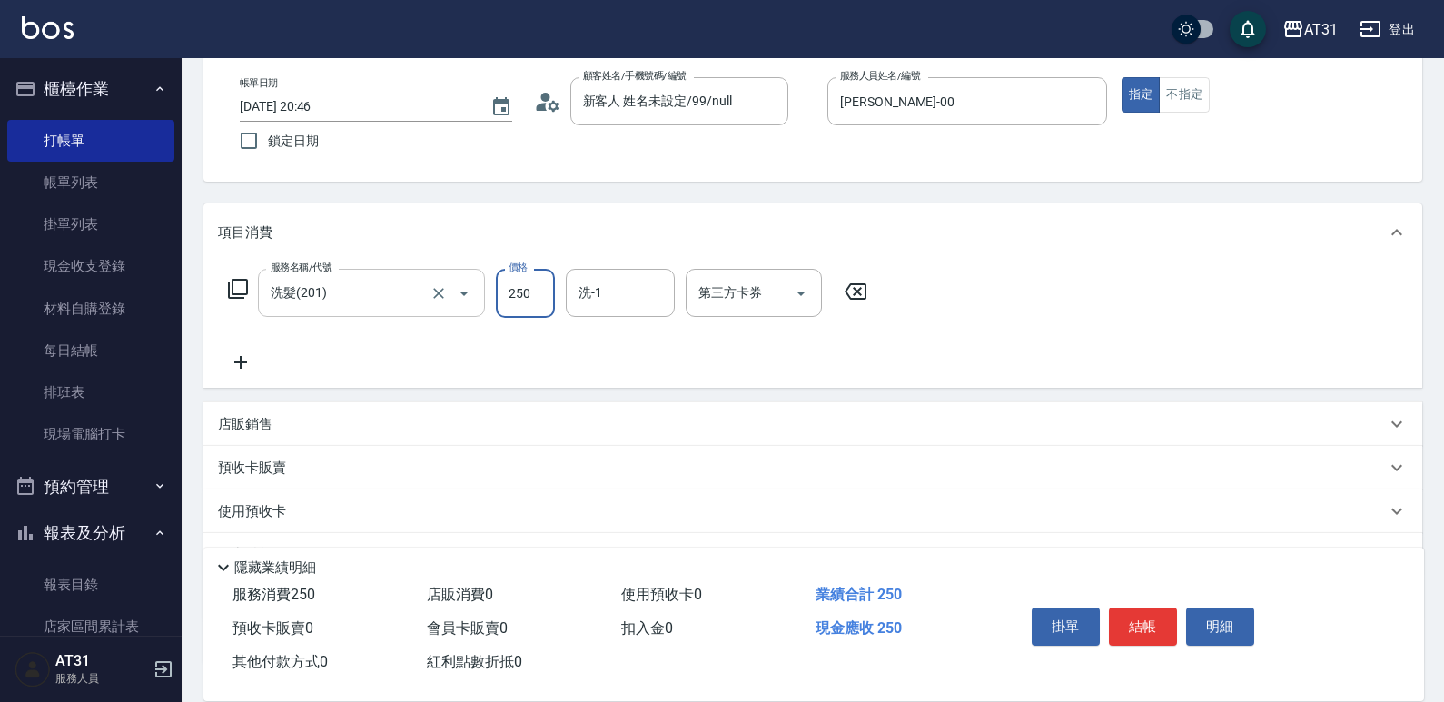
type input "0"
type input "60"
type input "600"
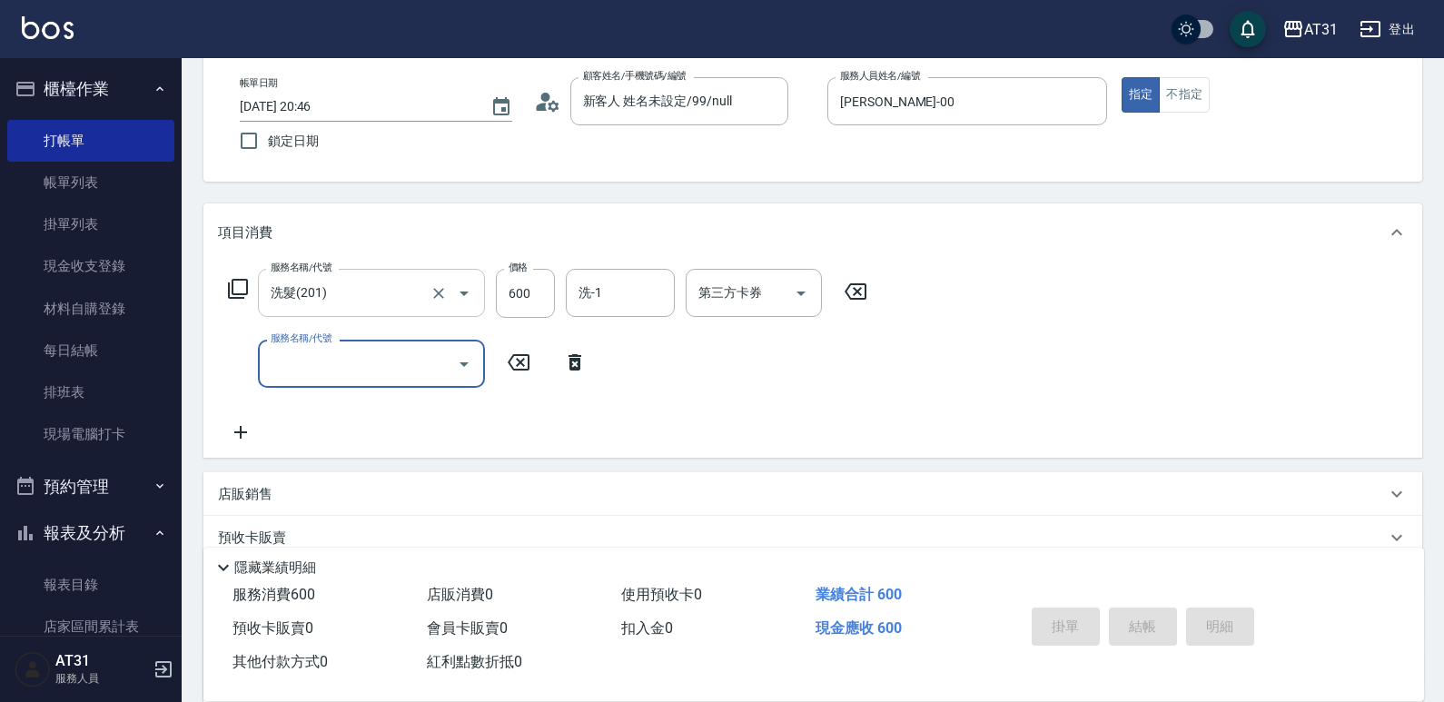
type input "0"
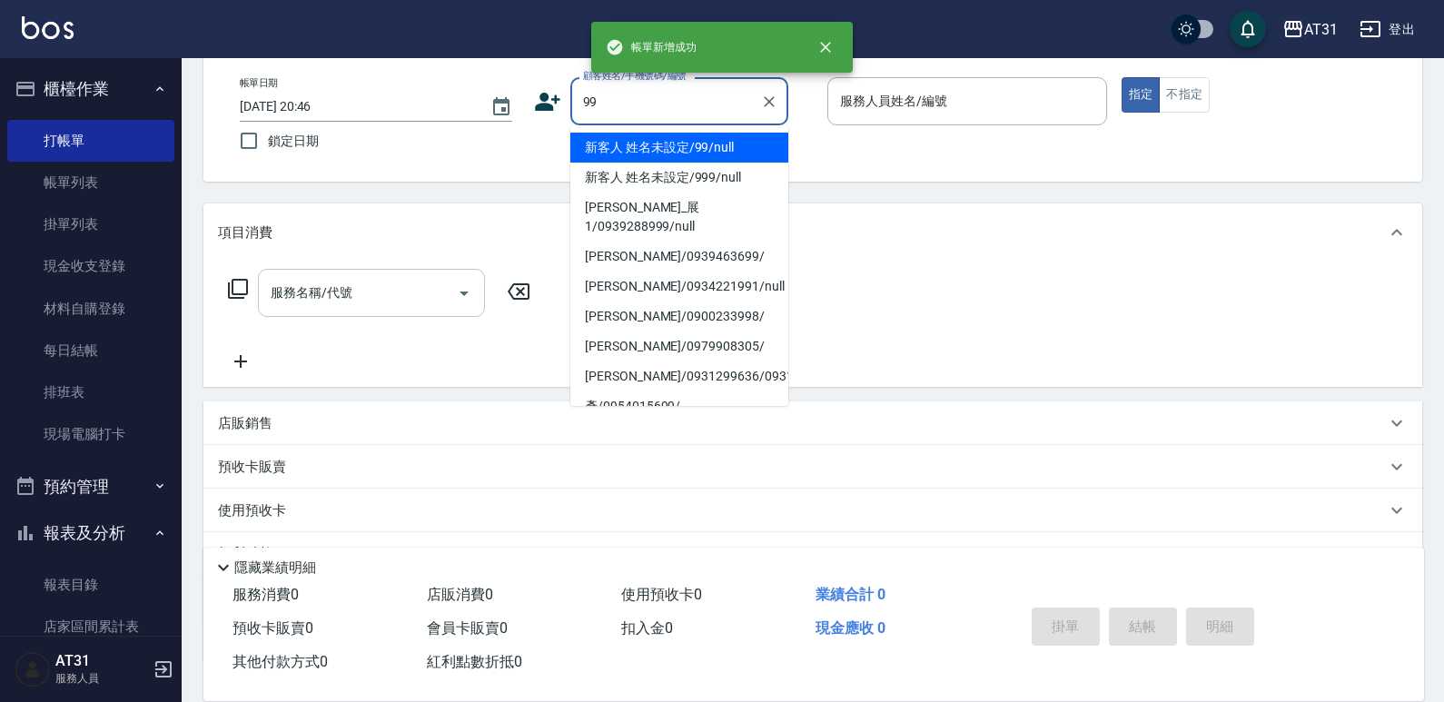
type input "新客人 姓名未設定/99/null"
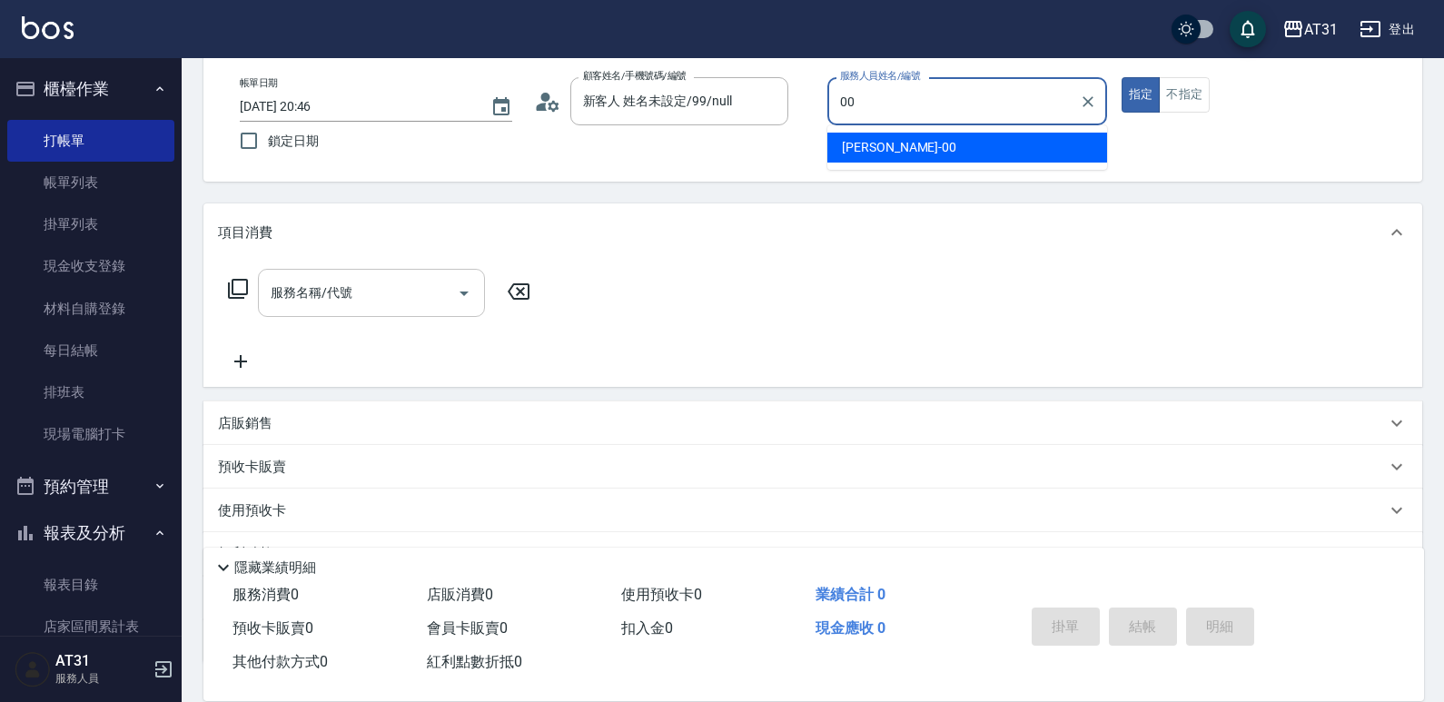
type input "[PERSON_NAME]-00"
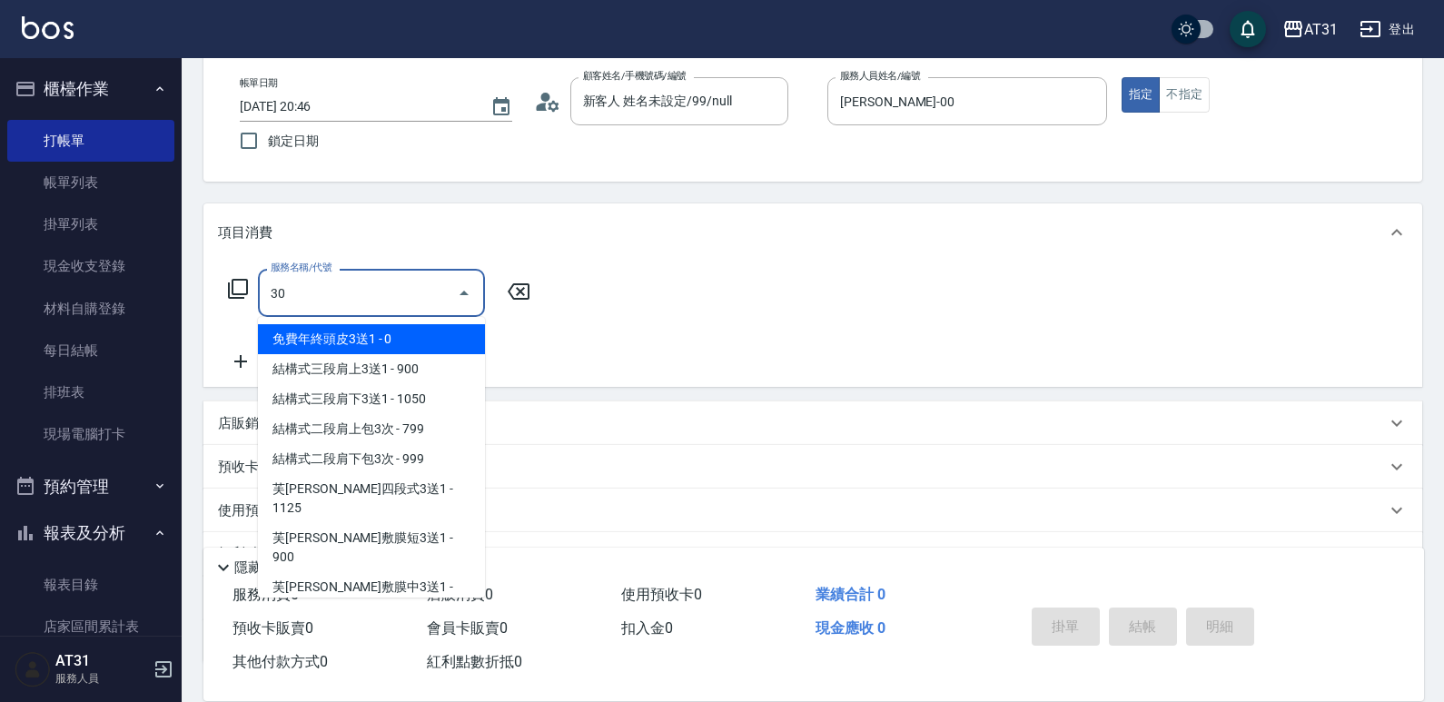
type input "301"
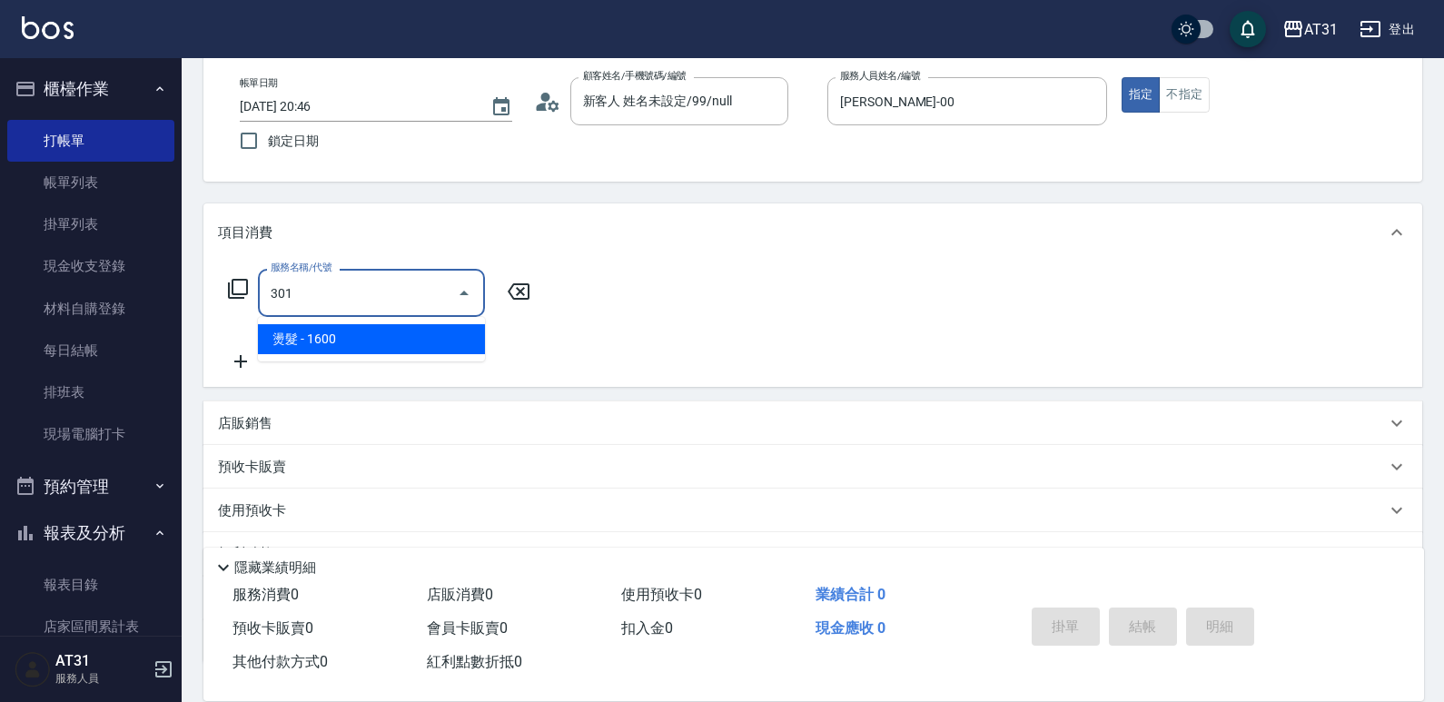
type input "160"
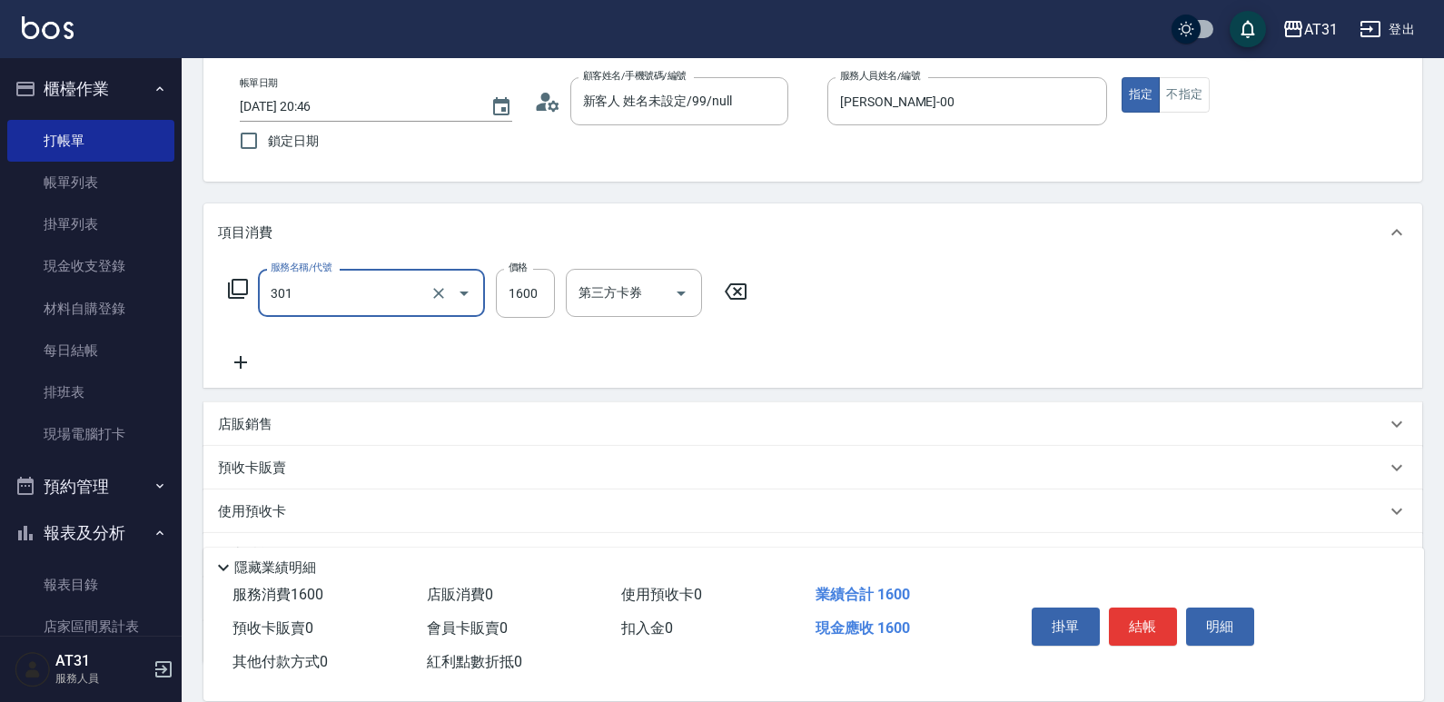
type input "燙髮(301)"
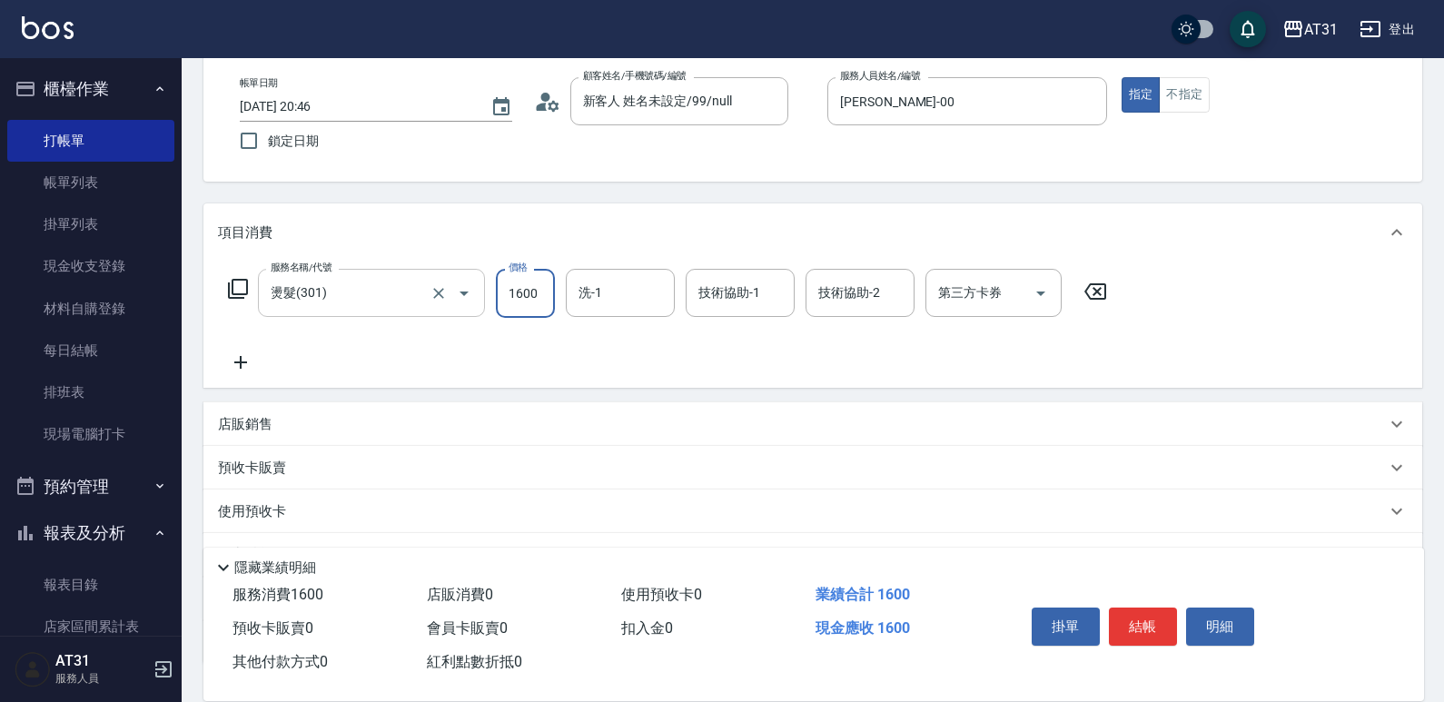
type input "0"
type input "18"
type input "10"
type input "180"
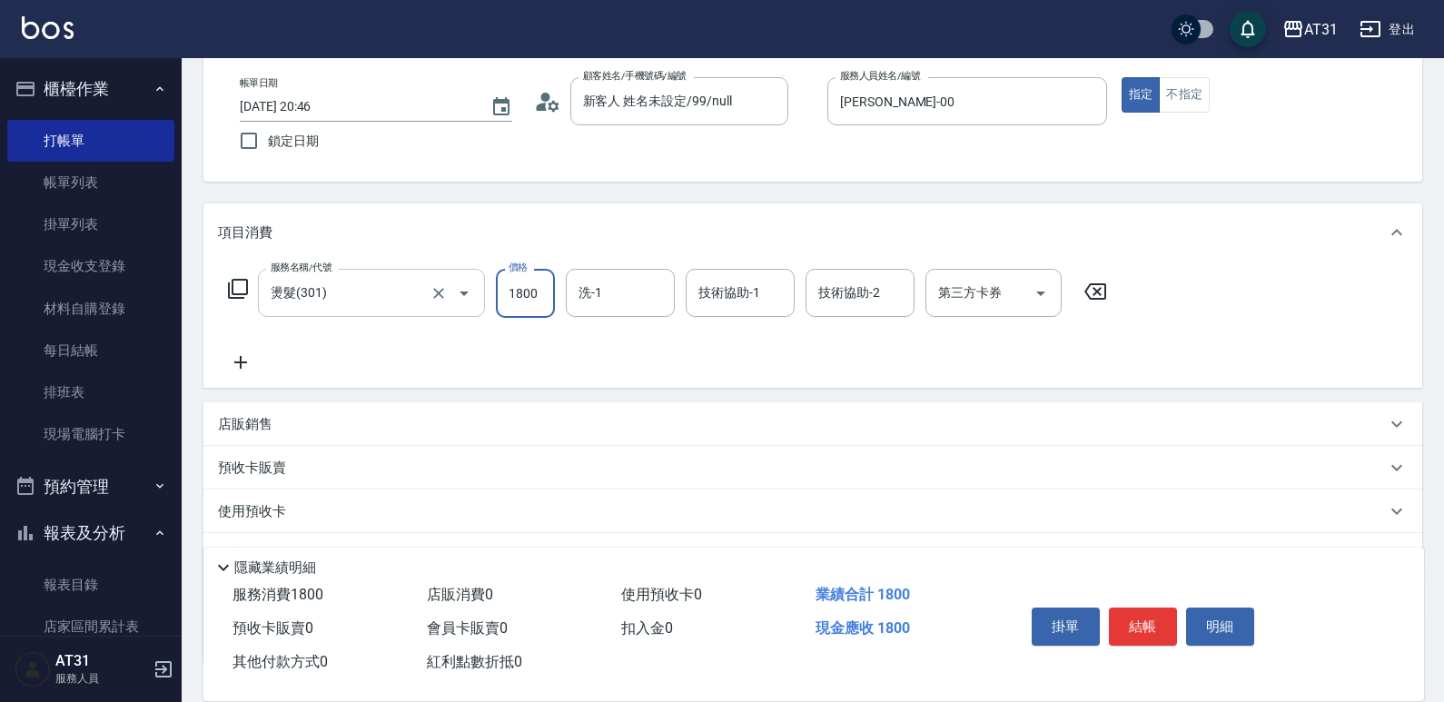
type input "1800"
type input "鳳梨-41"
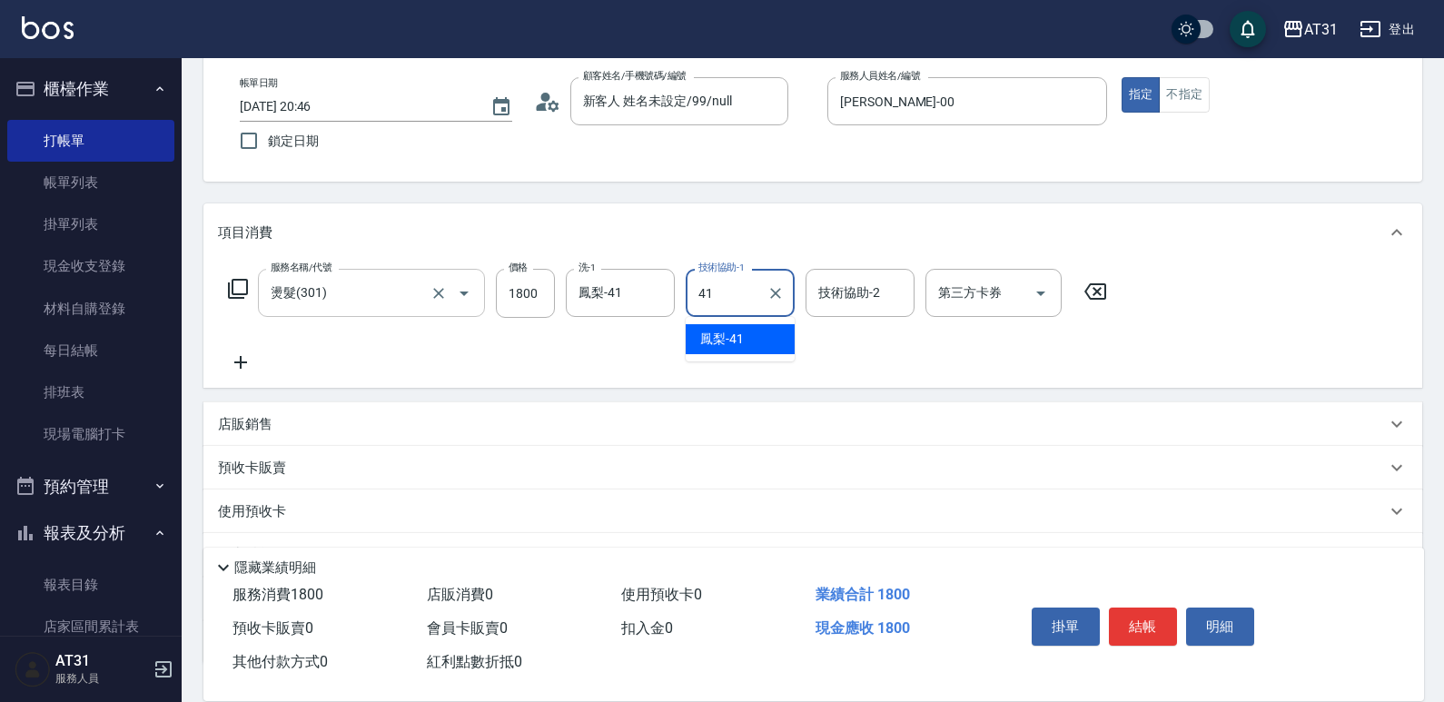
type input "鳳梨-41"
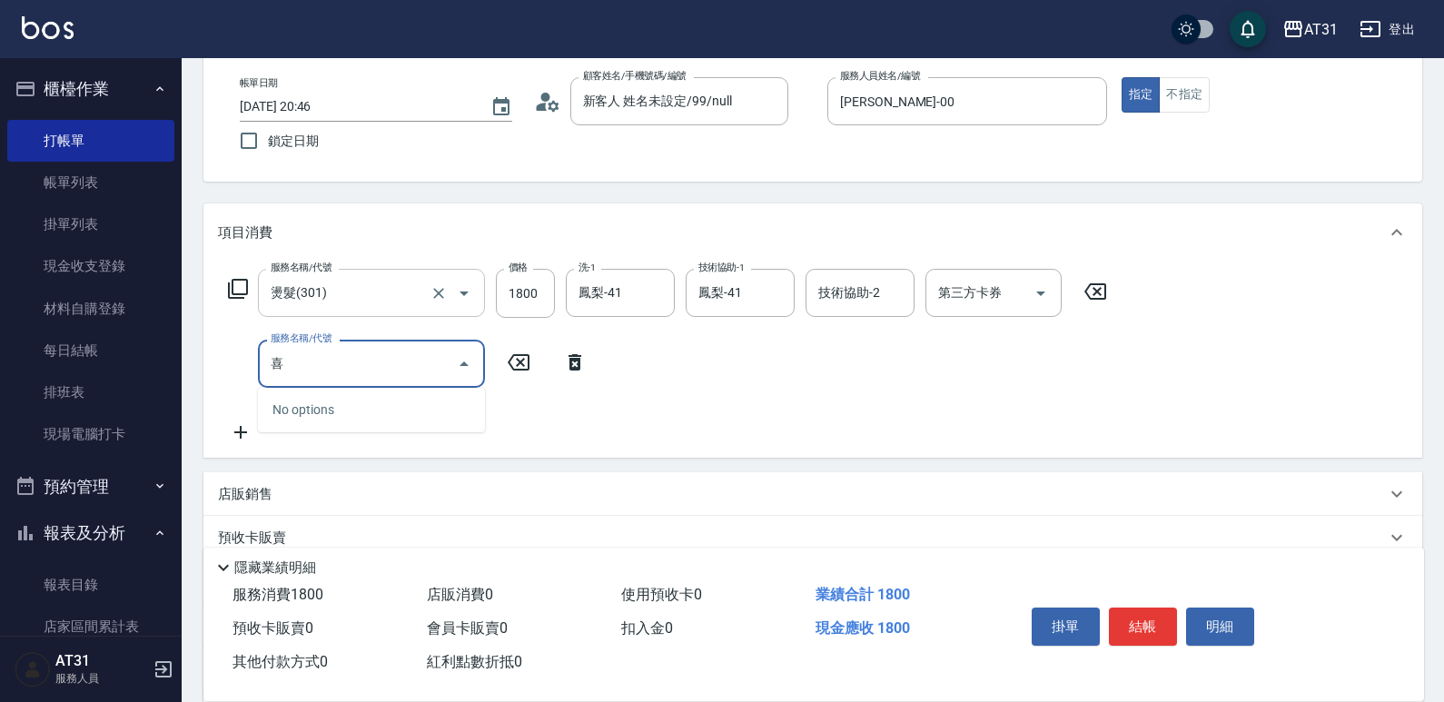
type input "洗"
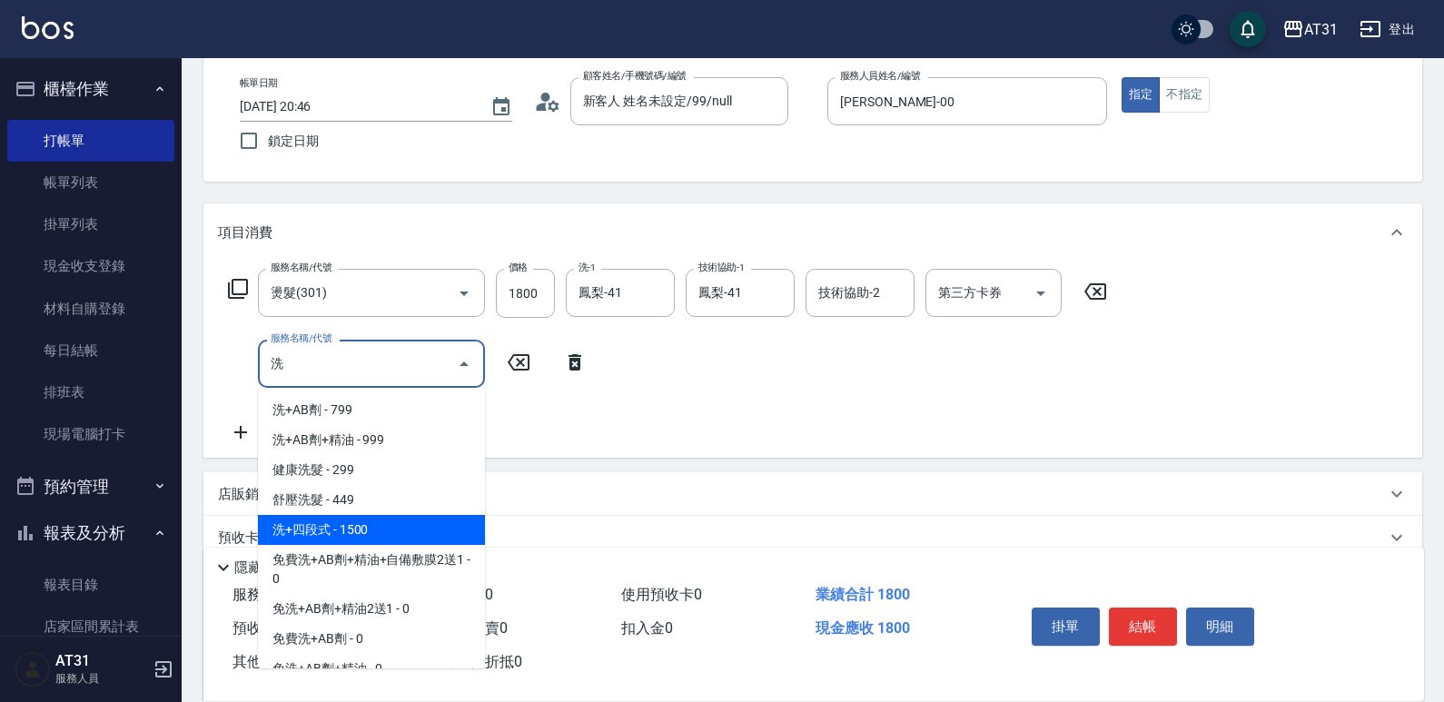
click at [385, 523] on span "洗+四段式 - 1500" at bounding box center [371, 530] width 227 height 30
type input "330"
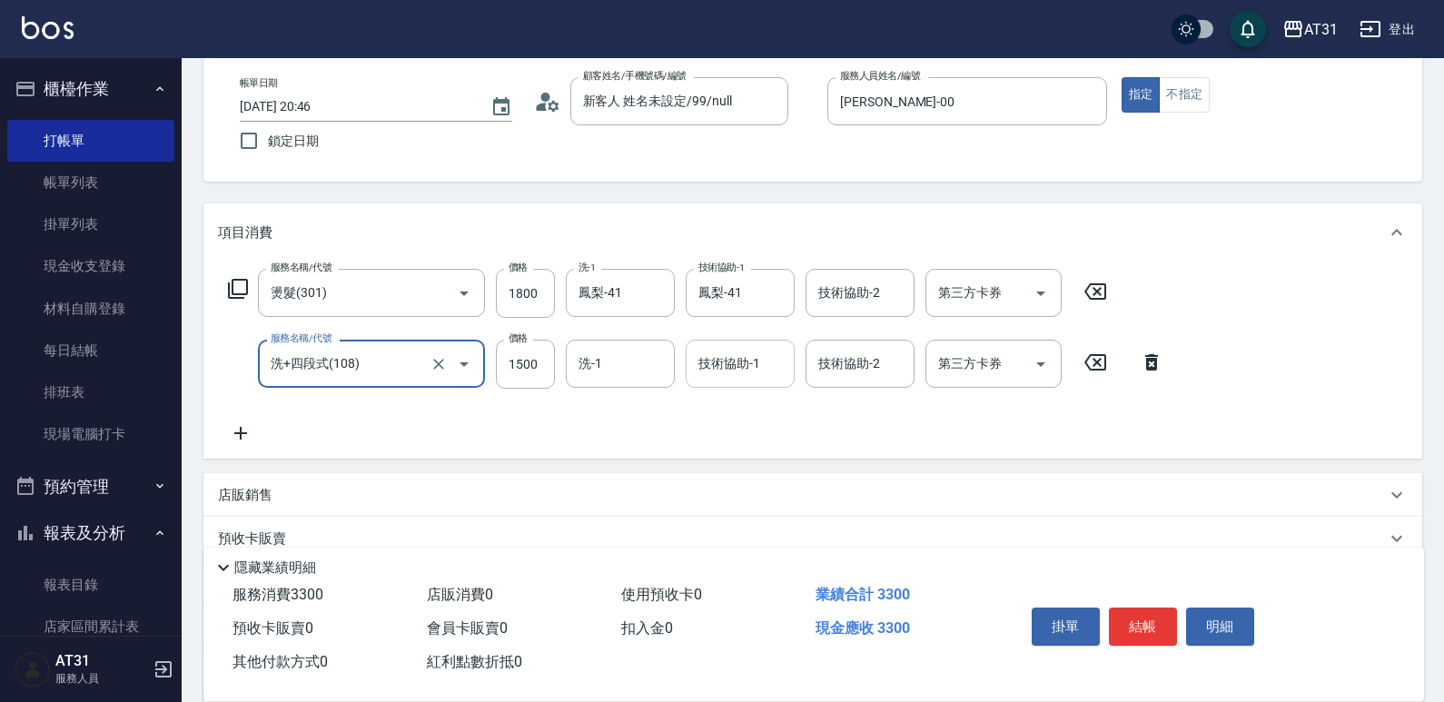
type input "洗+四段式(108)"
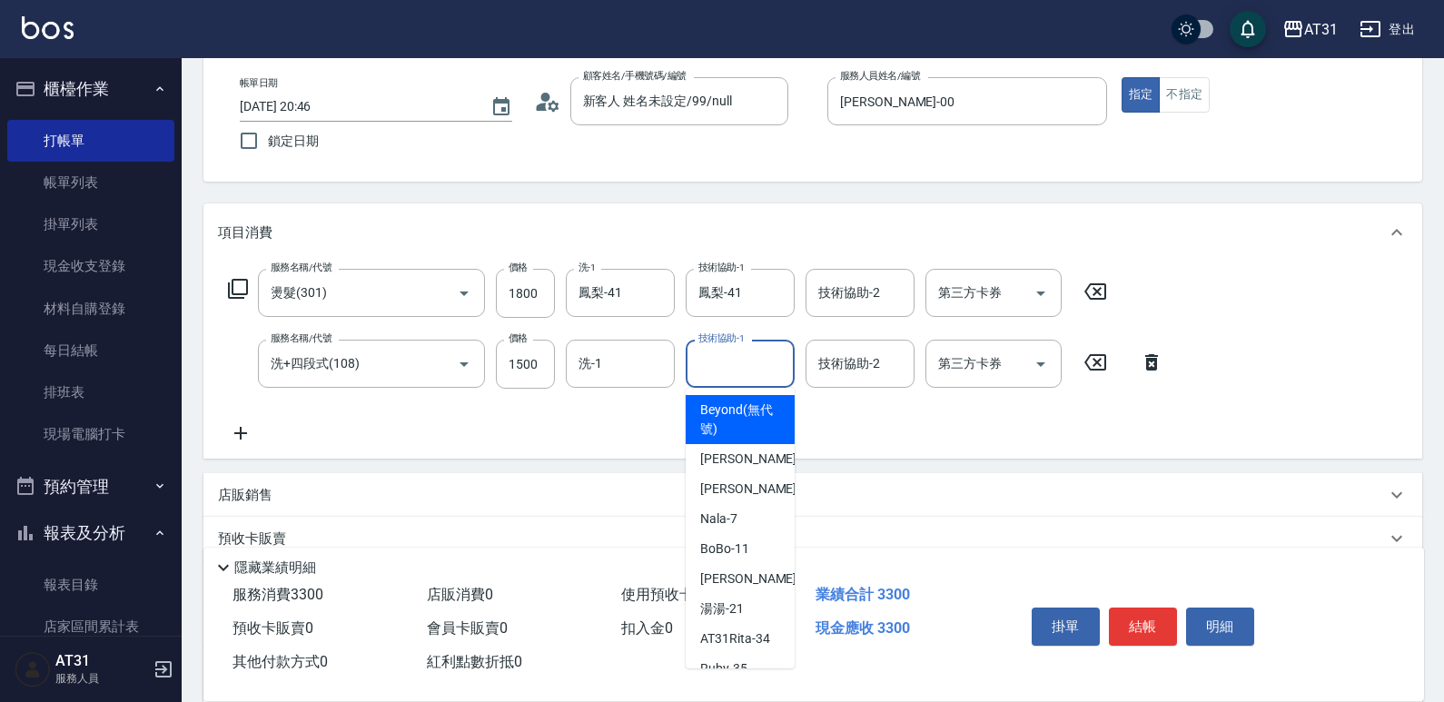
click at [731, 379] on input "技術協助-1" at bounding box center [740, 364] width 93 height 32
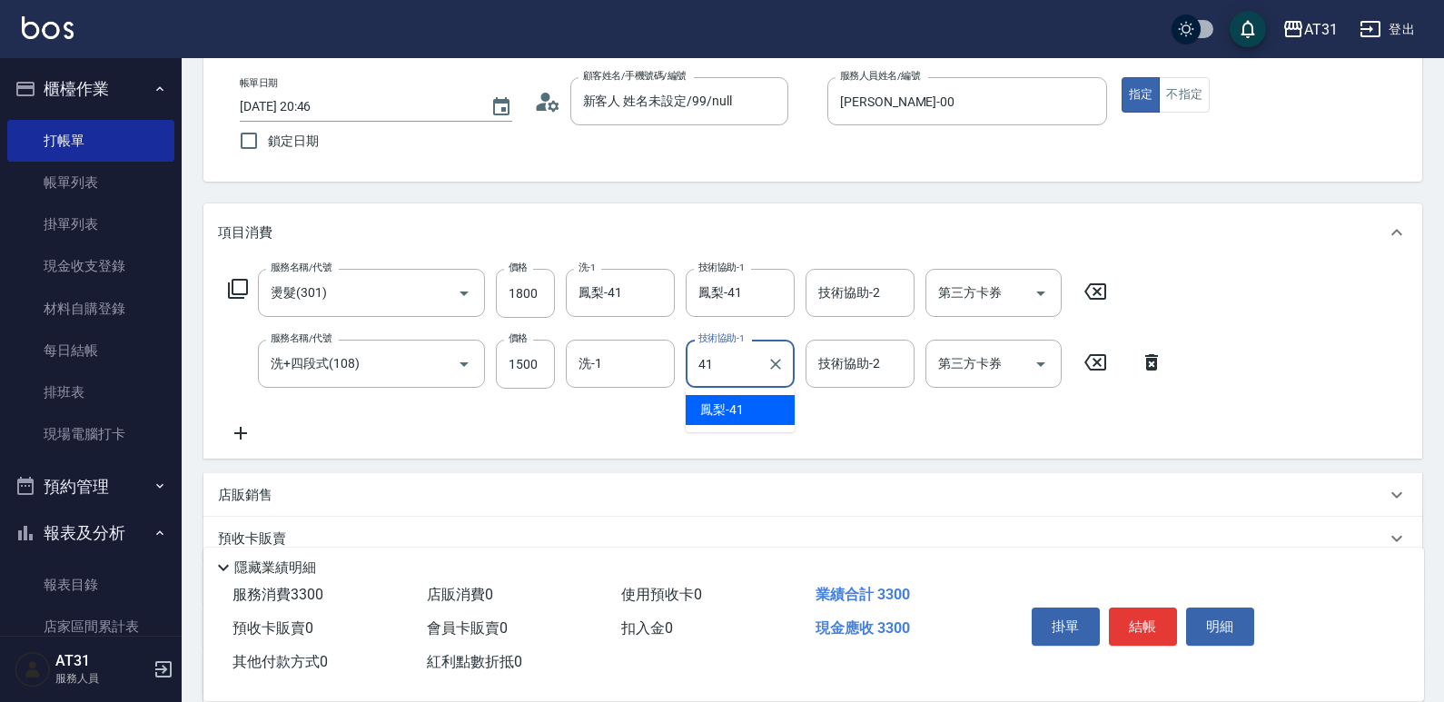
type input "鳳梨-41"
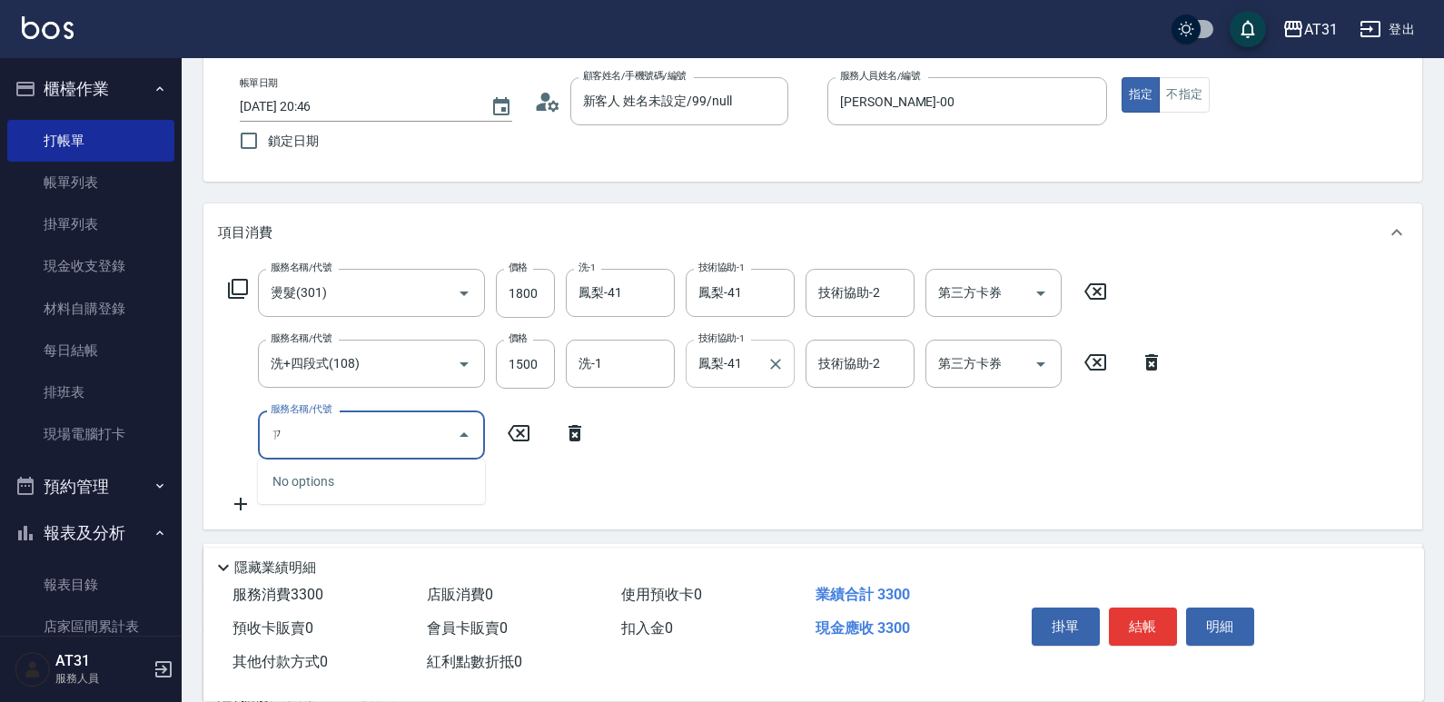
type input "自"
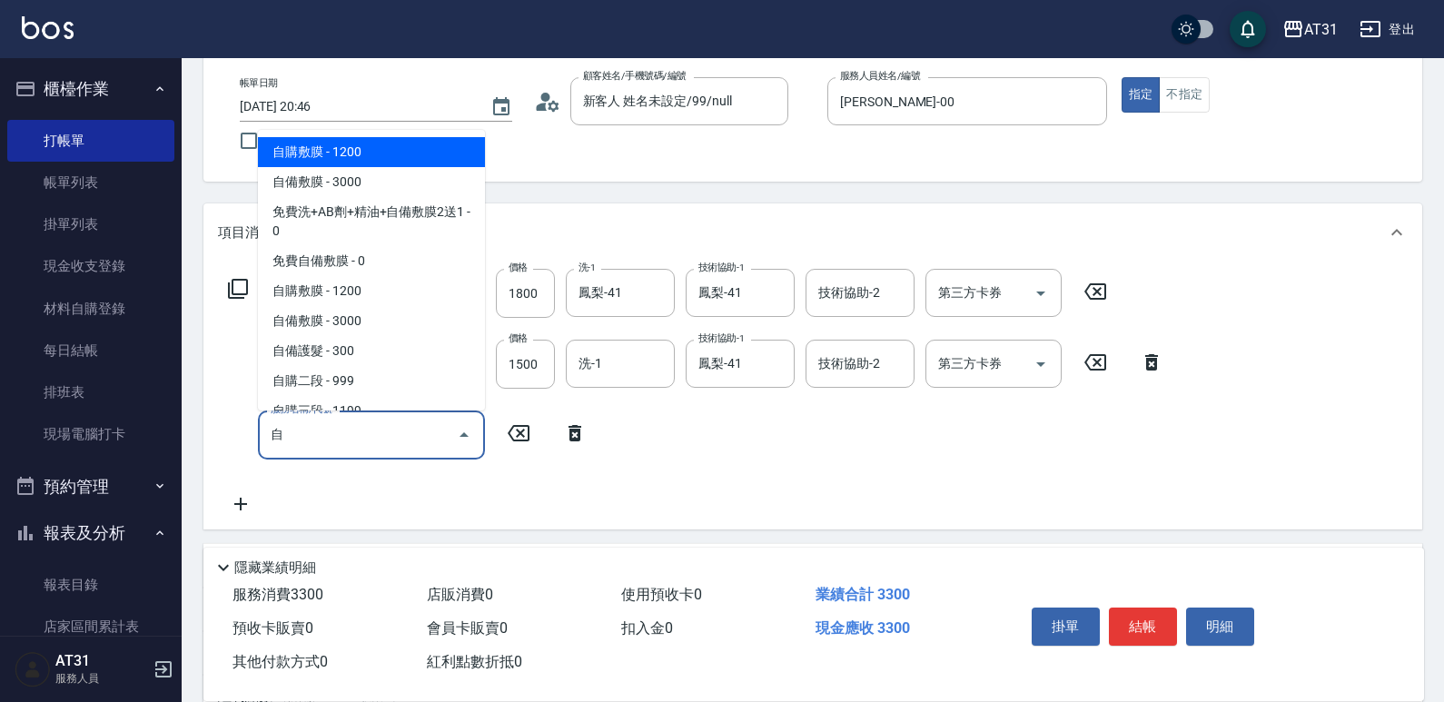
click at [400, 155] on span "自購敷膜 - 1200" at bounding box center [371, 152] width 227 height 30
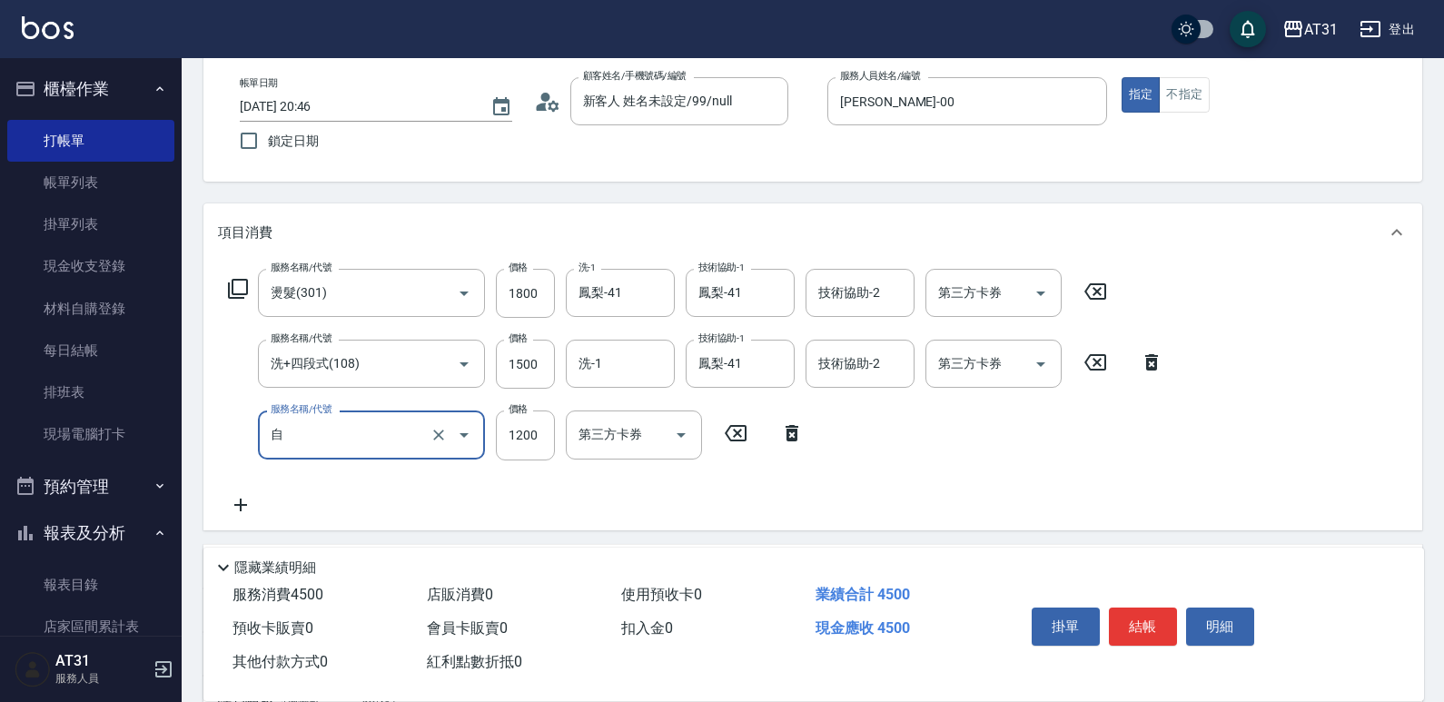
type input "450"
type input "自購敷膜(105)"
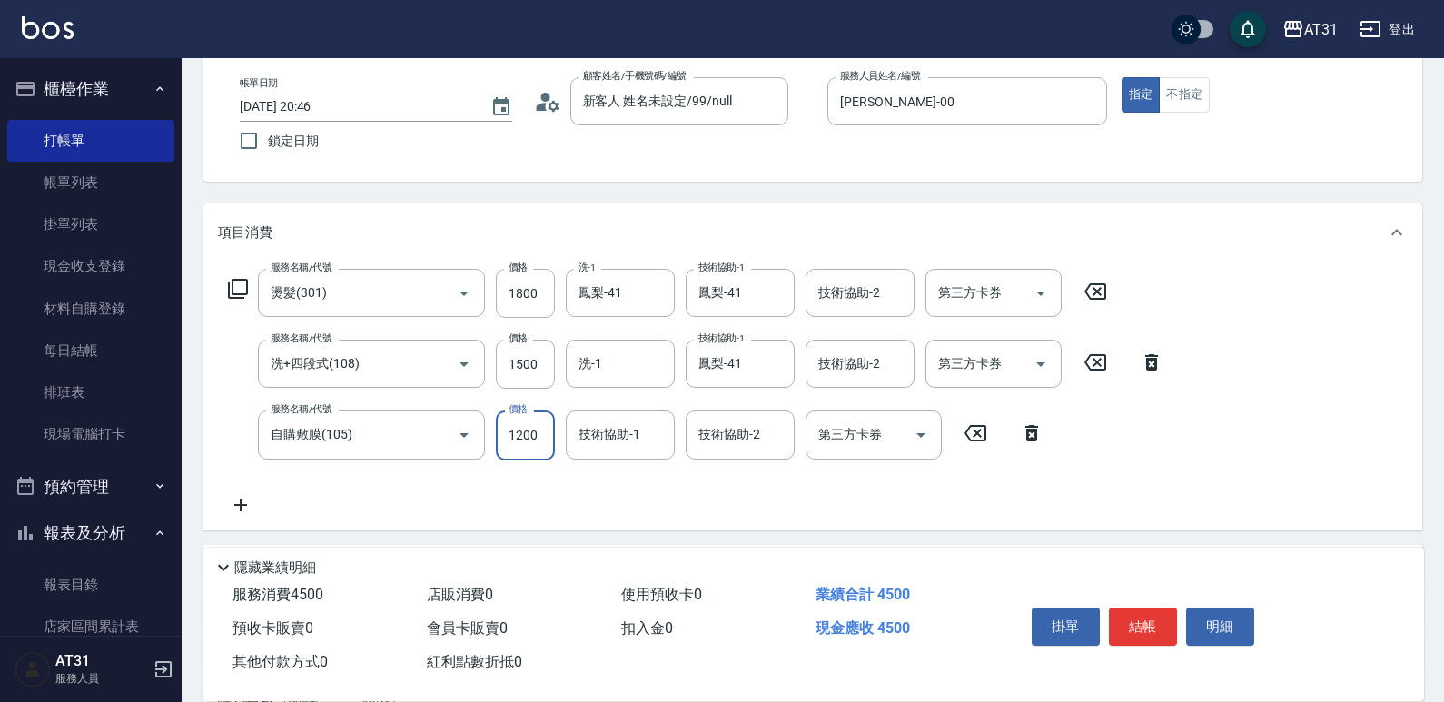
click at [527, 428] on input "1200" at bounding box center [525, 435] width 59 height 49
type input "鳳梨-41"
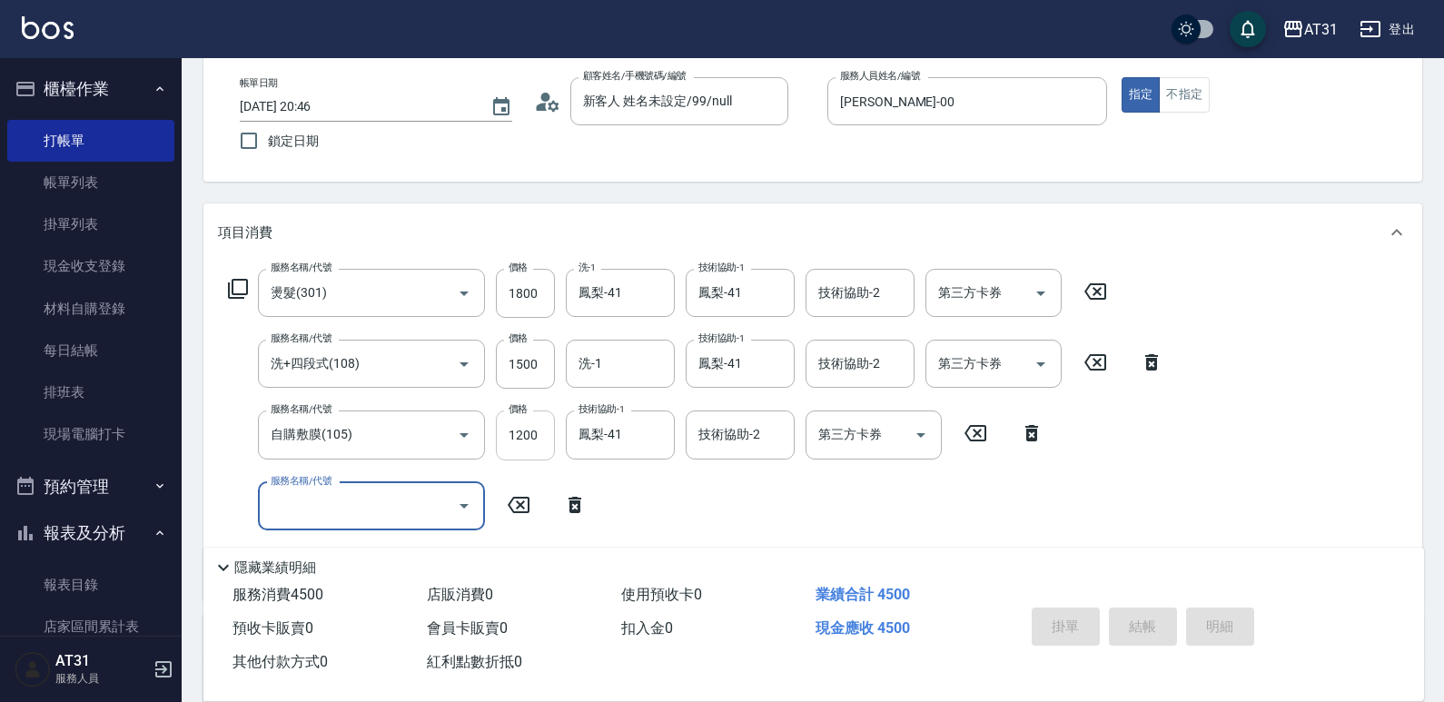
type input "[DATE] 20:47"
type input "0"
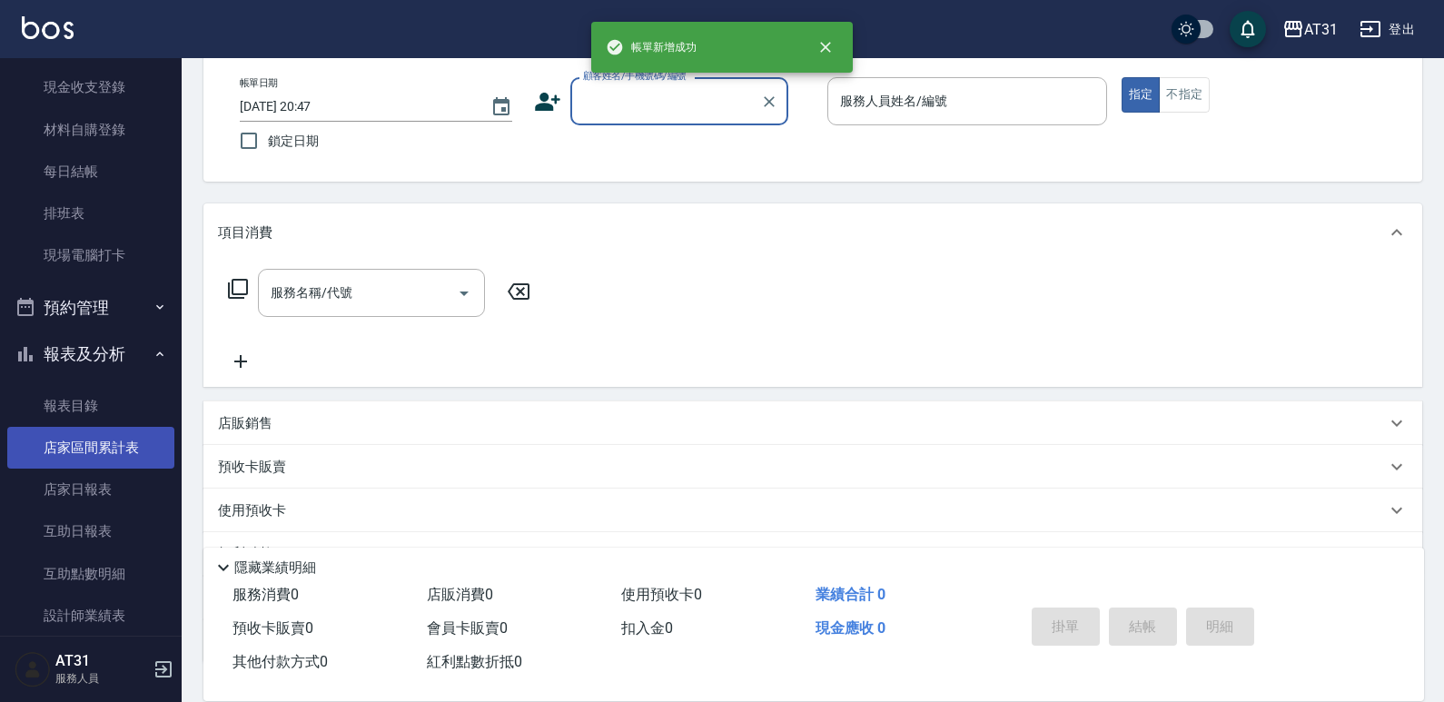
scroll to position [182, 0]
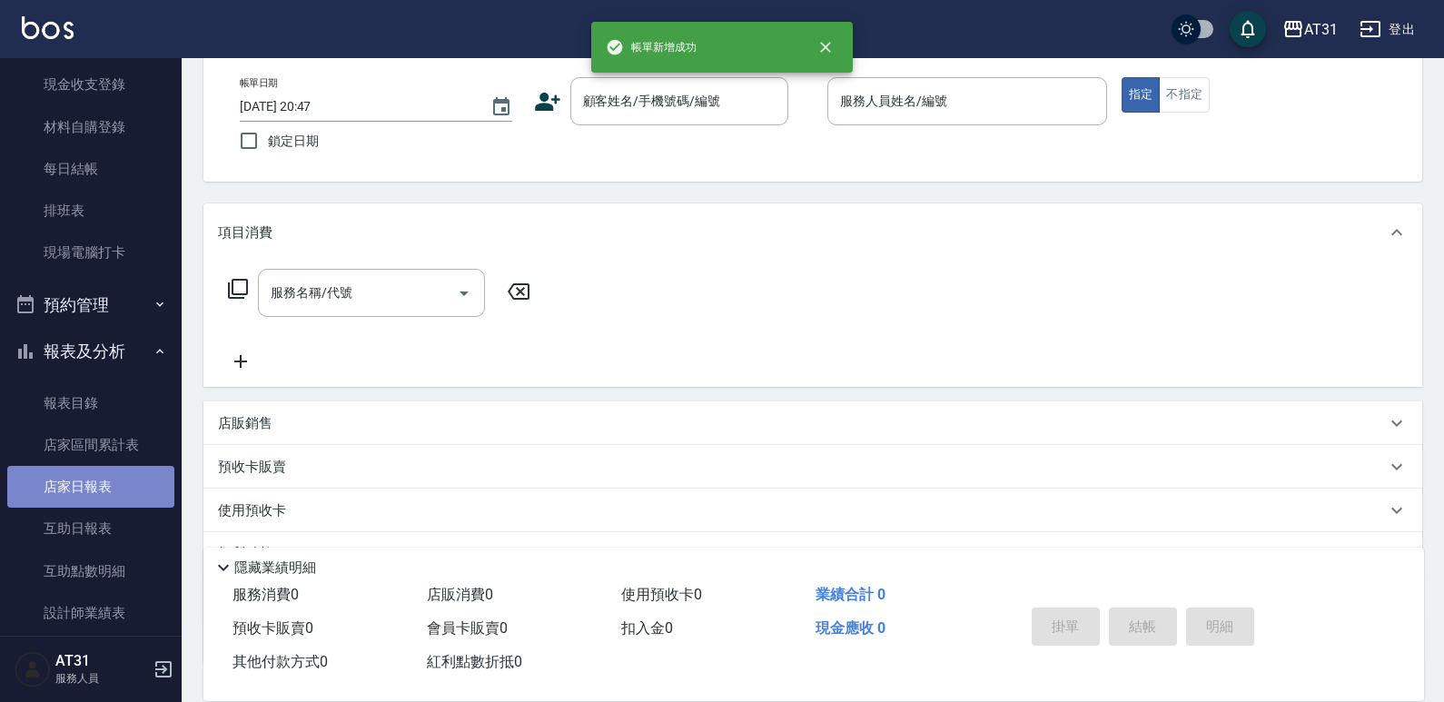
click at [94, 500] on link "店家日報表" at bounding box center [90, 487] width 167 height 42
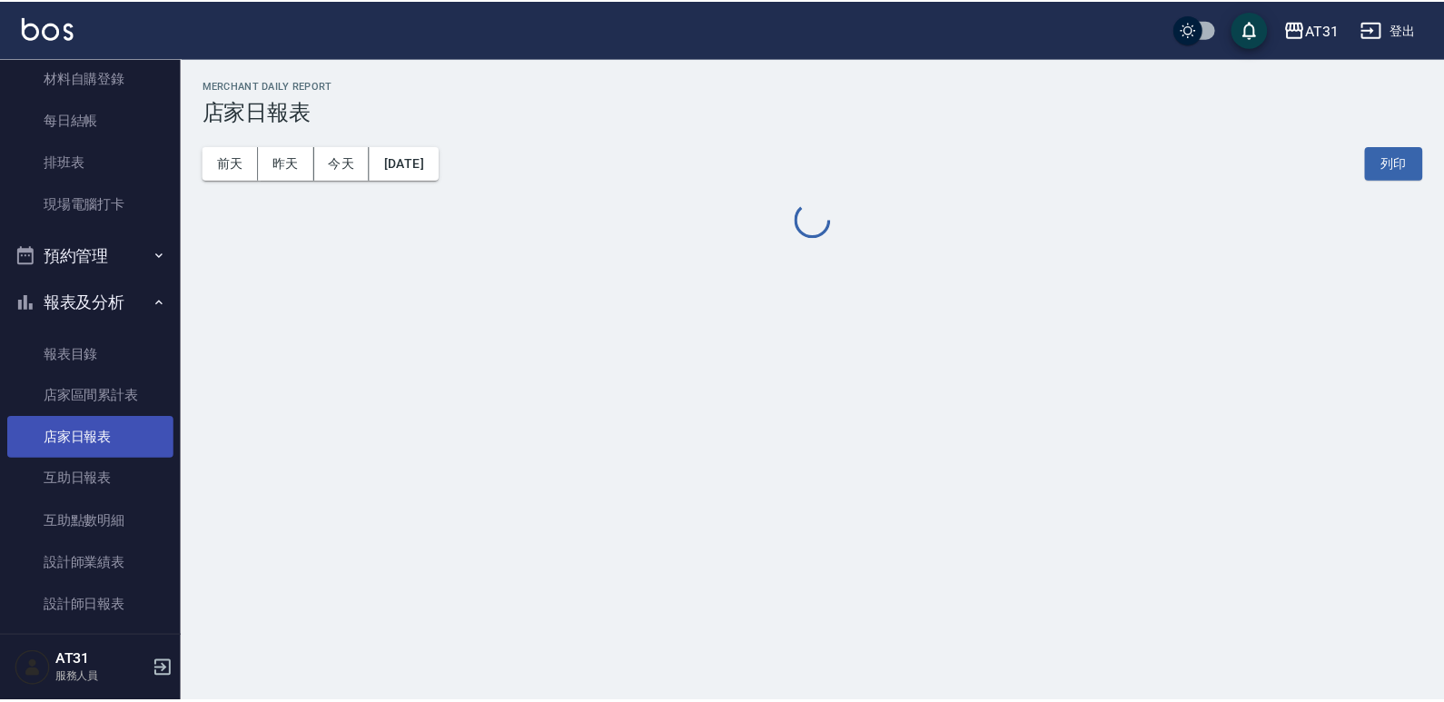
scroll to position [273, 0]
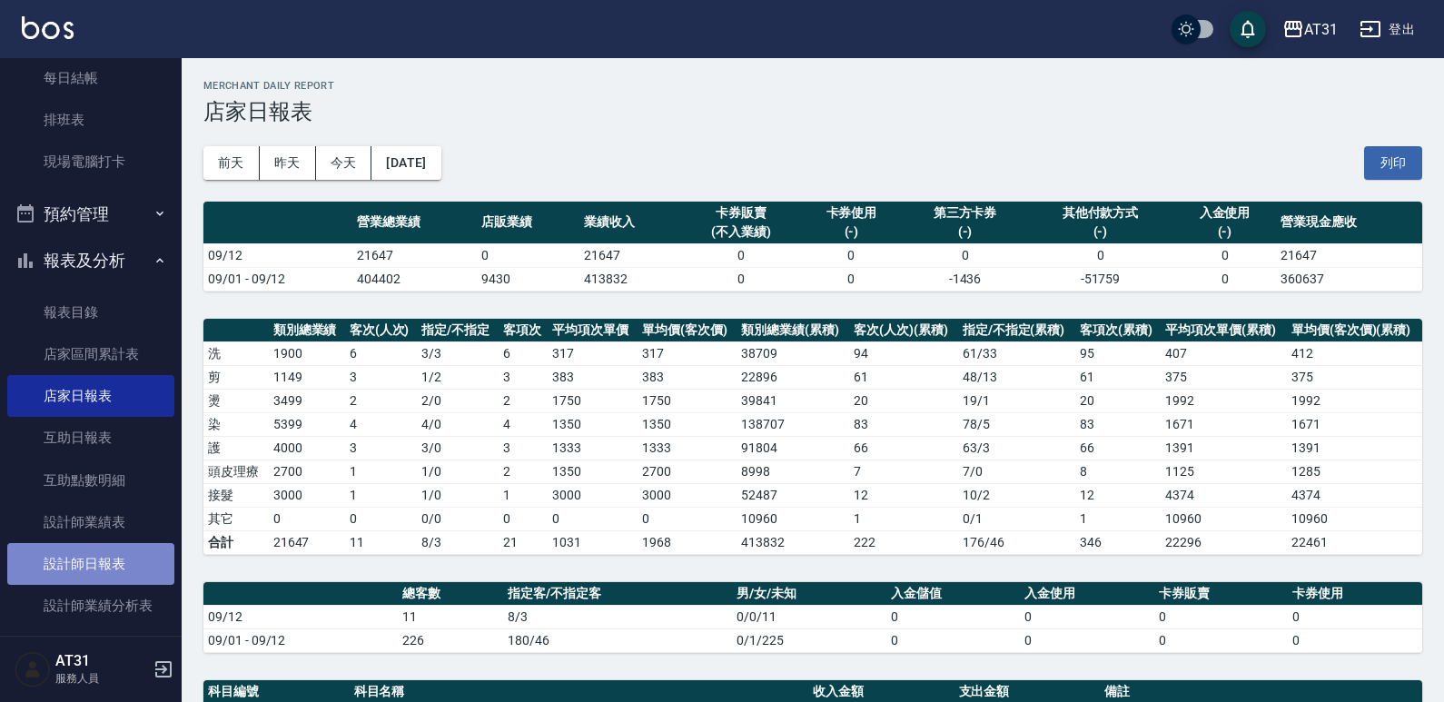
click at [104, 563] on link "設計師日報表" at bounding box center [90, 564] width 167 height 42
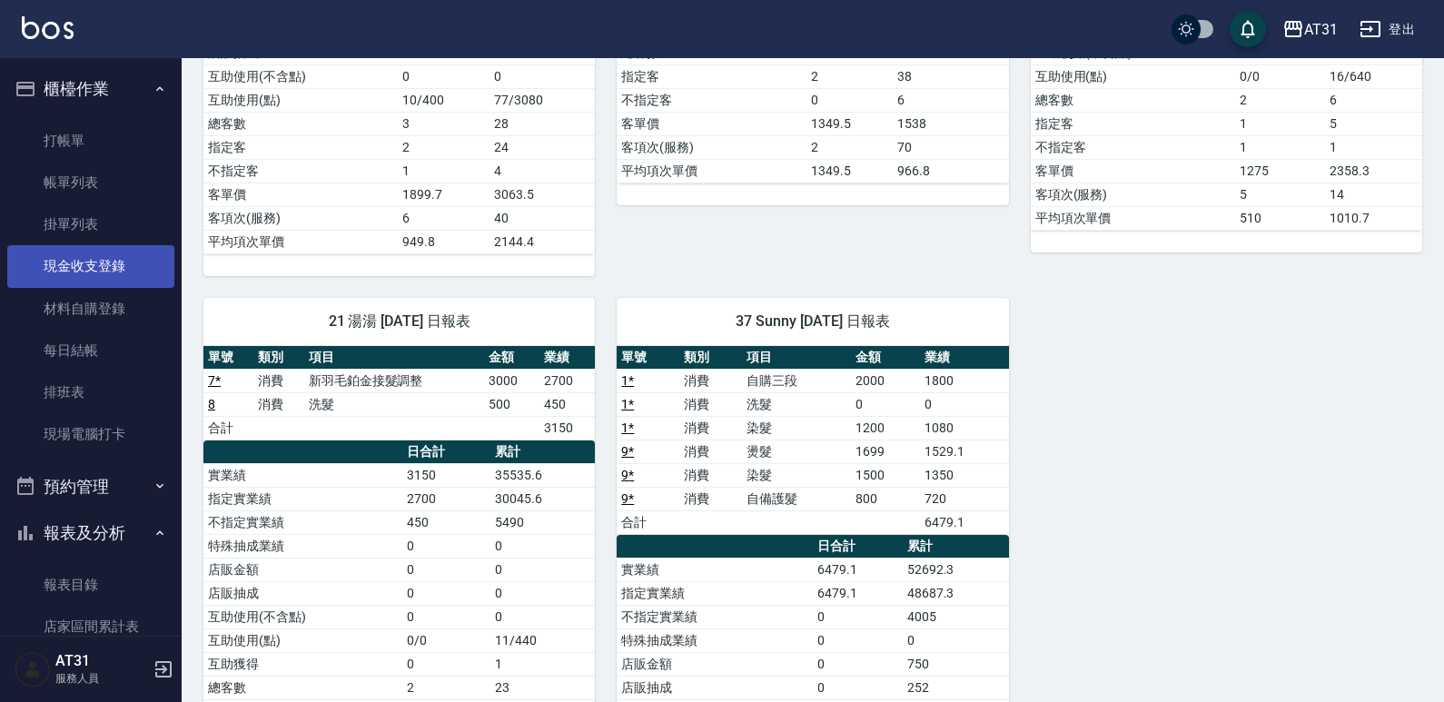
scroll to position [545, 0]
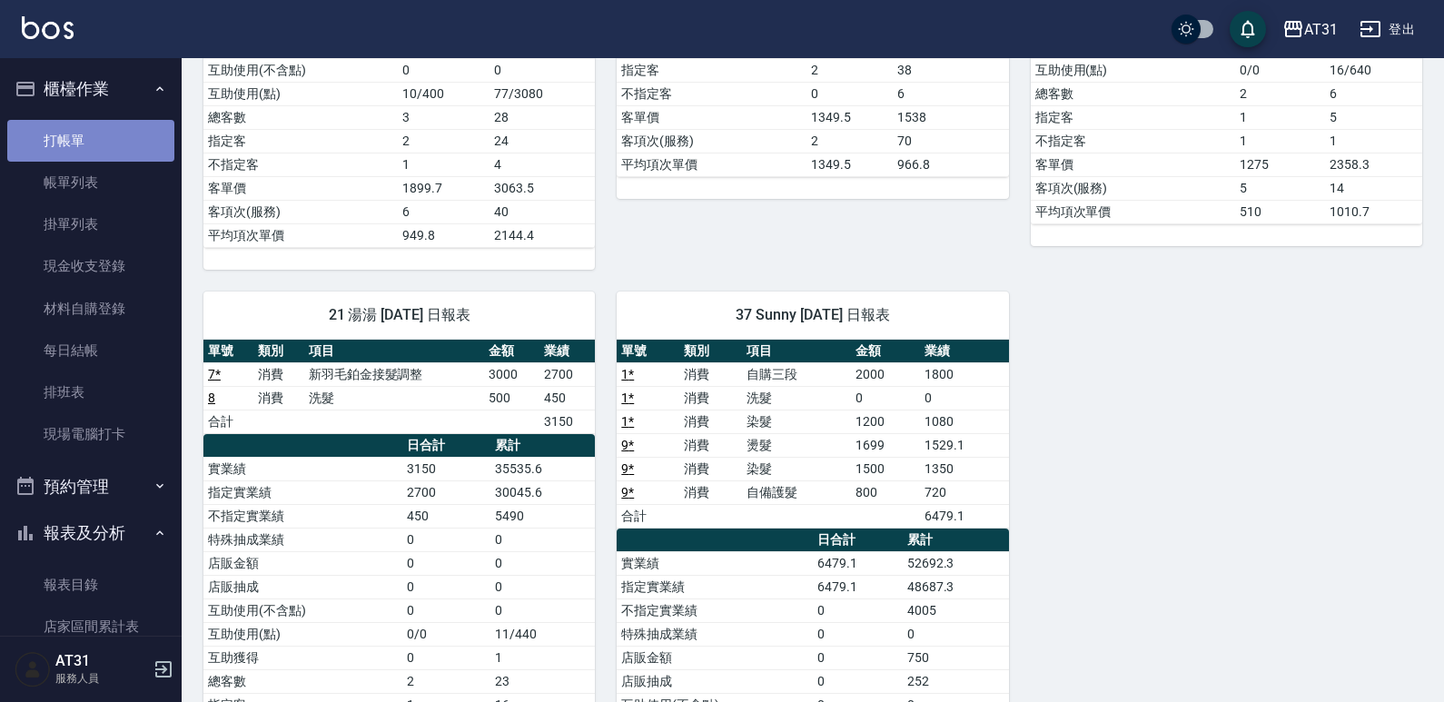
click at [93, 128] on link "打帳單" at bounding box center [90, 141] width 167 height 42
